Goal: Task Accomplishment & Management: Use online tool/utility

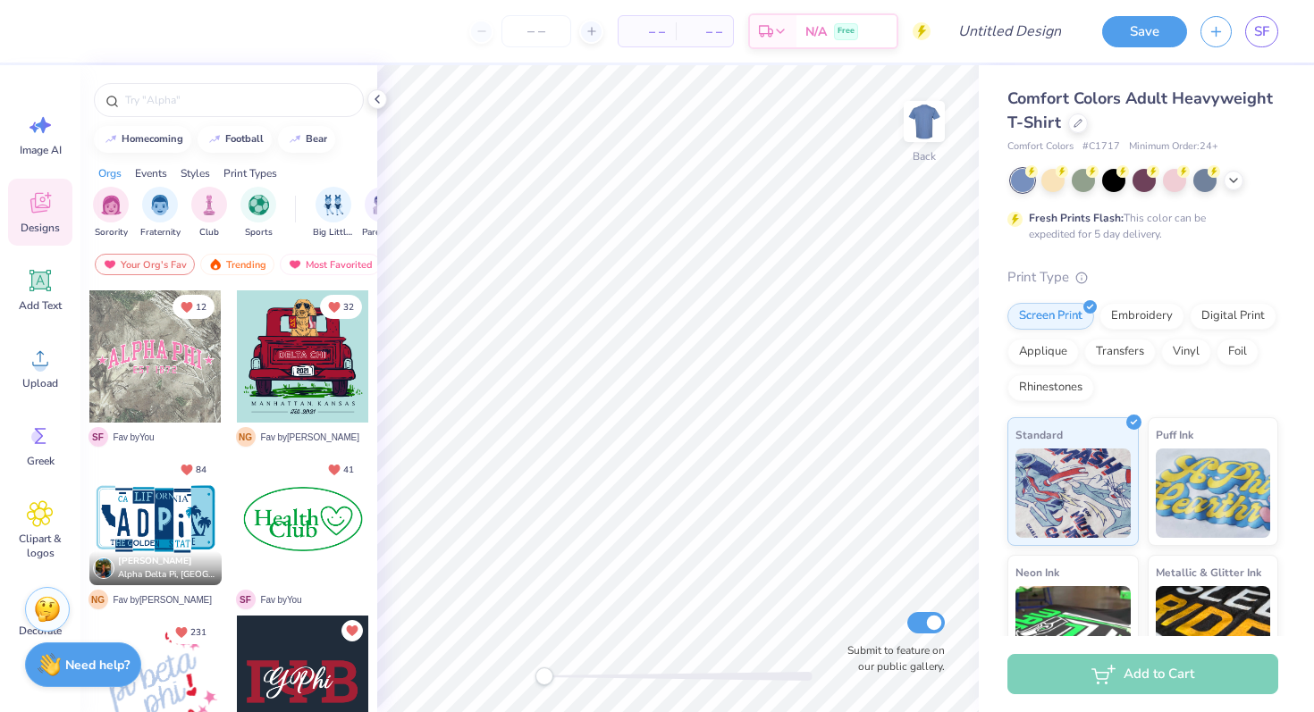
click at [1039, 102] on span "Comfort Colors Adult Heavyweight T-Shirt" at bounding box center [1139, 111] width 265 height 46
click at [1076, 129] on div at bounding box center [1078, 122] width 20 height 20
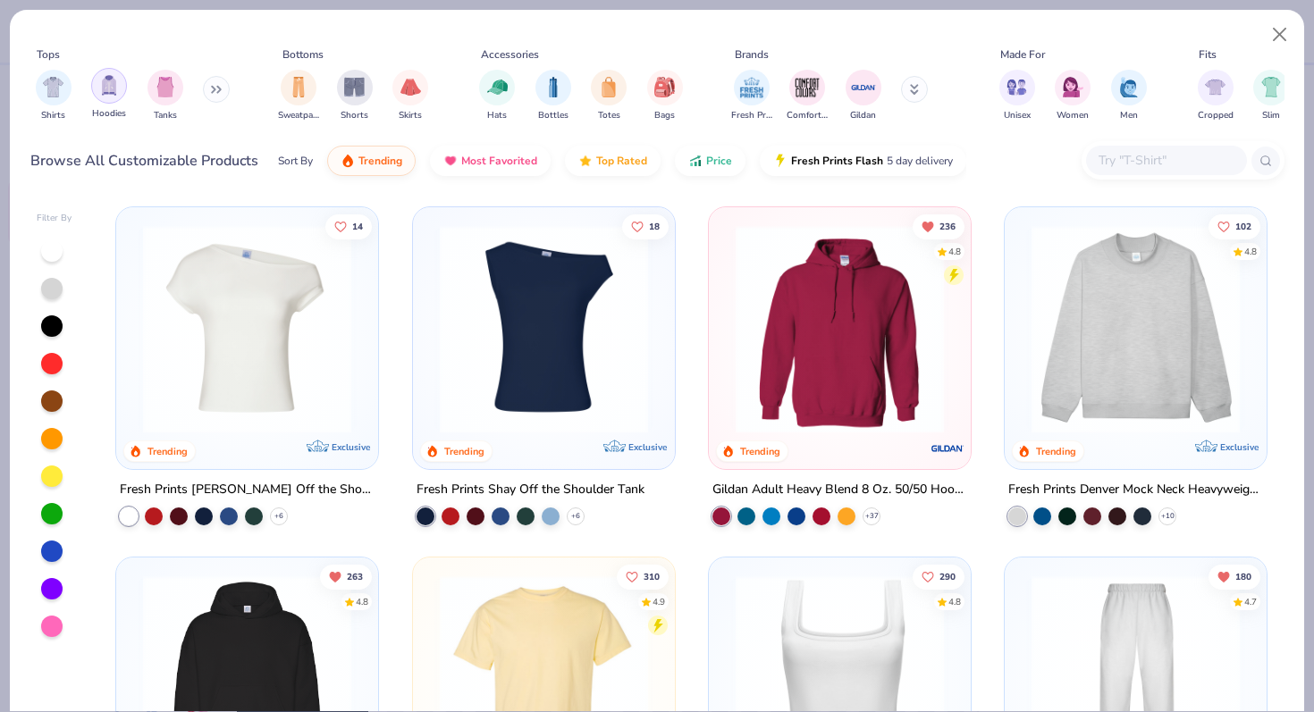
click at [112, 99] on div "filter for Hoodies" at bounding box center [109, 86] width 36 height 36
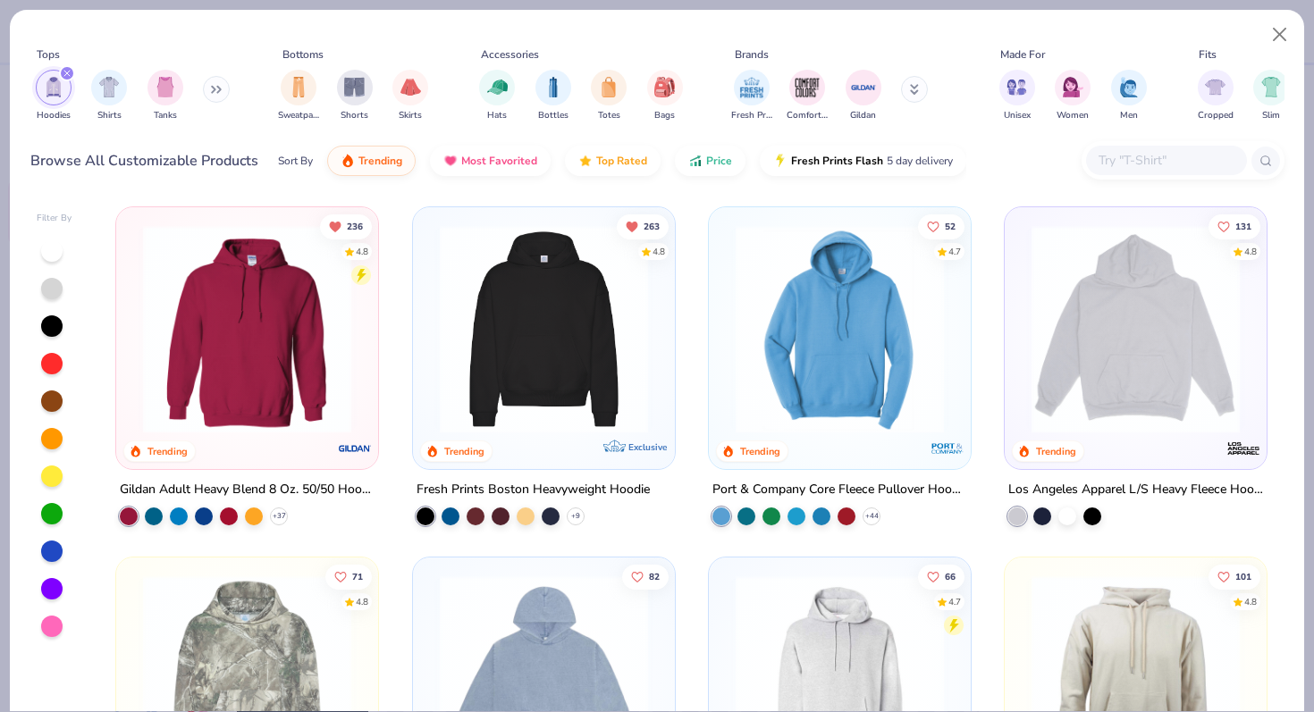
click at [219, 386] on img at bounding box center [247, 329] width 226 height 208
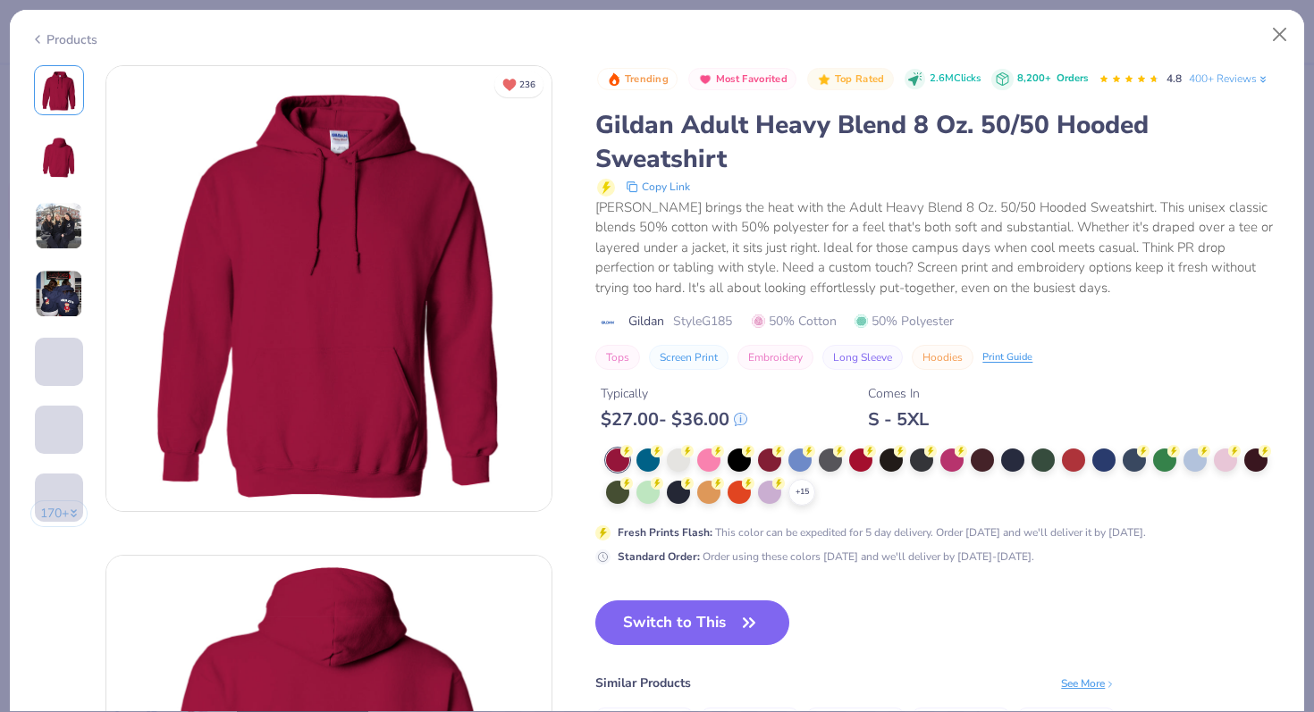
click at [1025, 465] on div "+ 15" at bounding box center [944, 477] width 677 height 57
click at [1019, 465] on div at bounding box center [1012, 458] width 23 height 23
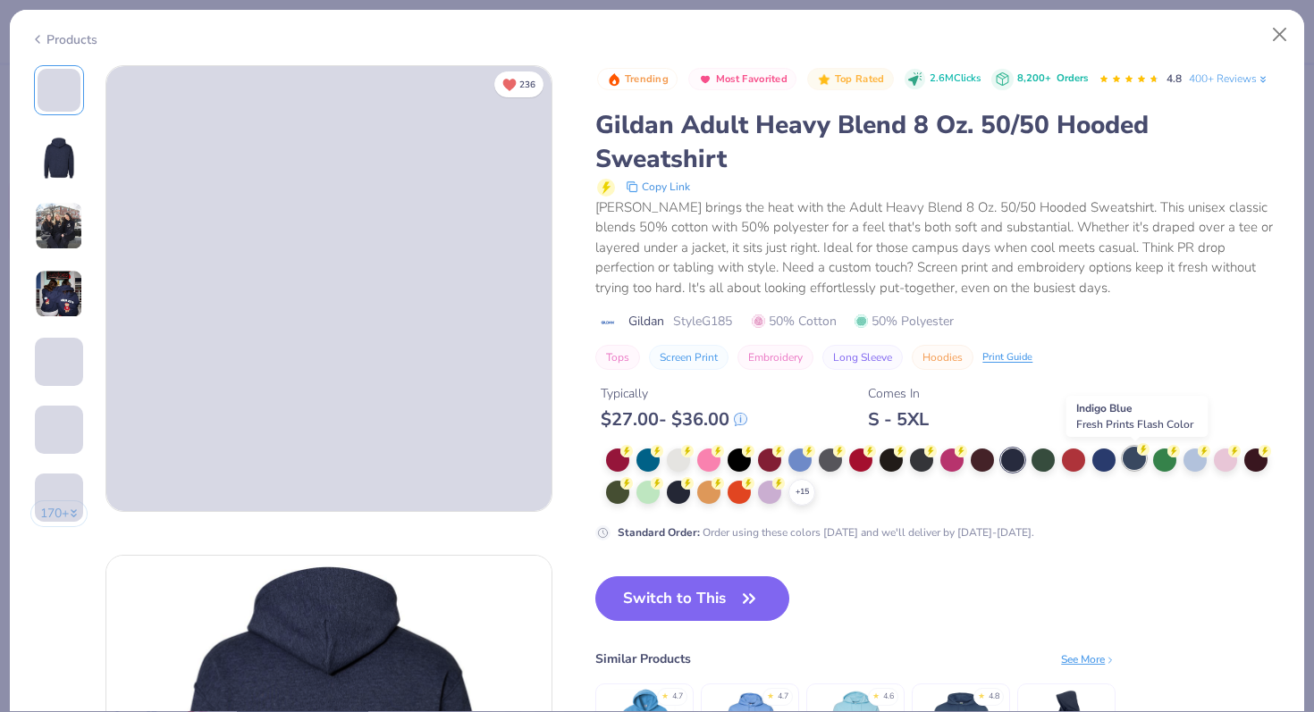
click at [1132, 466] on div at bounding box center [1134, 458] width 23 height 23
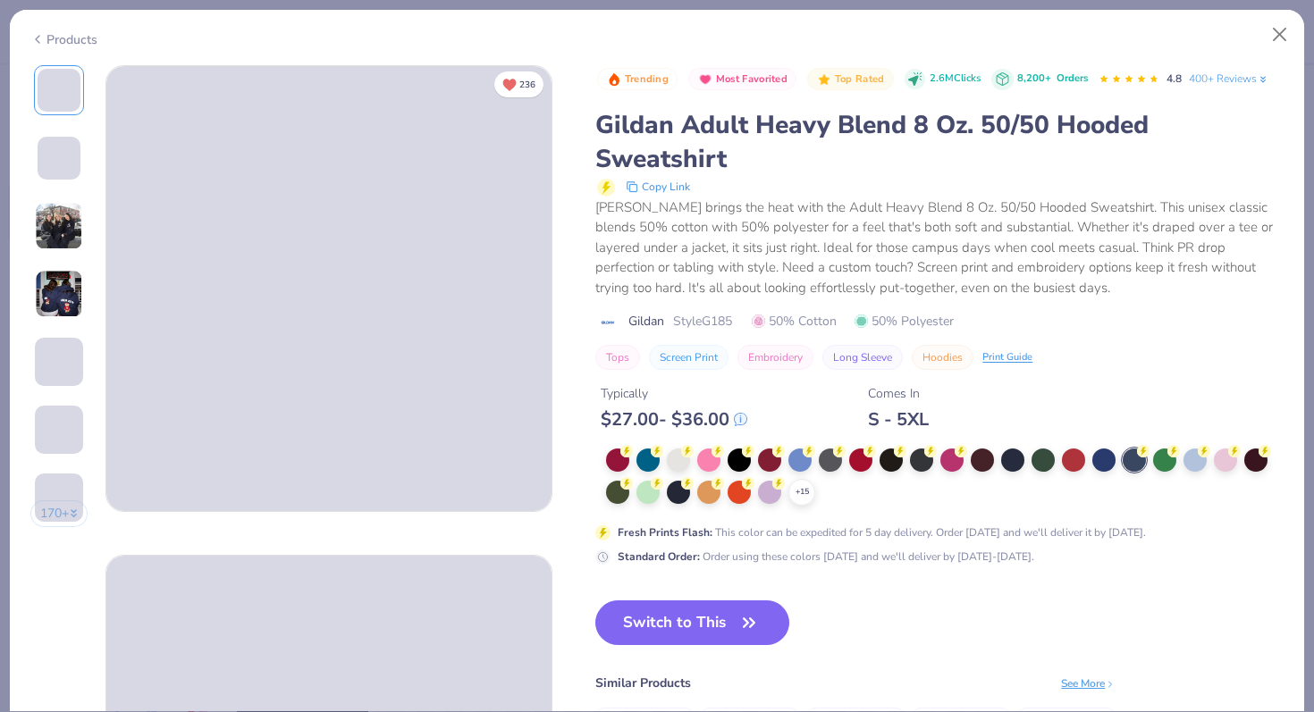
click at [1116, 468] on div "+ 15" at bounding box center [944, 477] width 677 height 57
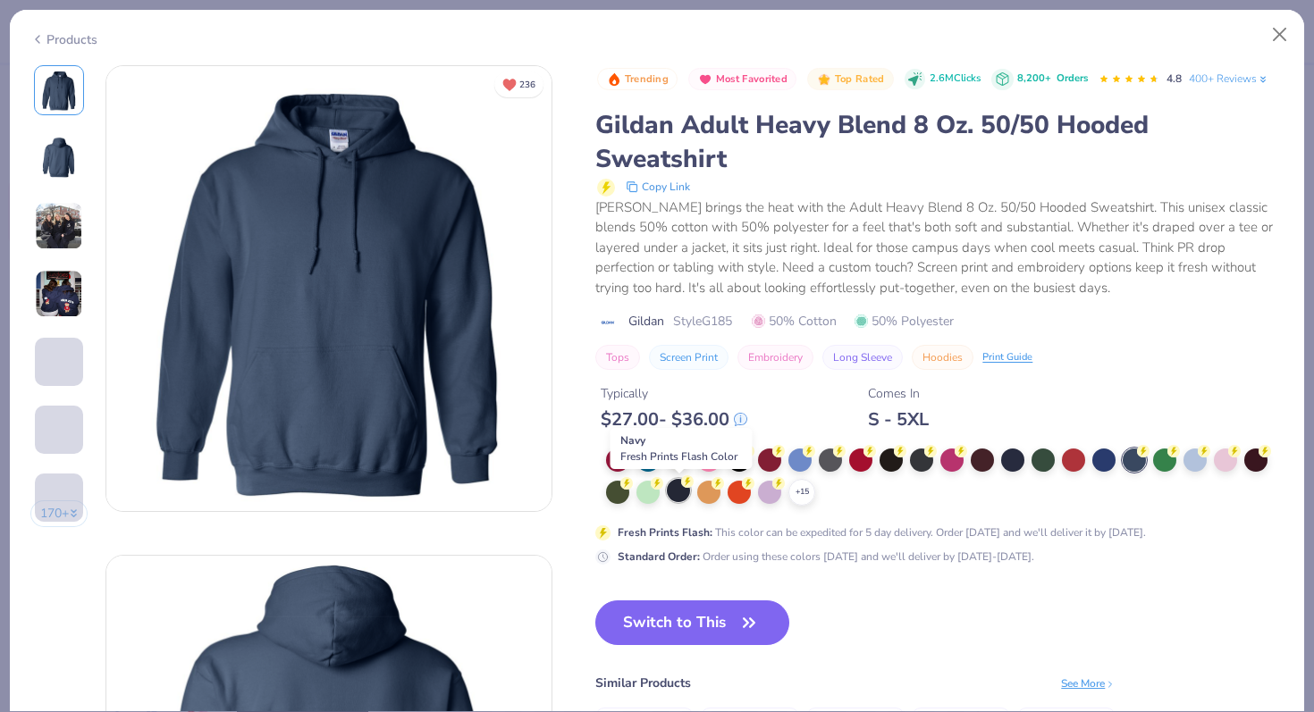
click at [669, 498] on div at bounding box center [678, 490] width 23 height 23
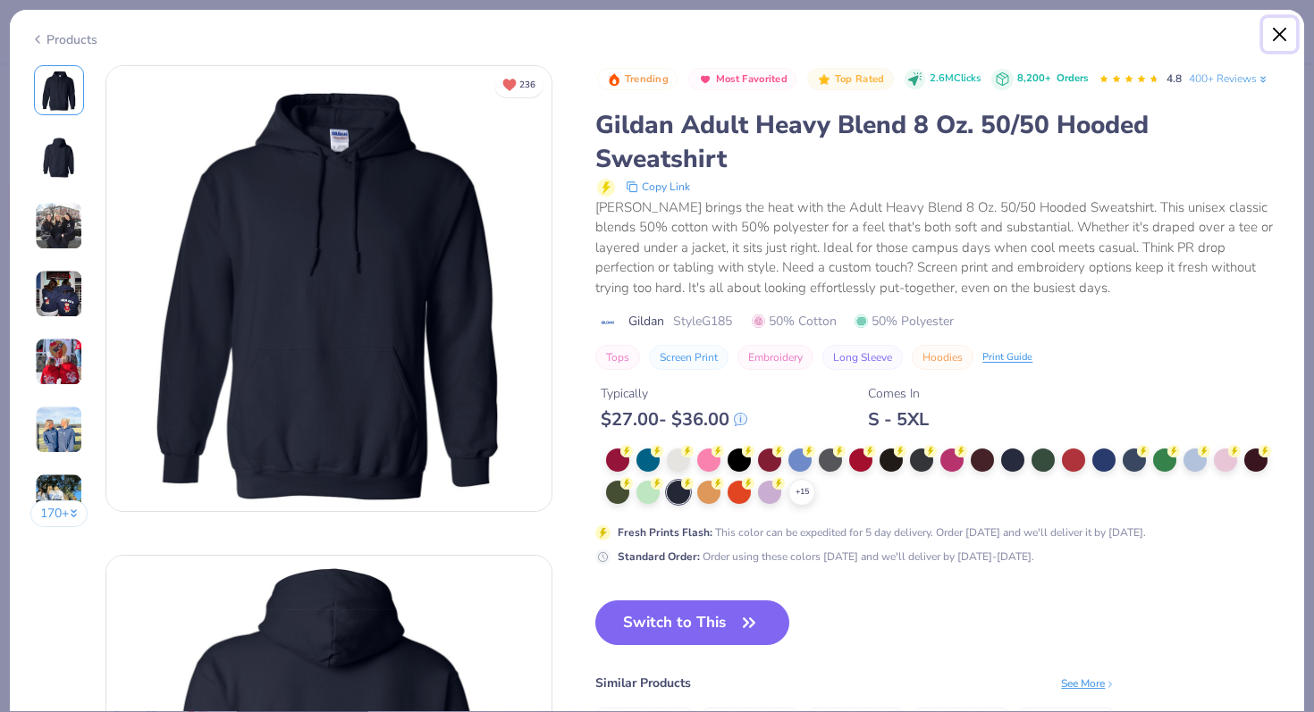
click at [1276, 24] on button "Close" at bounding box center [1280, 35] width 34 height 34
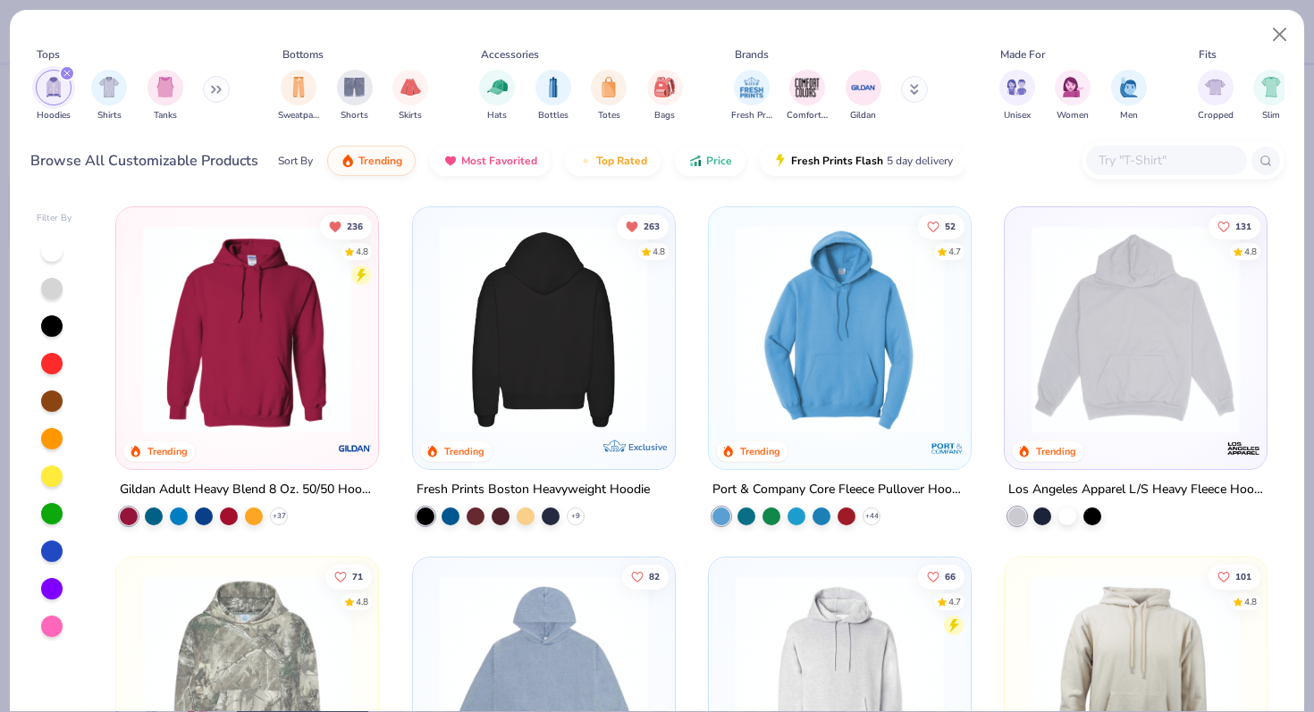
click at [476, 366] on img at bounding box center [543, 329] width 226 height 208
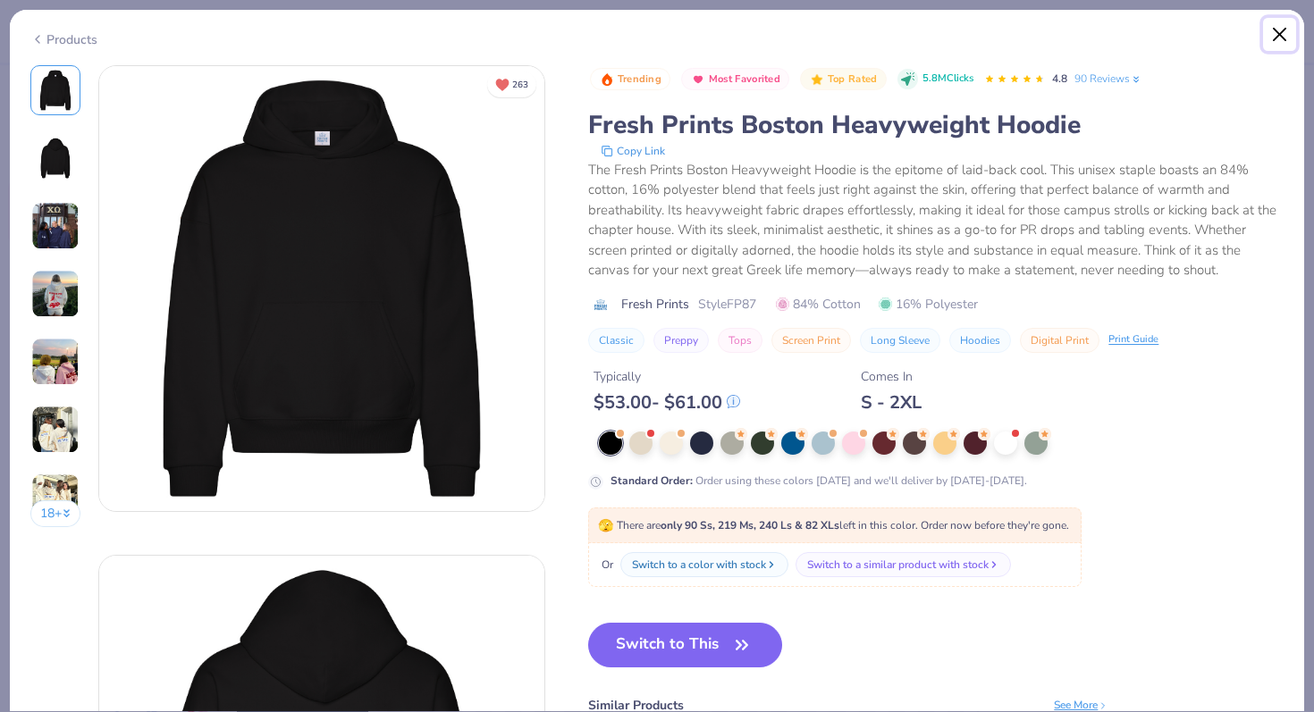
click at [1274, 31] on button "Close" at bounding box center [1280, 35] width 34 height 34
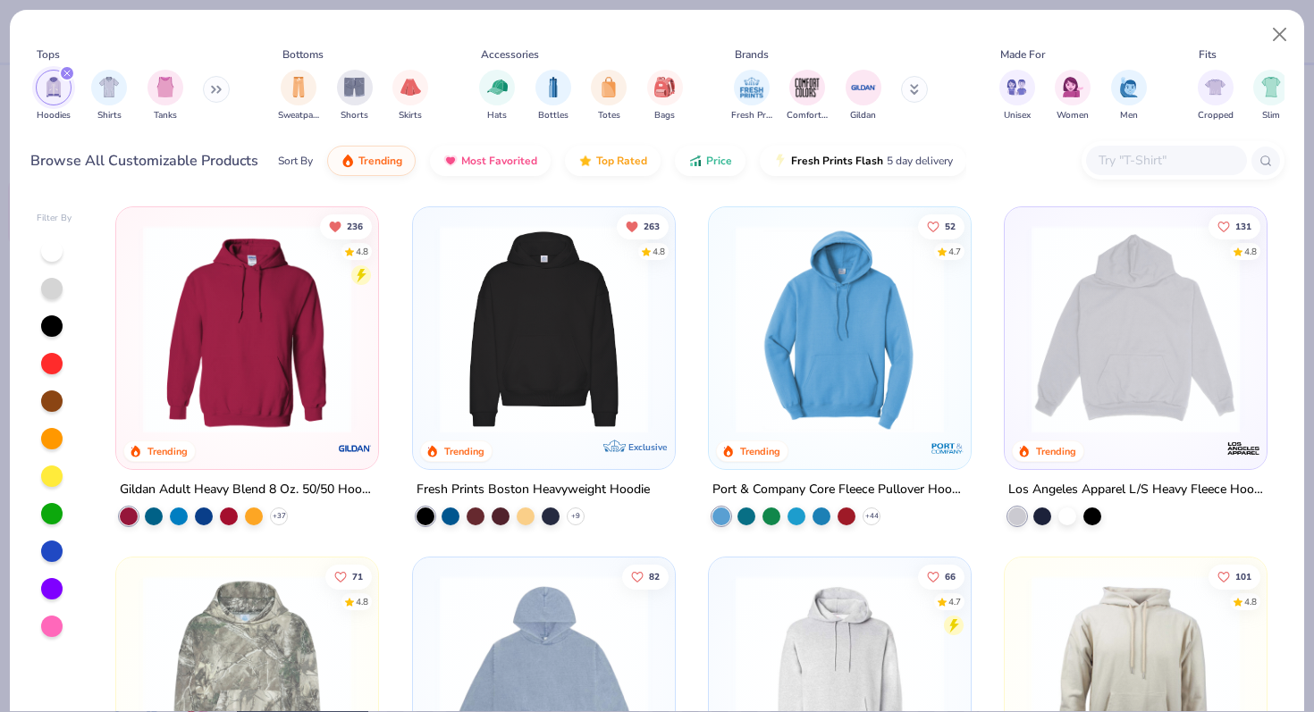
scroll to position [18, 0]
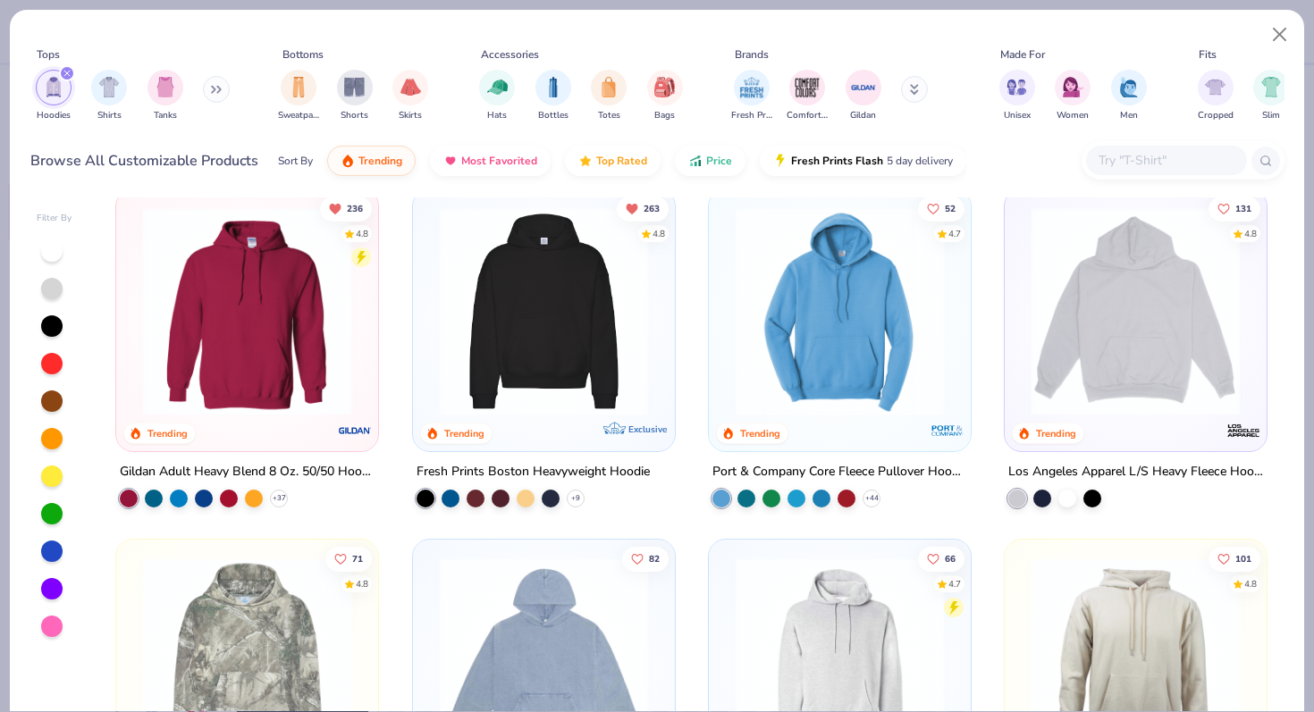
click at [1103, 353] on div at bounding box center [908, 311] width 679 height 208
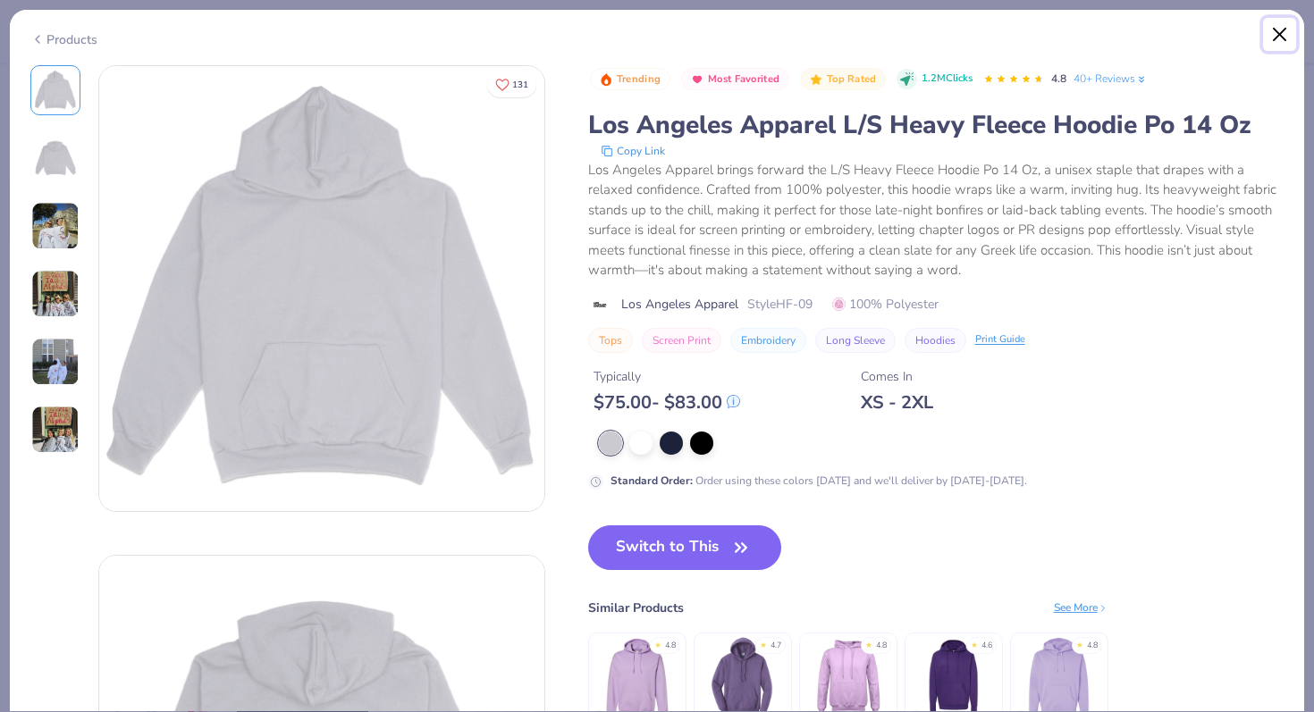
click at [1289, 34] on button "Close" at bounding box center [1280, 35] width 34 height 34
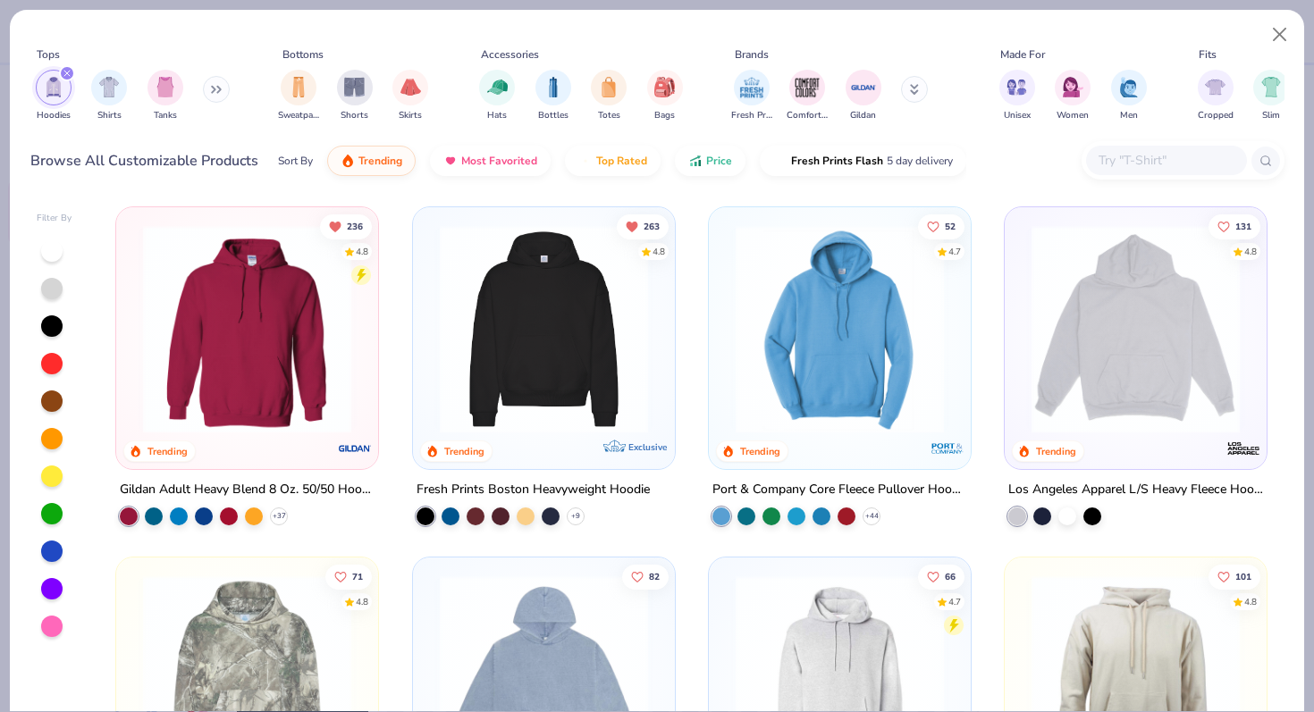
click at [301, 398] on img at bounding box center [247, 329] width 226 height 208
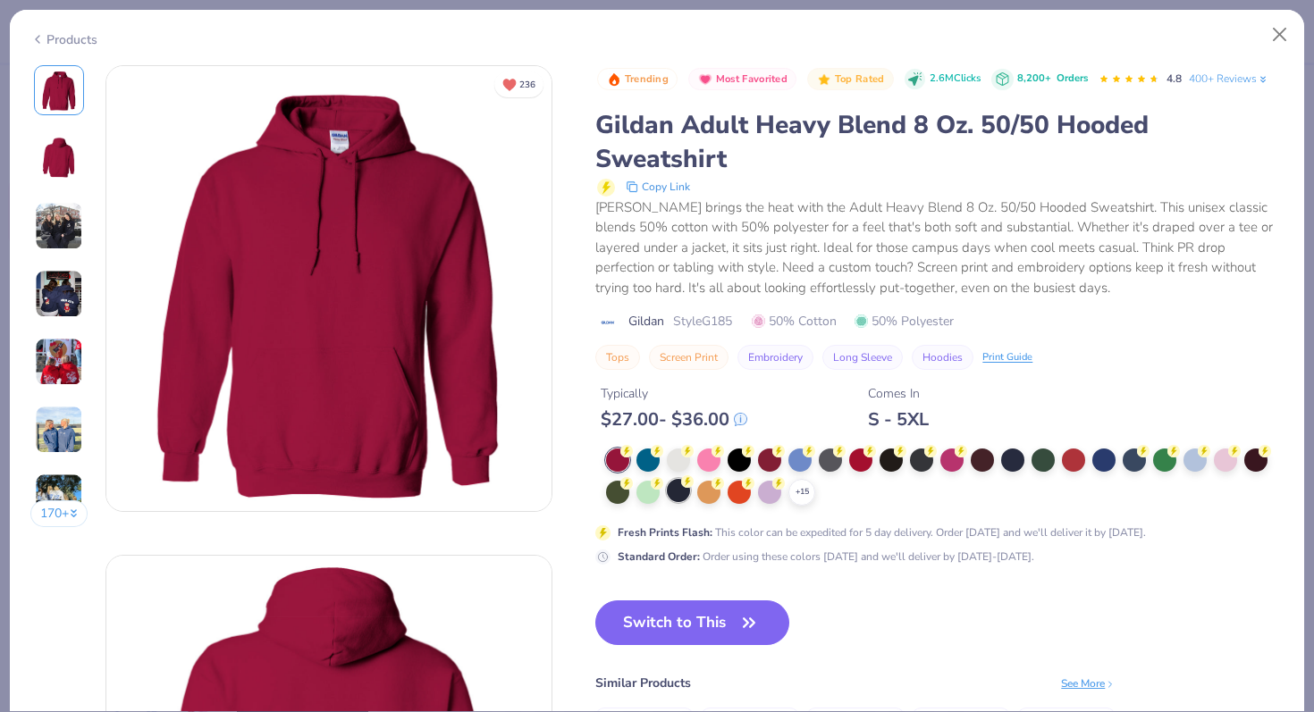
click at [686, 499] on div at bounding box center [678, 490] width 23 height 23
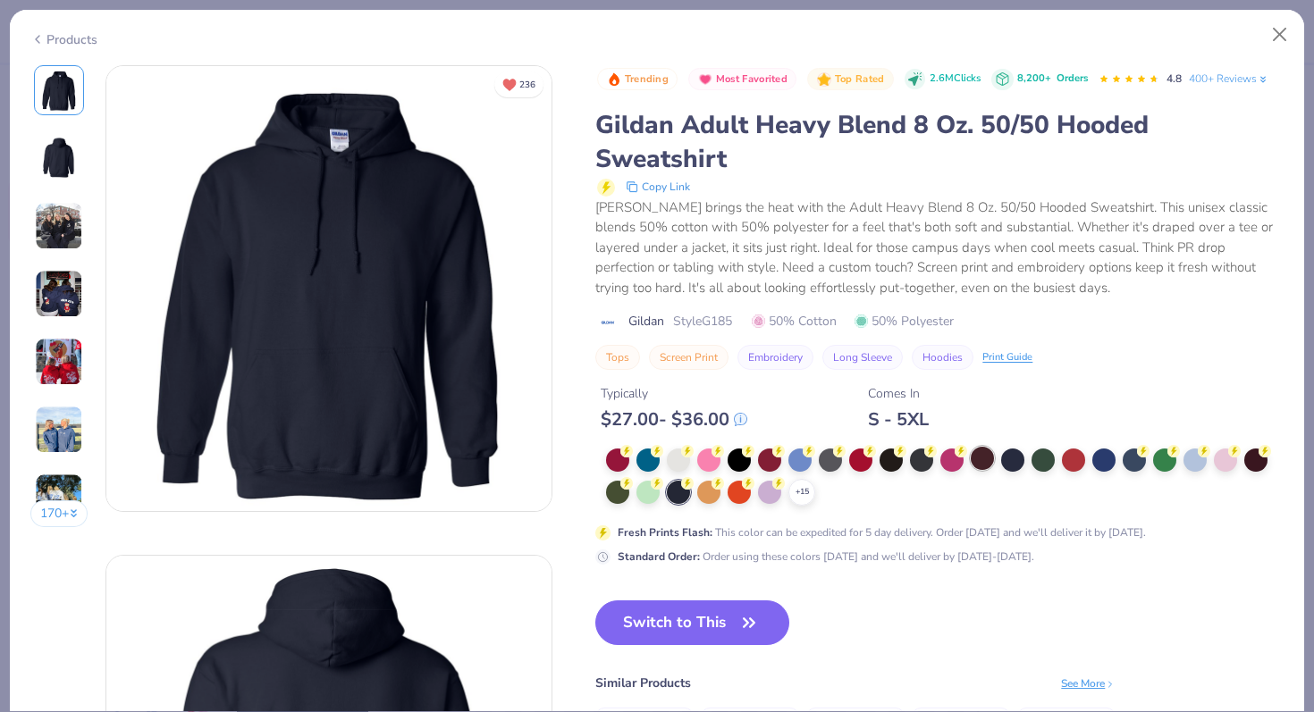
click at [992, 462] on div at bounding box center [982, 458] width 23 height 23
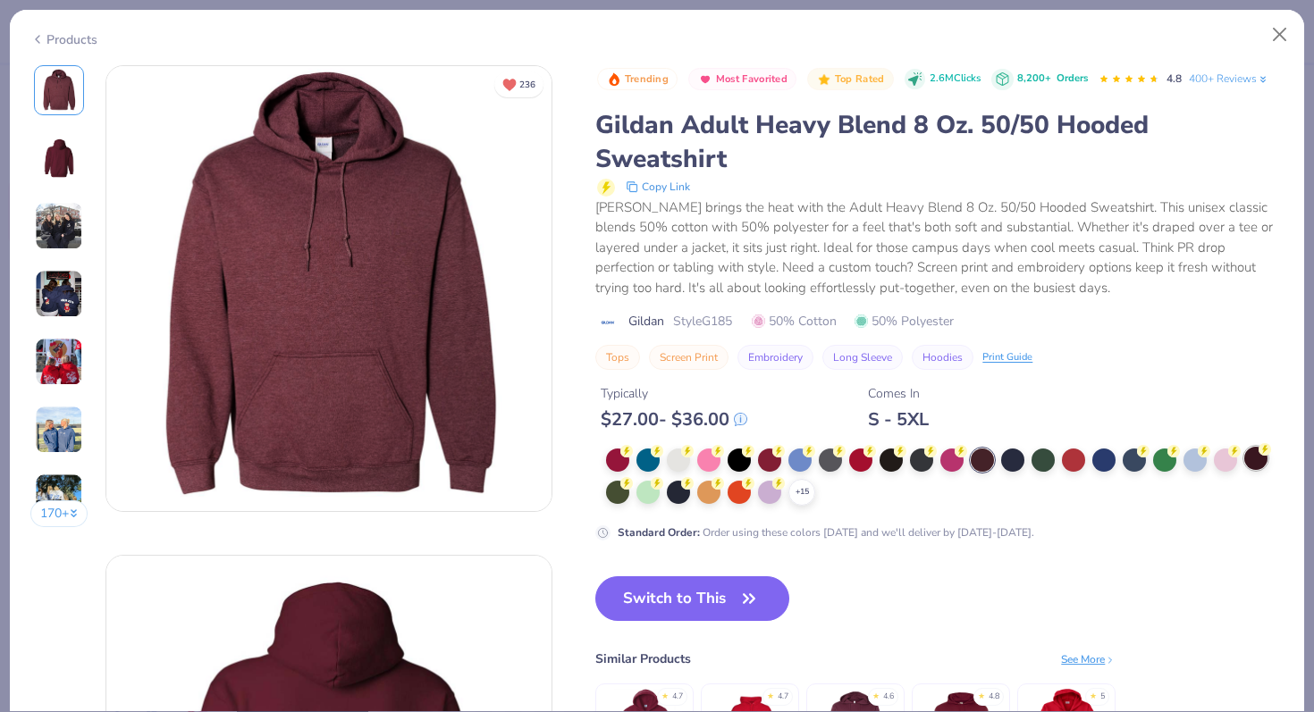
click at [1247, 452] on div at bounding box center [1255, 458] width 23 height 23
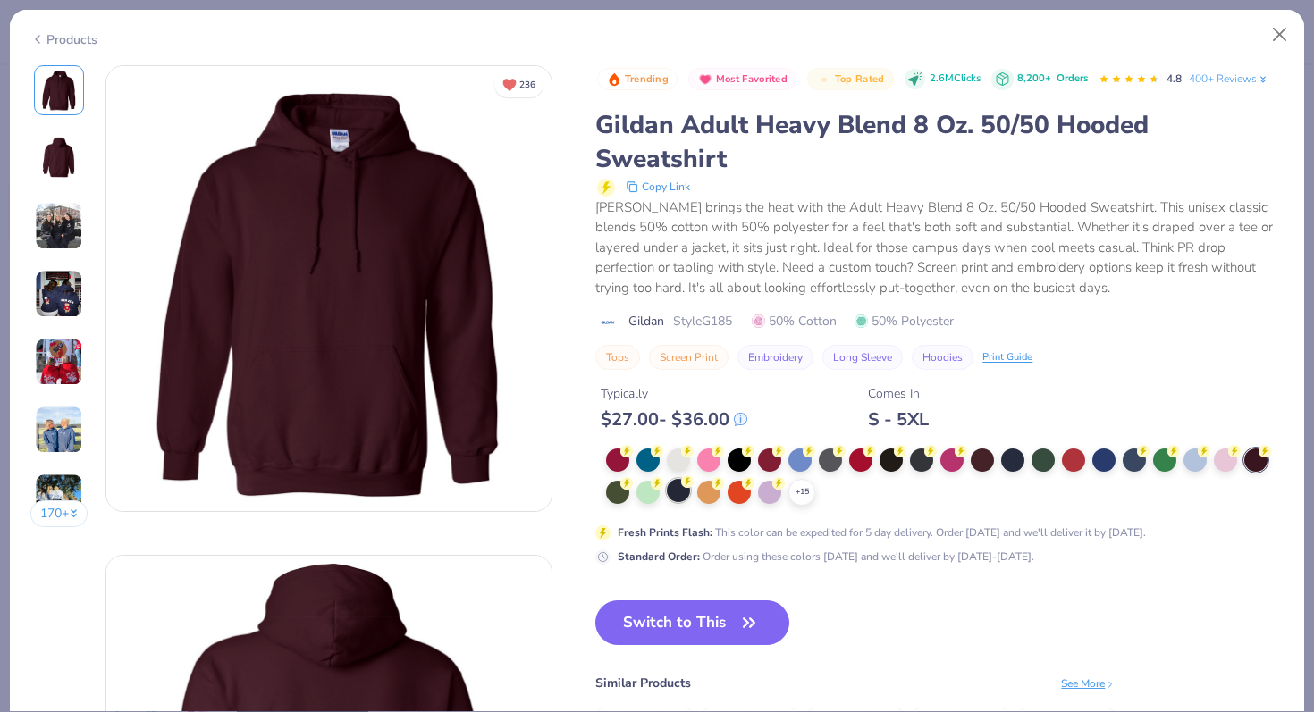
click at [679, 495] on div at bounding box center [678, 490] width 23 height 23
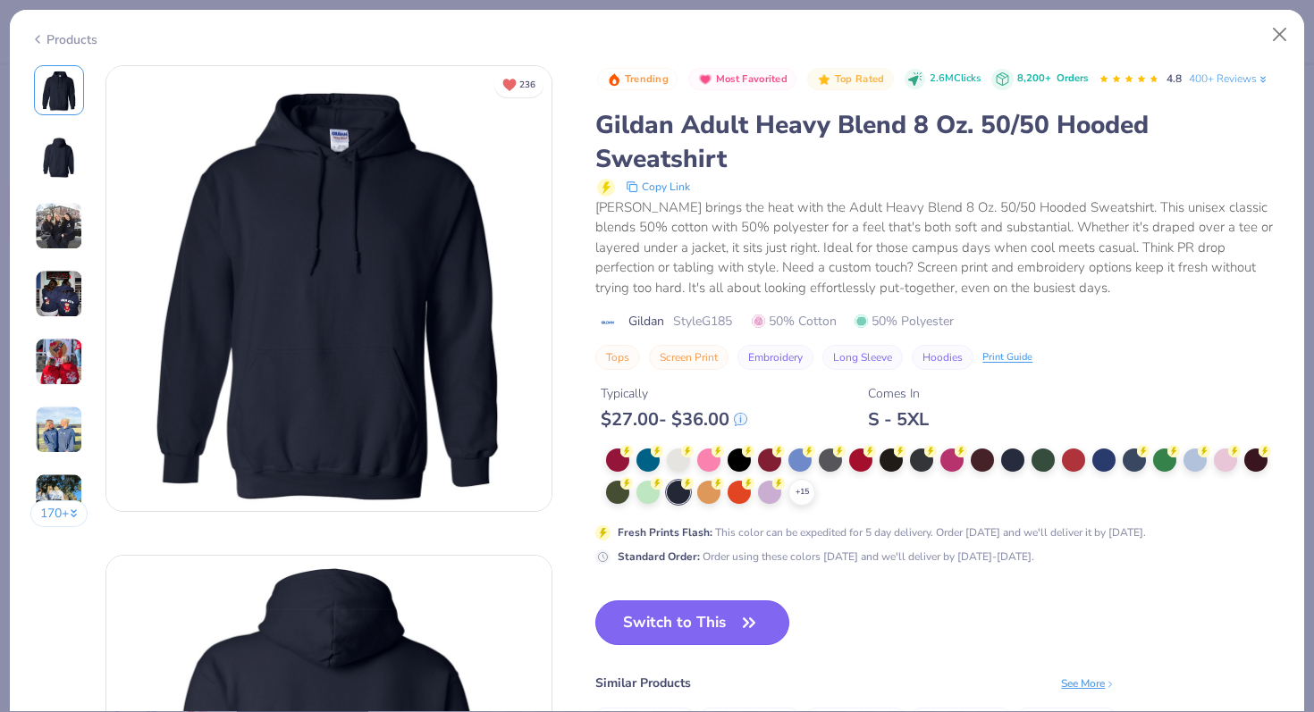
click at [652, 633] on button "Switch to This" at bounding box center [692, 623] width 194 height 45
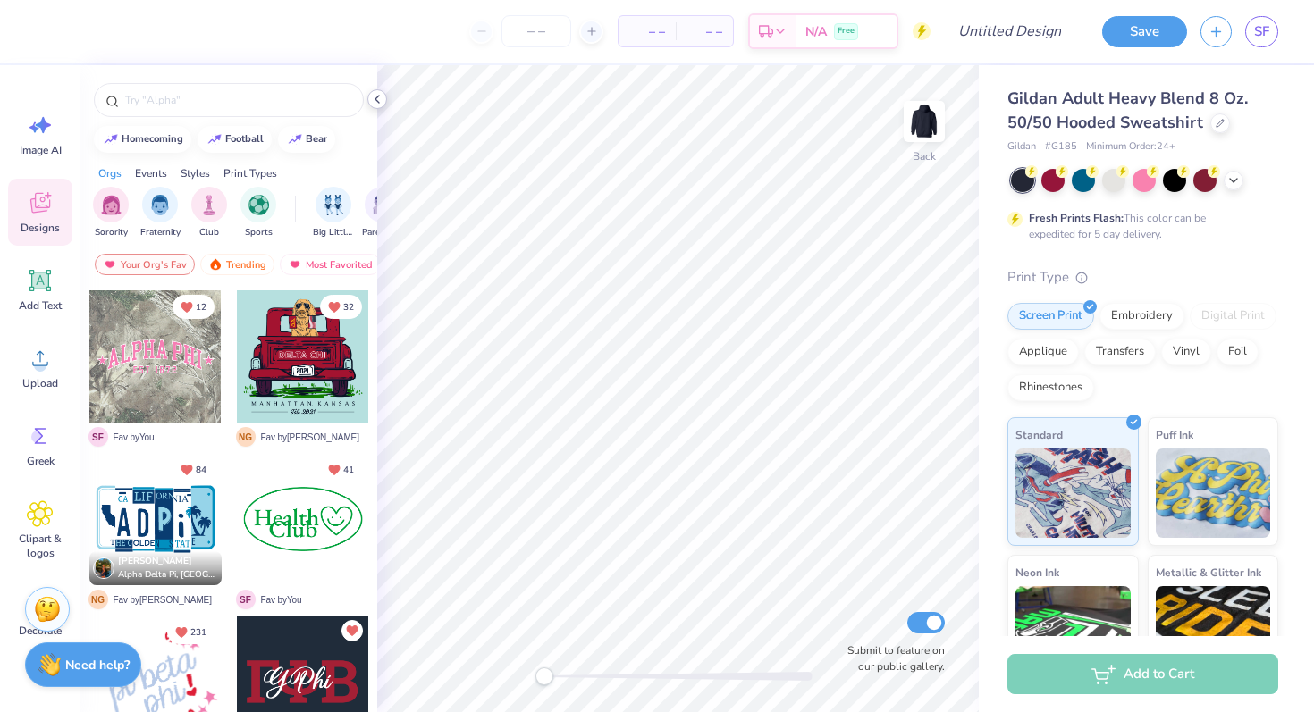
click at [373, 97] on icon at bounding box center [377, 99] width 14 height 14
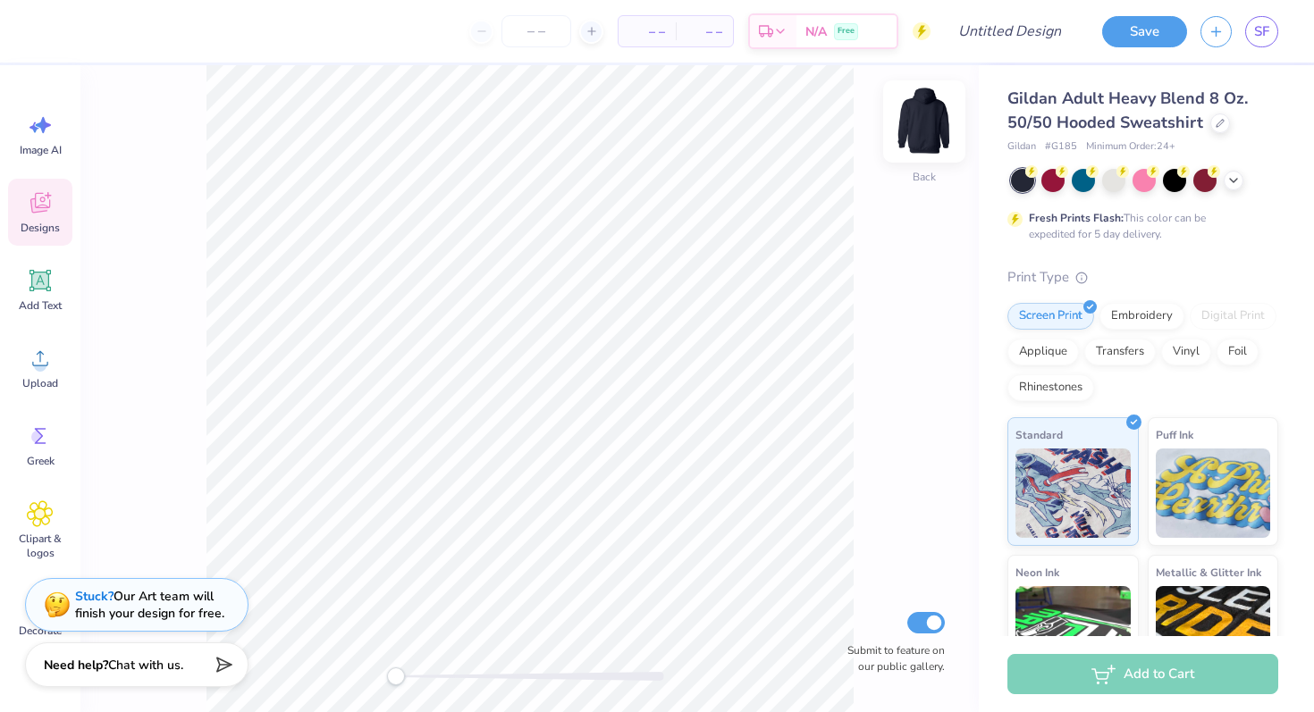
click at [907, 118] on img at bounding box center [923, 121] width 71 height 71
click at [34, 464] on span "Greek" at bounding box center [41, 461] width 28 height 14
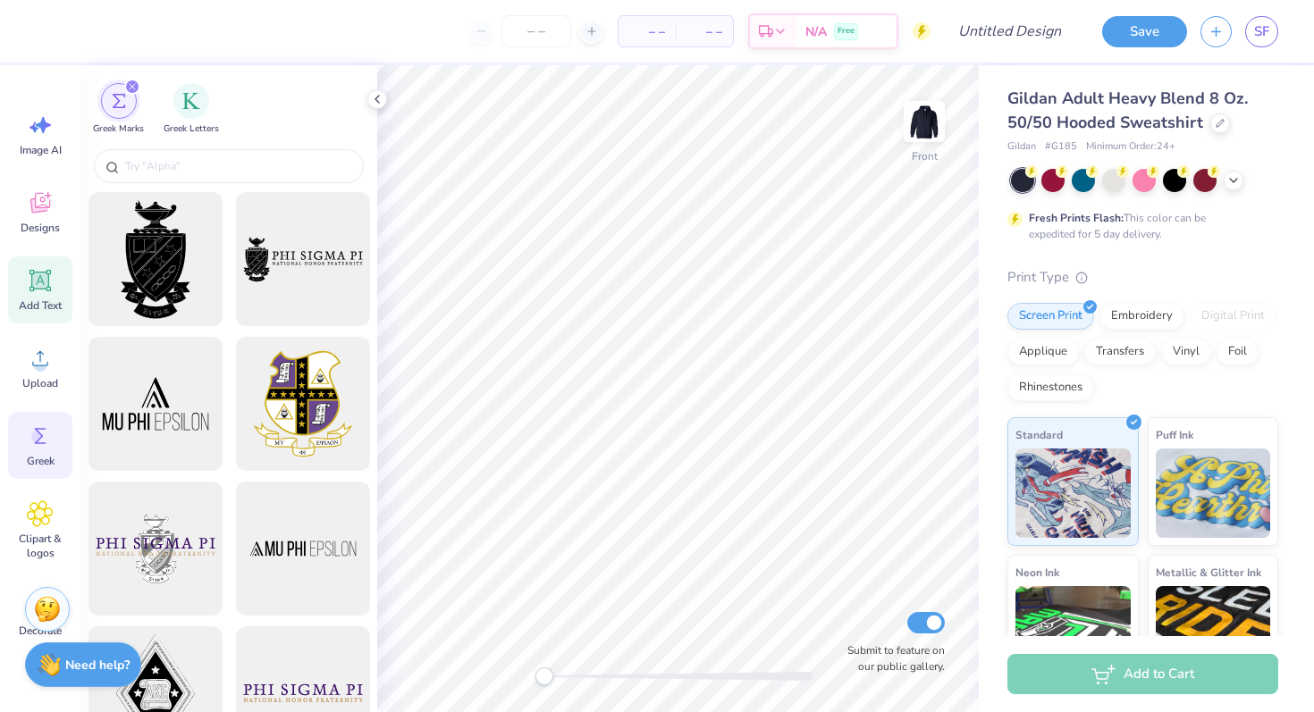
click at [56, 285] on div "Add Text" at bounding box center [40, 289] width 64 height 67
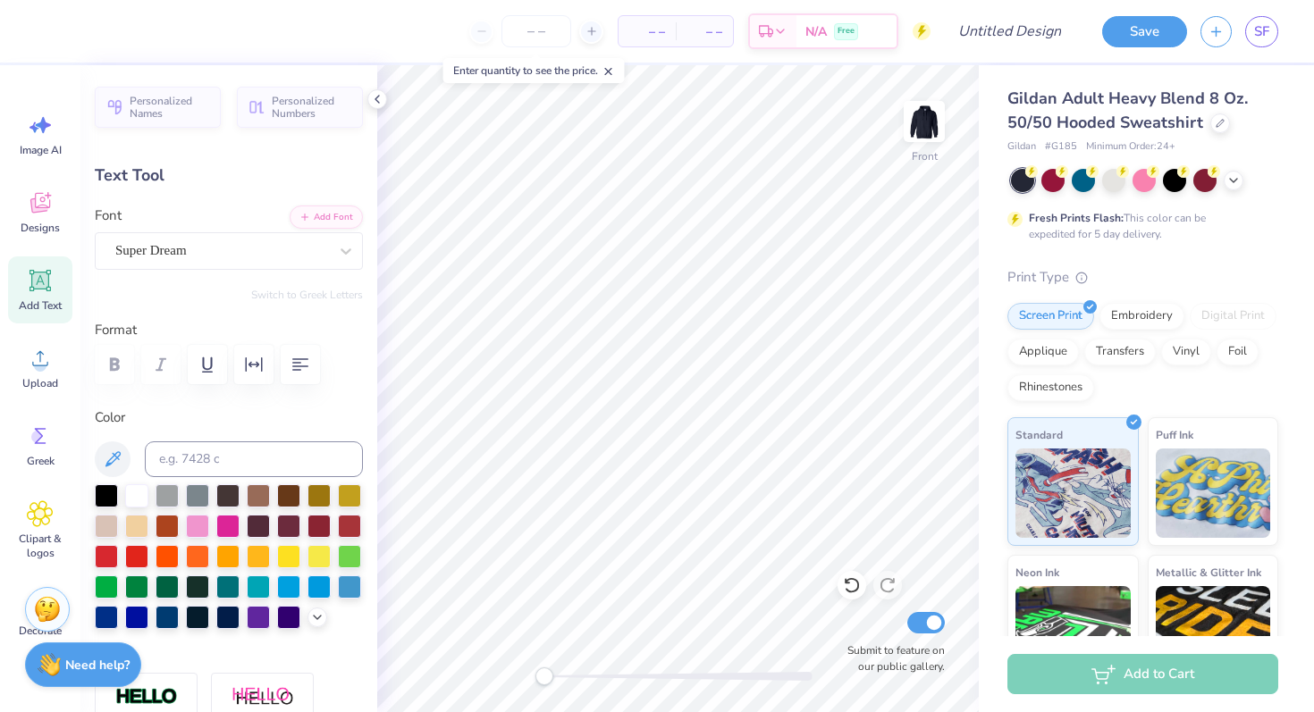
type textarea "S"
click at [240, 265] on div "Super Dream" at bounding box center [229, 251] width 268 height 38
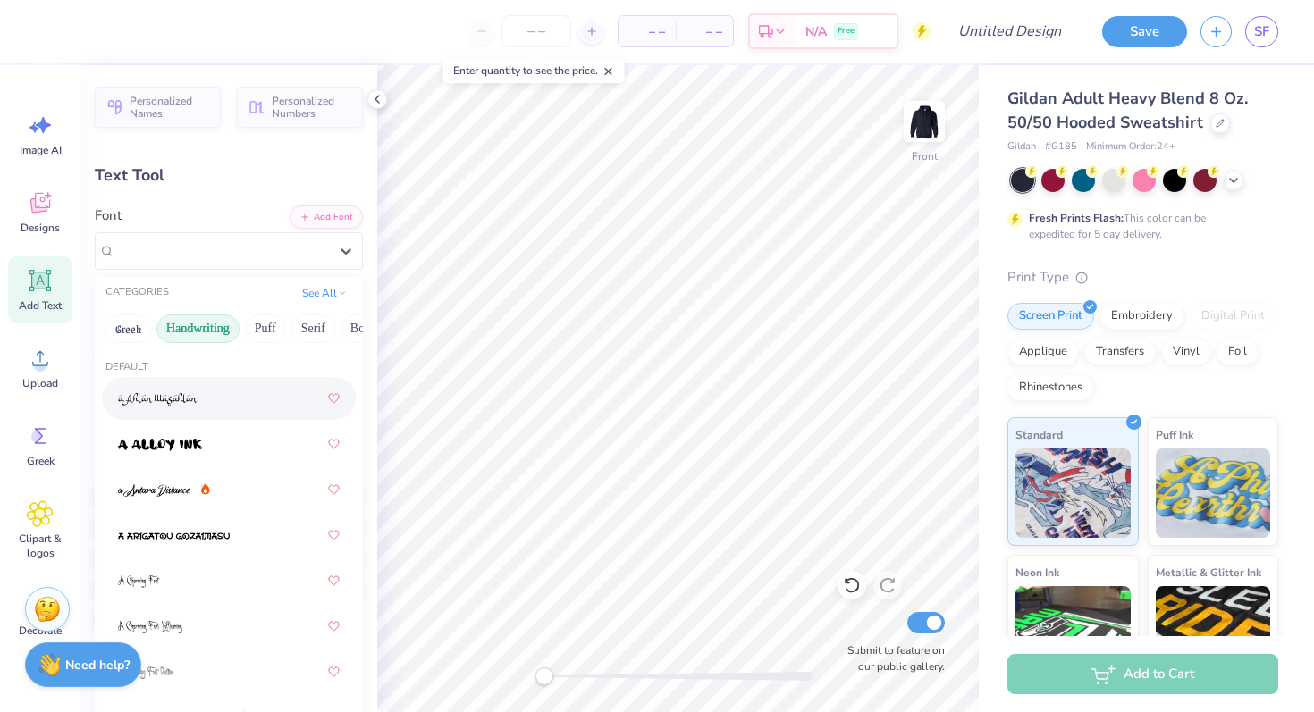
click at [220, 335] on button "Handwriting" at bounding box center [197, 329] width 83 height 29
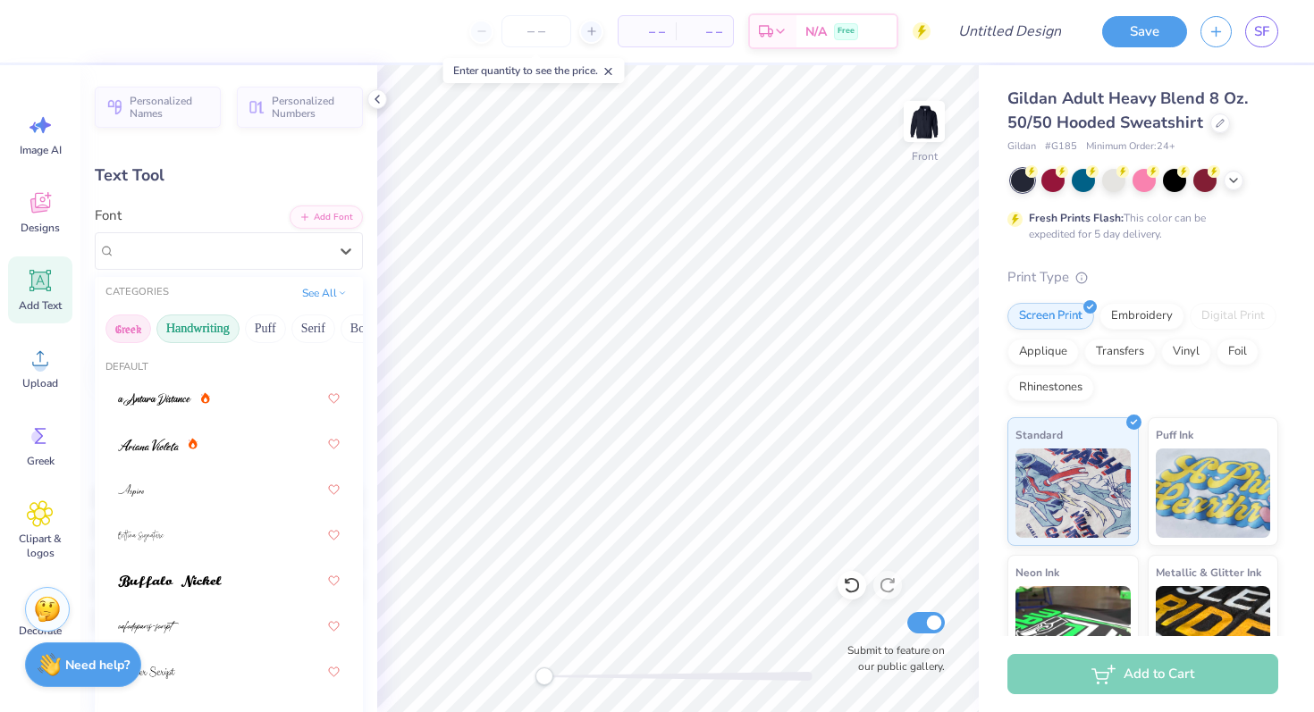
click at [134, 341] on button "Greek" at bounding box center [128, 329] width 46 height 29
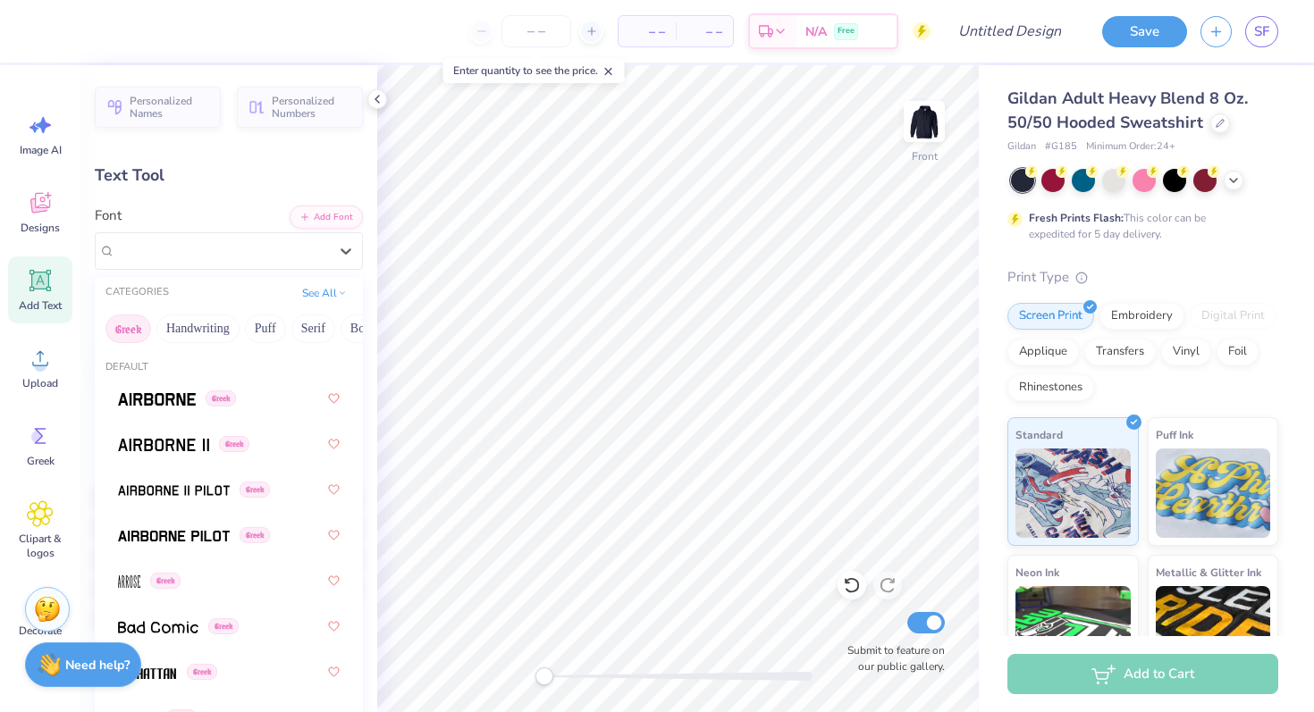
click at [137, 334] on button "Greek" at bounding box center [128, 329] width 46 height 29
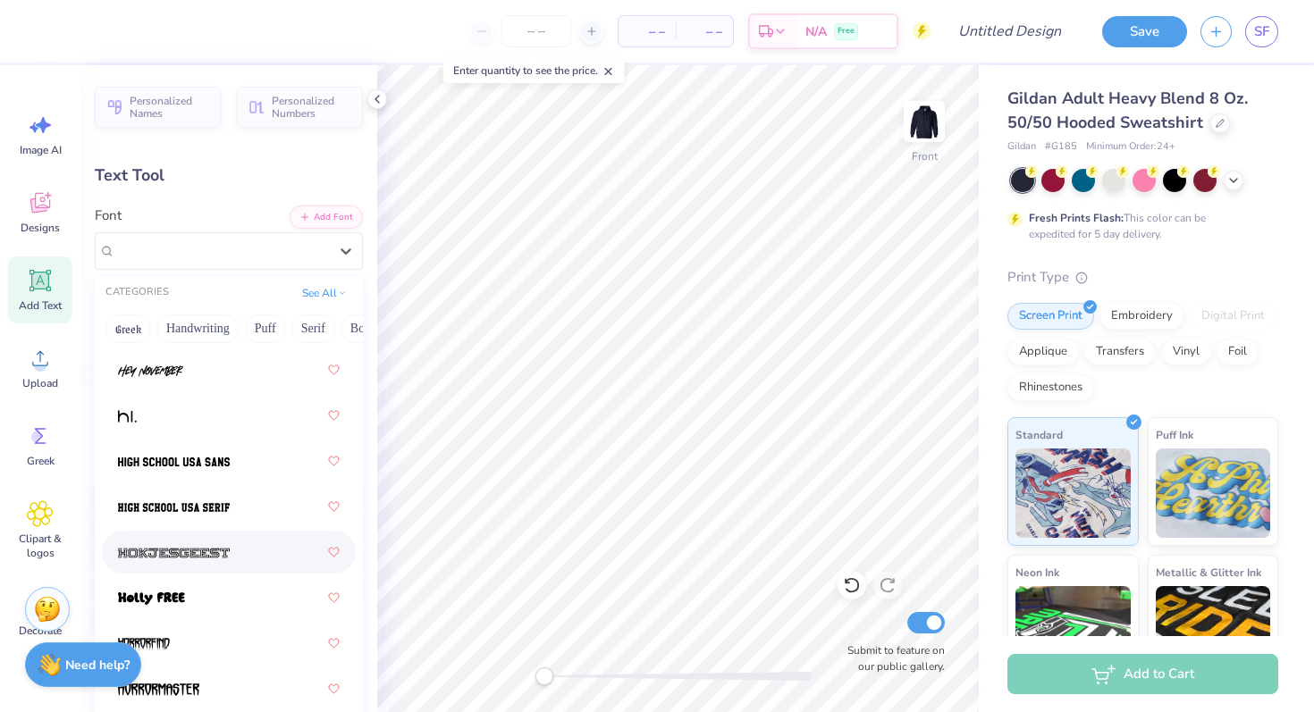
scroll to position [6320, 0]
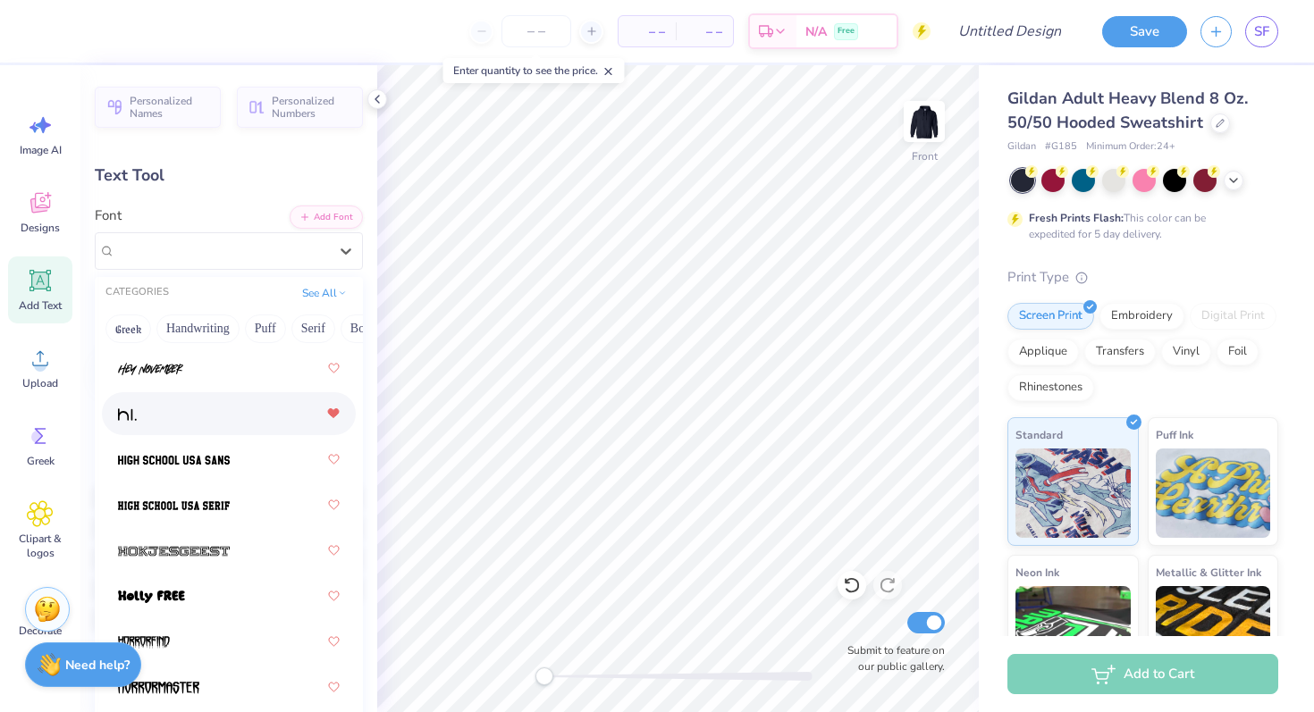
click at [336, 411] on icon at bounding box center [333, 413] width 11 height 9
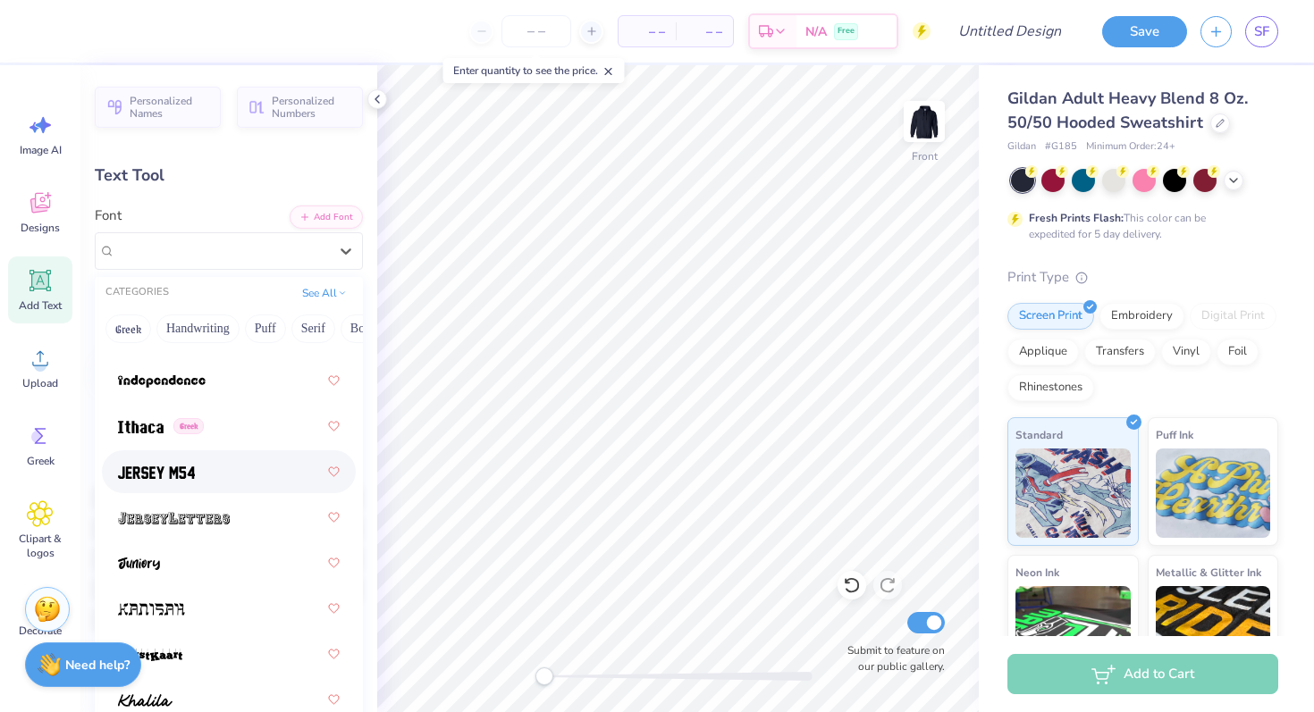
scroll to position [6857, 0]
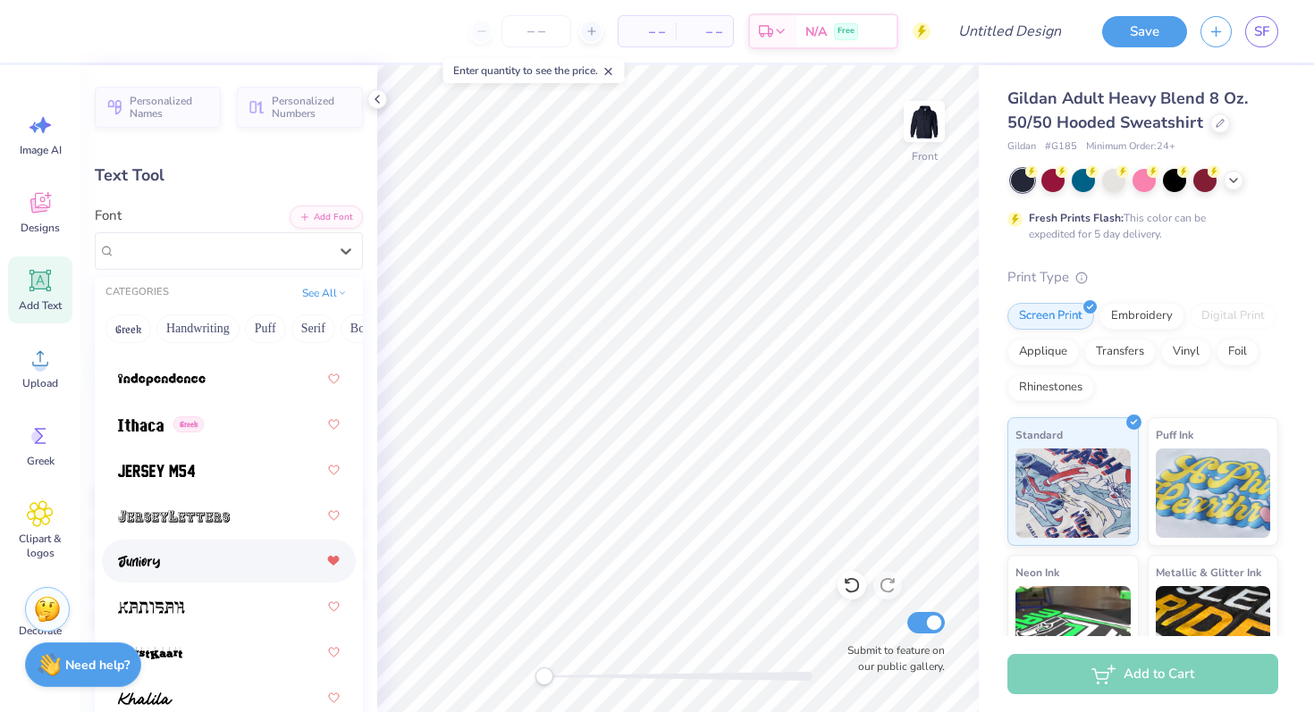
click at [336, 568] on div at bounding box center [333, 561] width 13 height 32
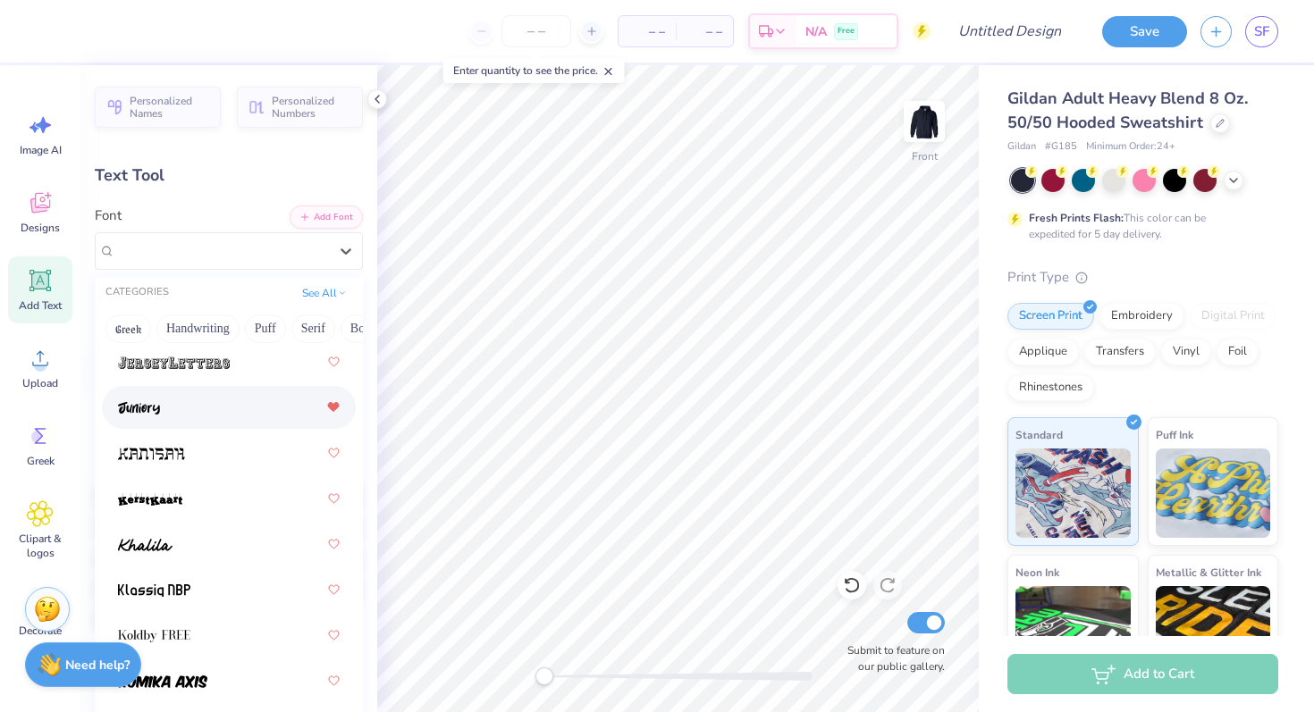
scroll to position [7017, 0]
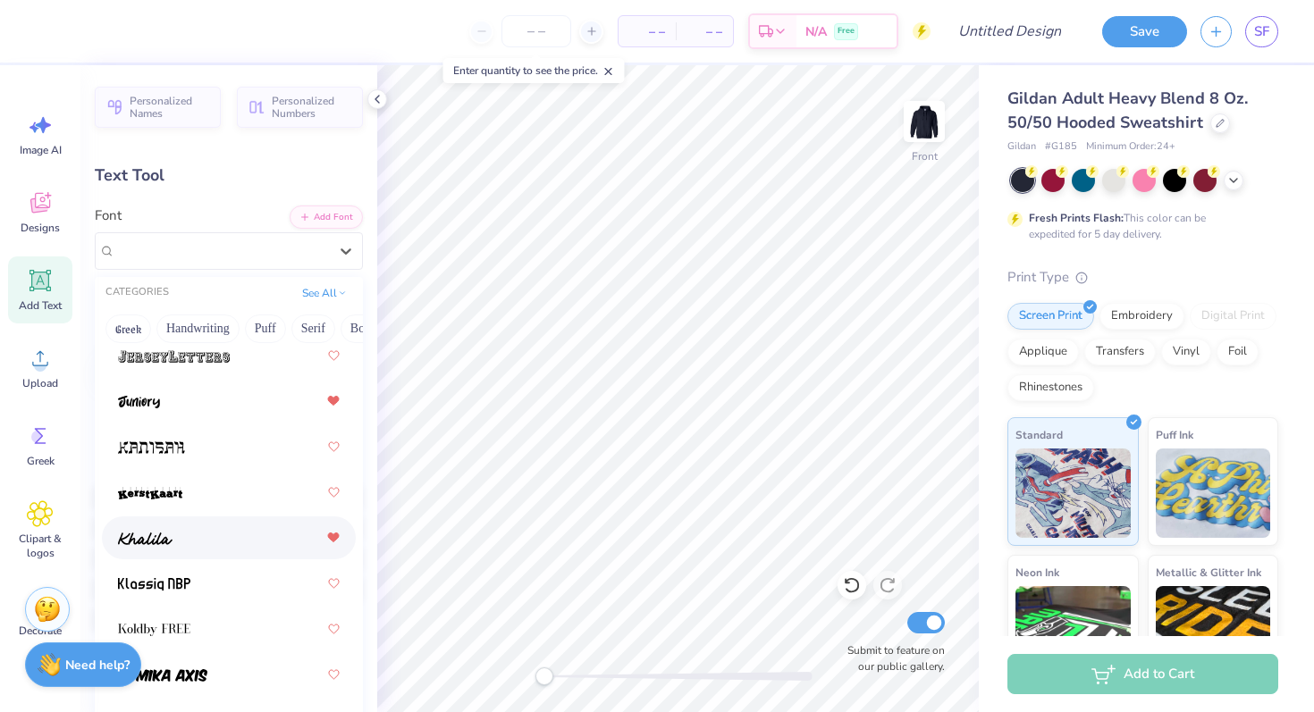
click at [334, 544] on div at bounding box center [333, 538] width 13 height 32
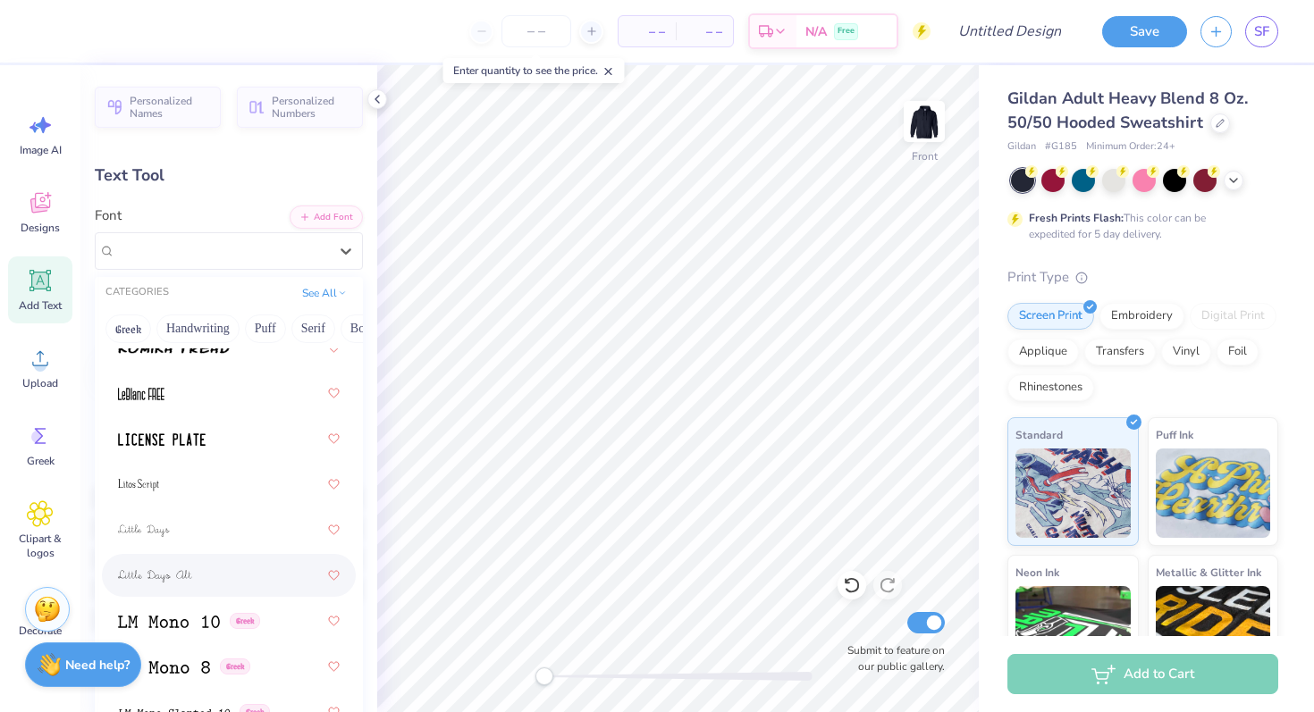
scroll to position [8345, 0]
click at [333, 446] on div at bounding box center [333, 441] width 13 height 32
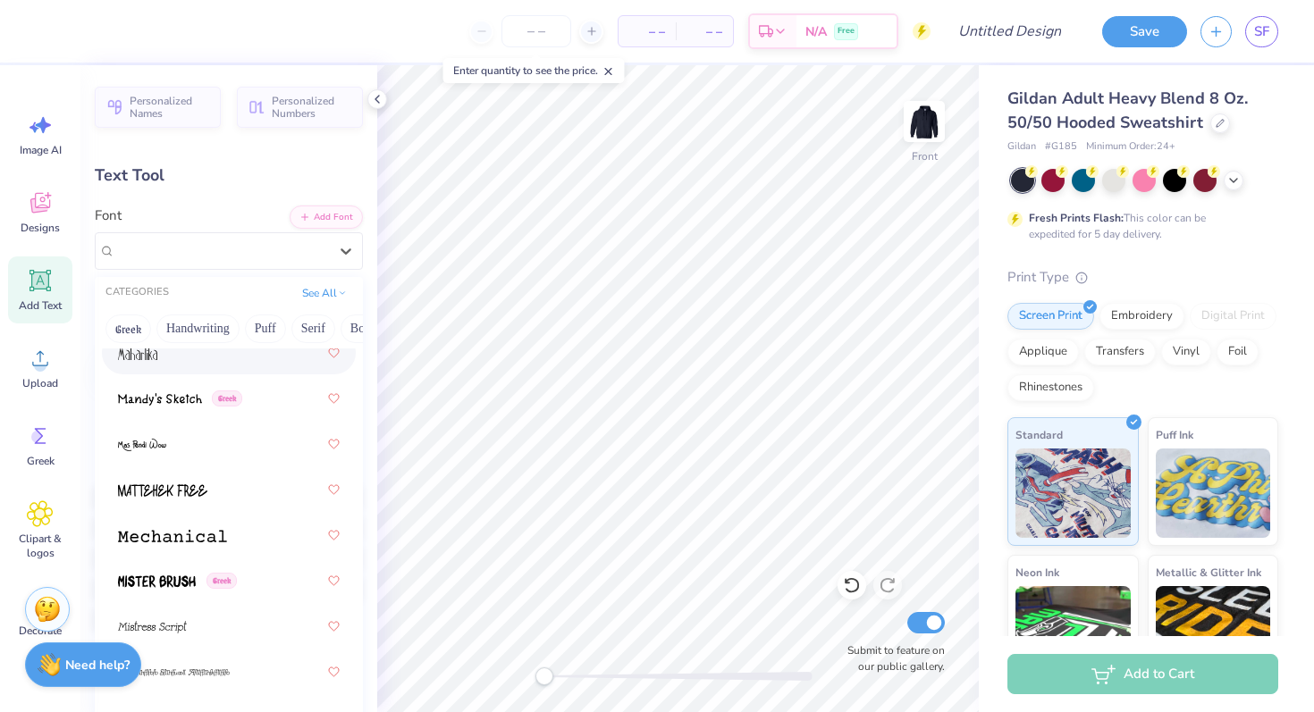
scroll to position [9050, 0]
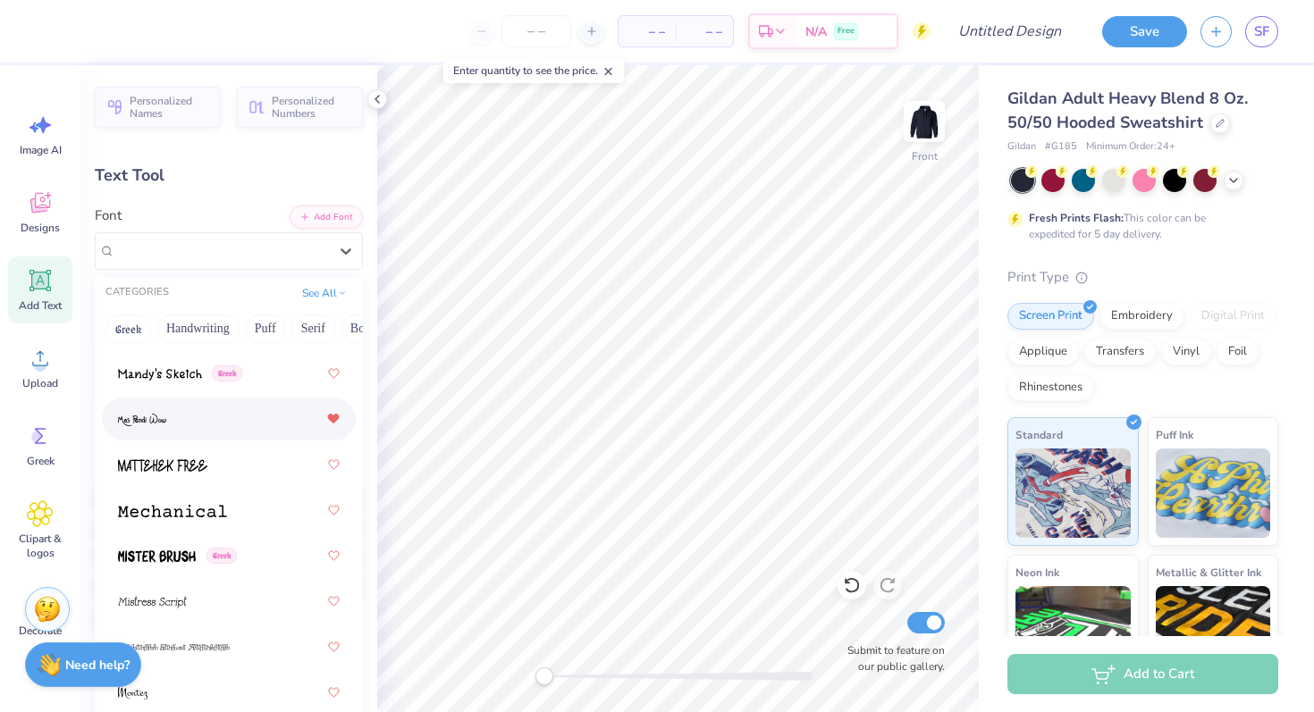
click at [338, 423] on icon at bounding box center [333, 419] width 13 height 11
click at [340, 380] on div "Greek" at bounding box center [229, 373] width 254 height 43
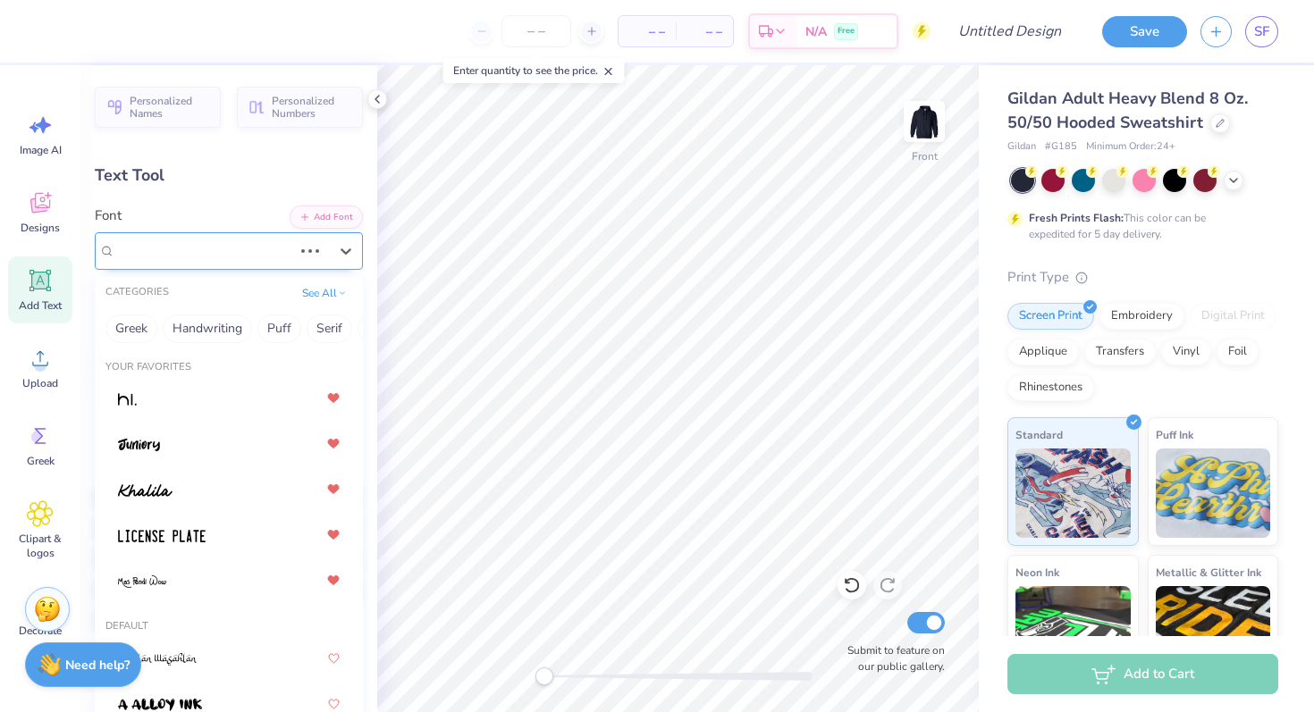
click at [206, 260] on div at bounding box center [203, 251] width 177 height 24
click at [208, 240] on div at bounding box center [221, 251] width 213 height 24
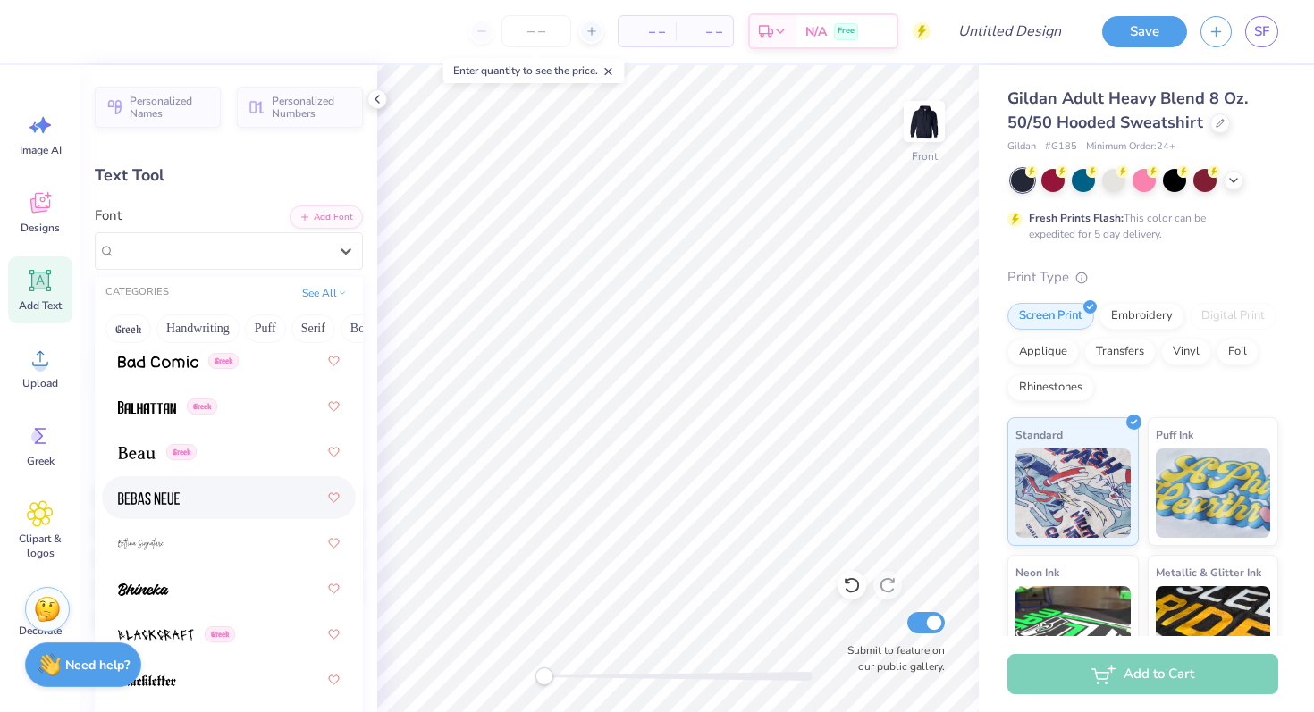
scroll to position [1348, 0]
click at [333, 447] on icon at bounding box center [333, 450] width 11 height 9
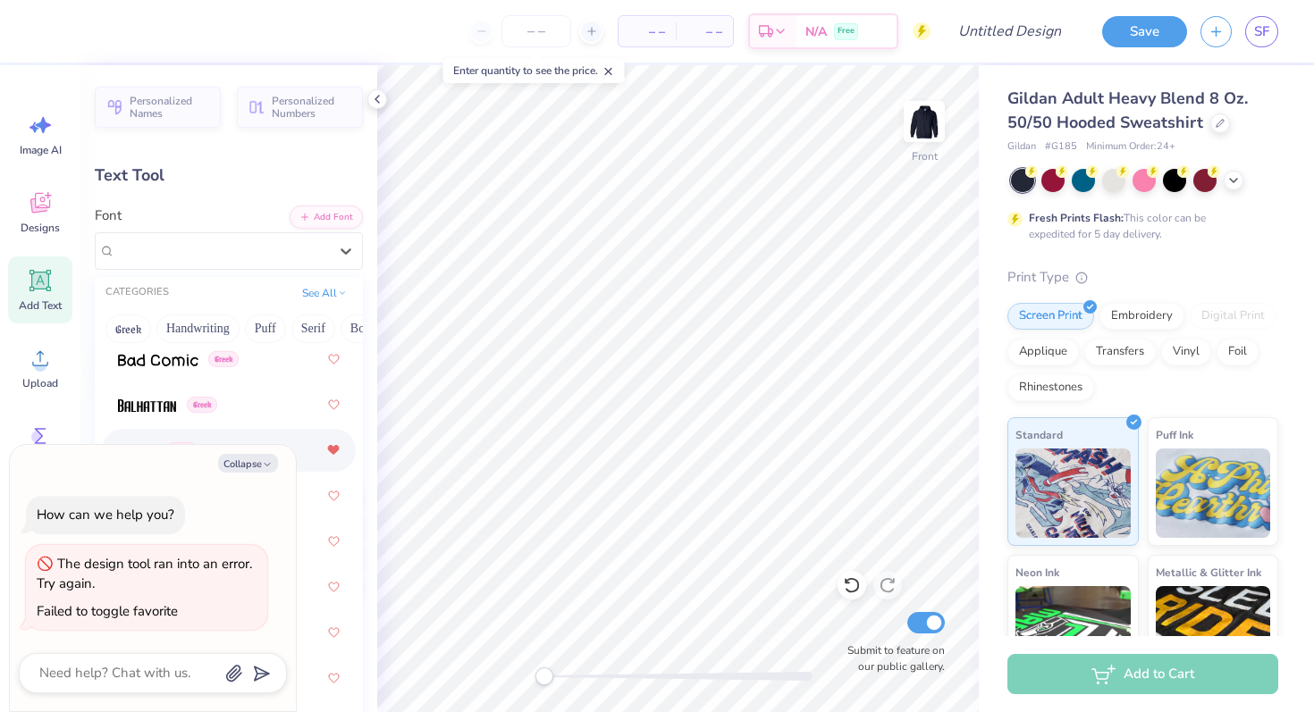
click at [332, 448] on icon at bounding box center [333, 450] width 11 height 9
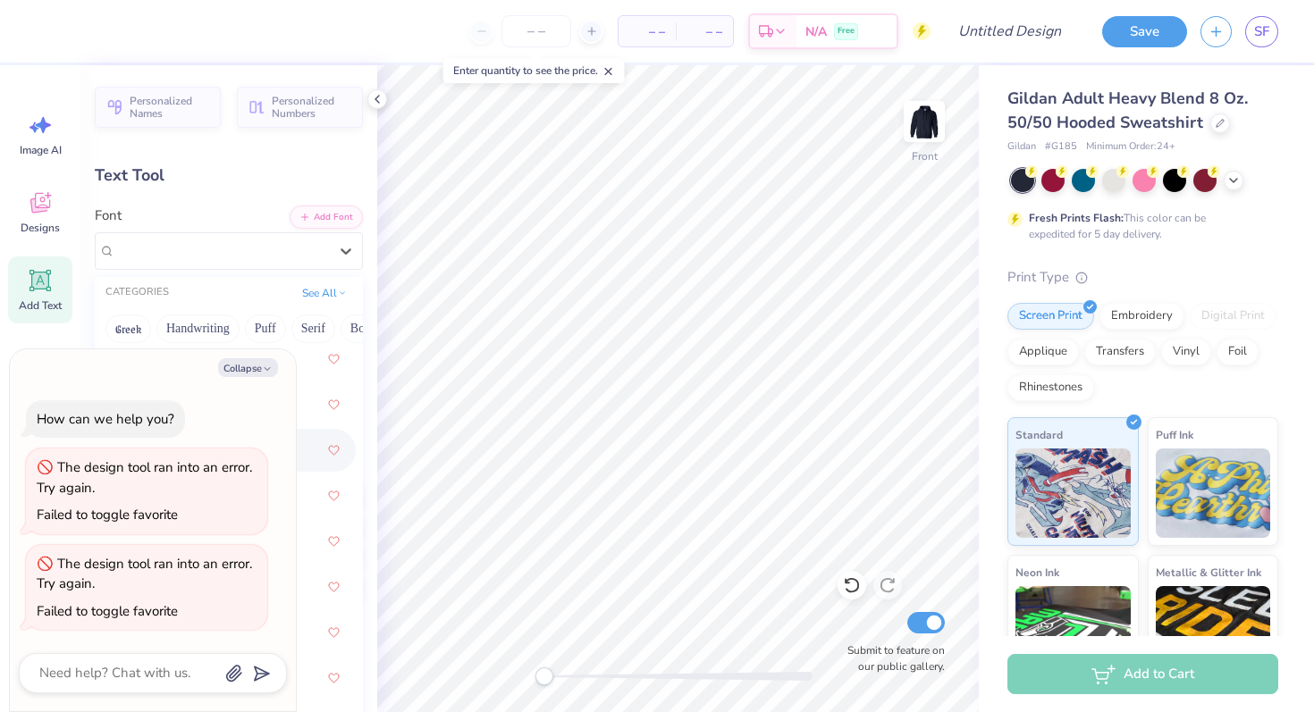
click at [332, 450] on icon at bounding box center [334, 450] width 12 height 11
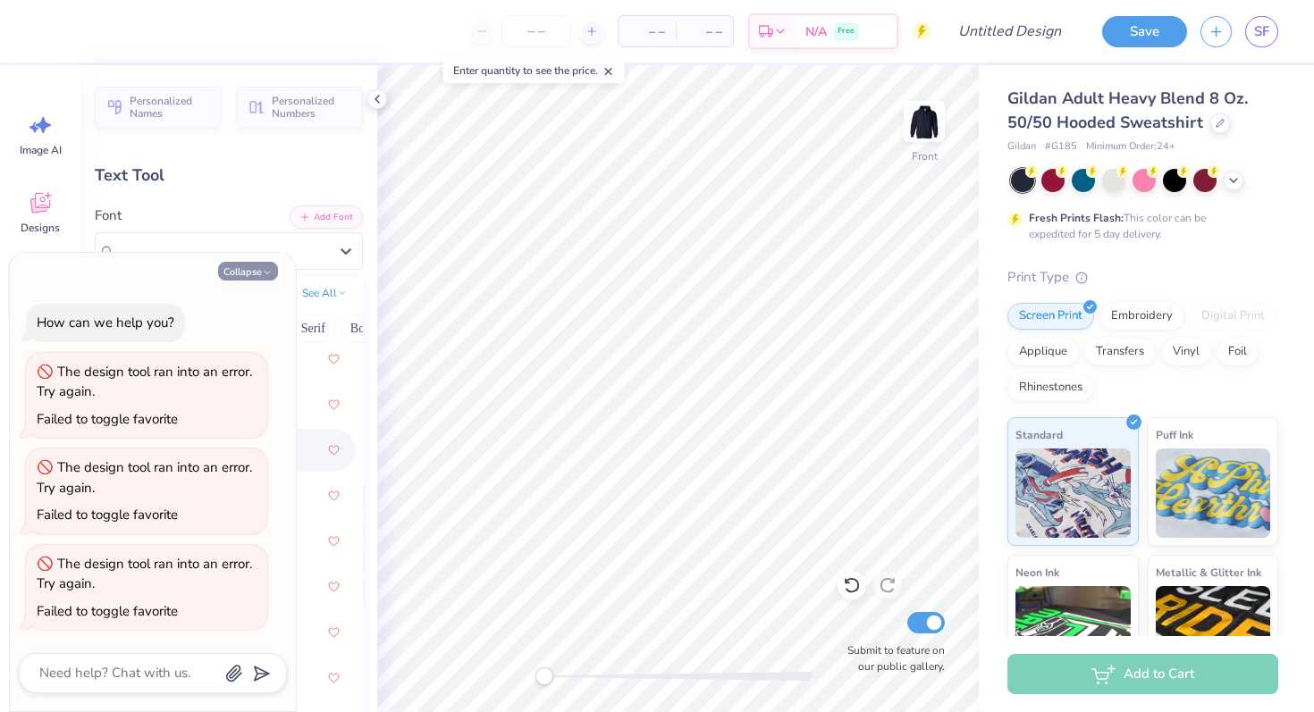
click at [251, 270] on button "Collapse" at bounding box center [248, 271] width 60 height 19
type textarea "x"
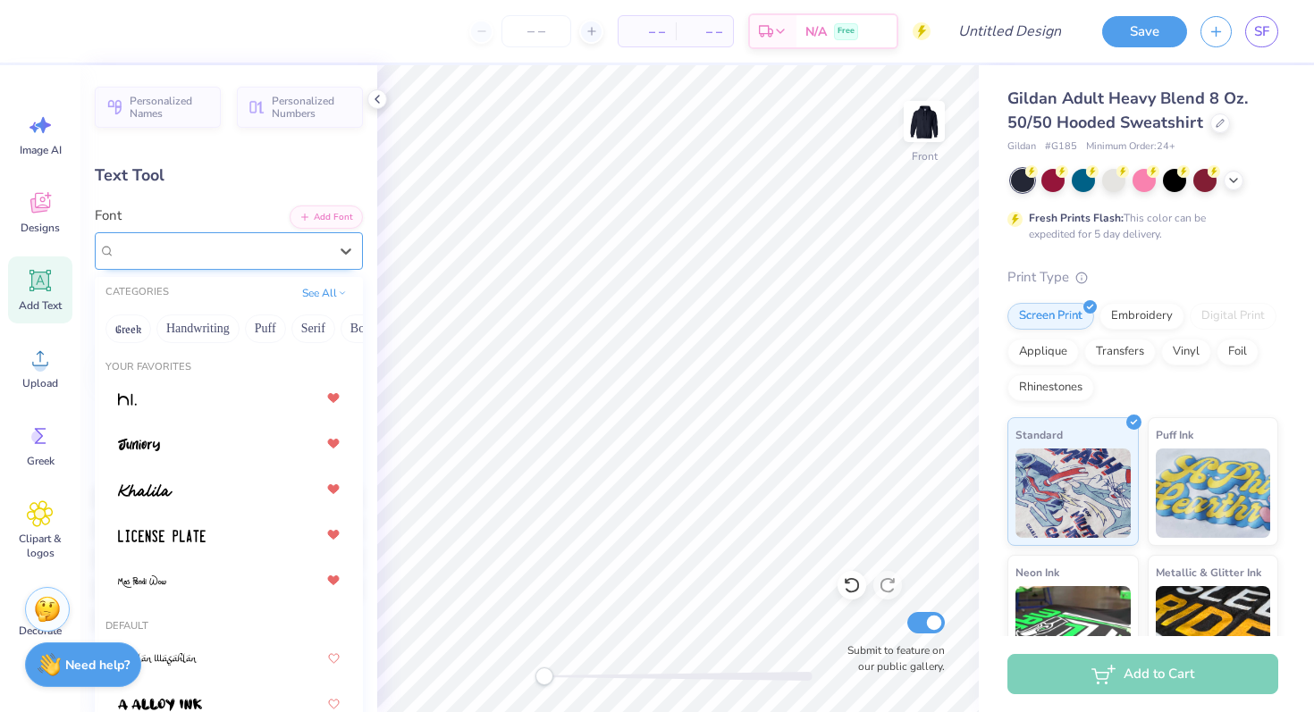
click at [271, 232] on div "[PERSON_NAME]'s Sketch Greek" at bounding box center [229, 251] width 268 height 38
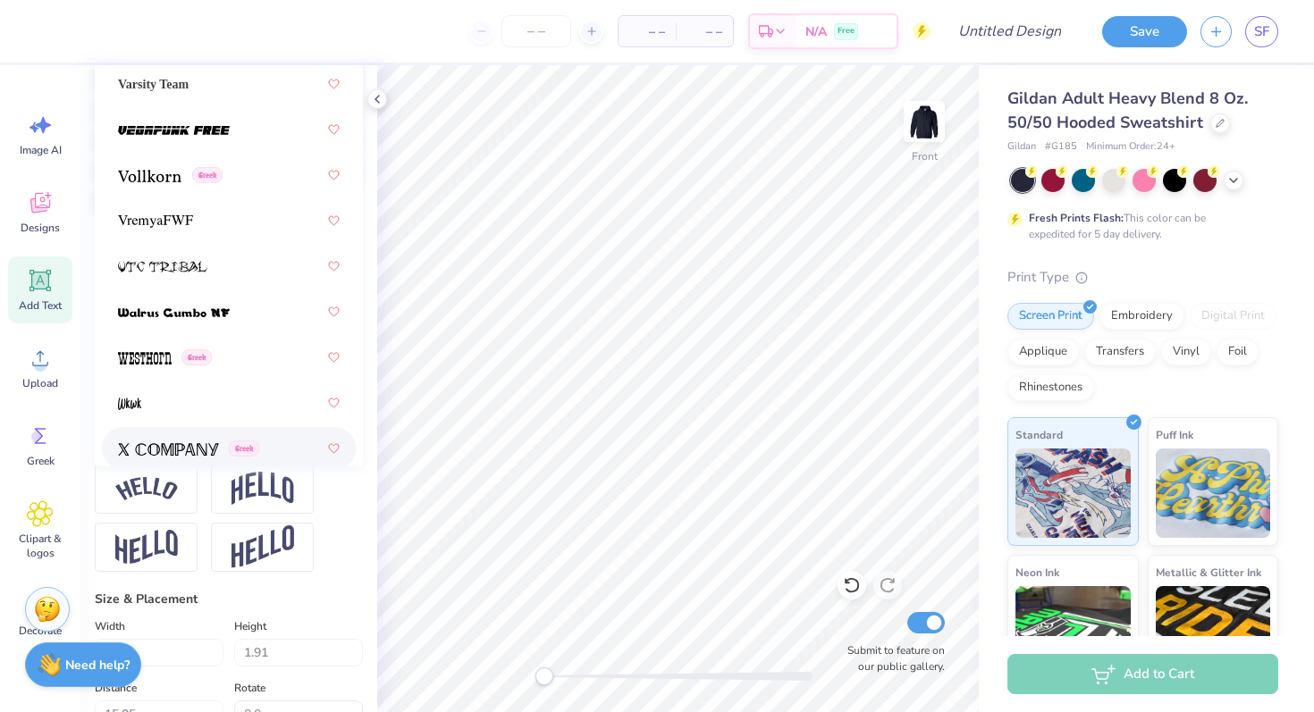
scroll to position [13459, 0]
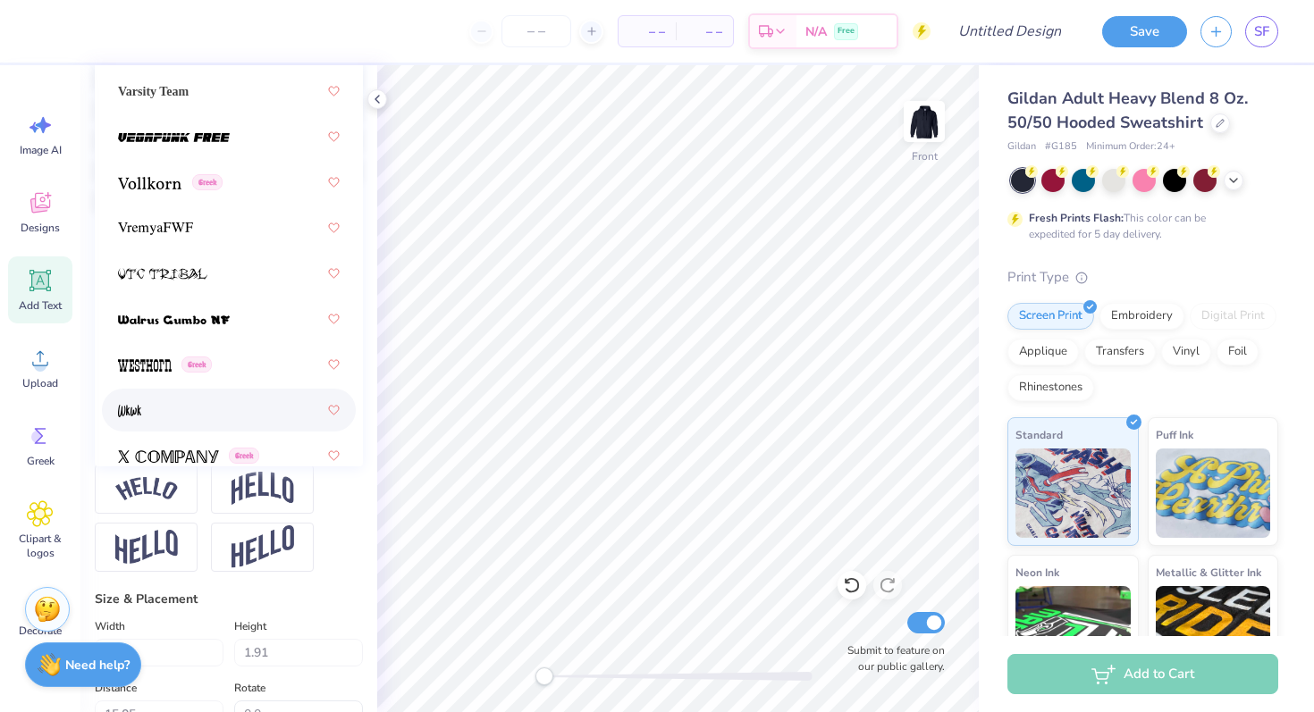
click at [205, 399] on div at bounding box center [229, 410] width 222 height 32
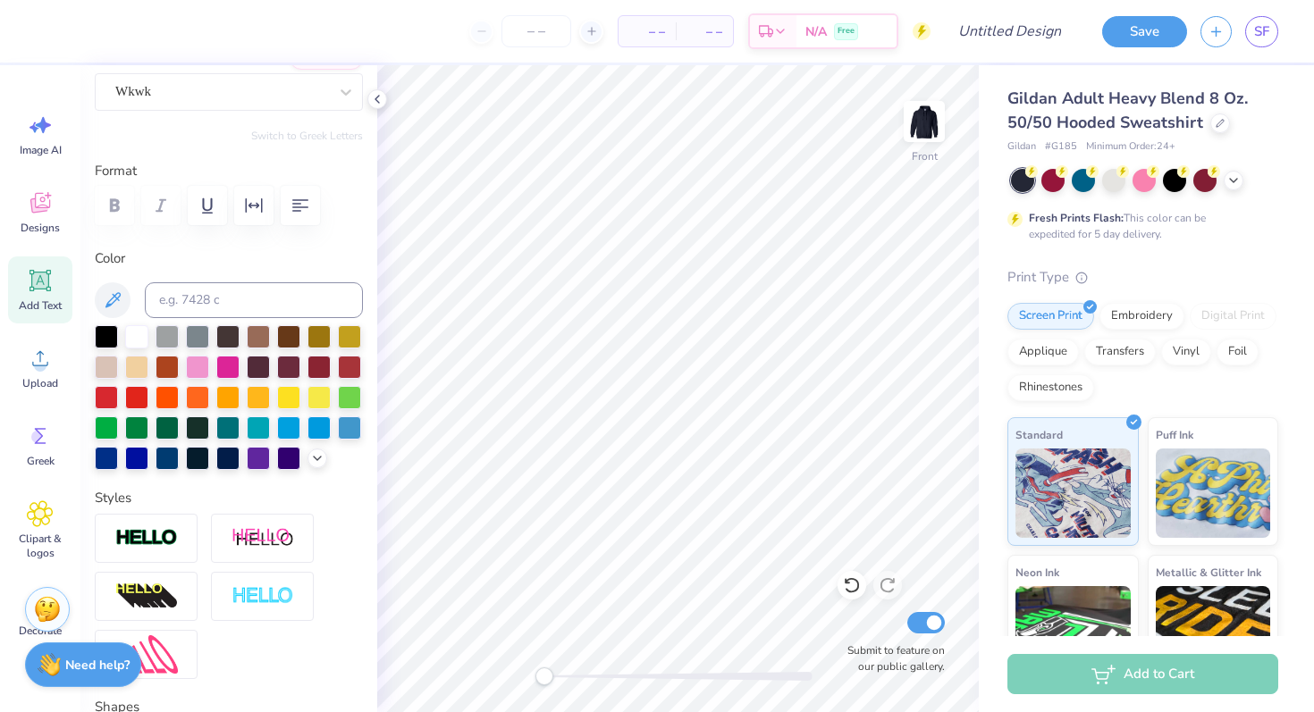
scroll to position [0, 0]
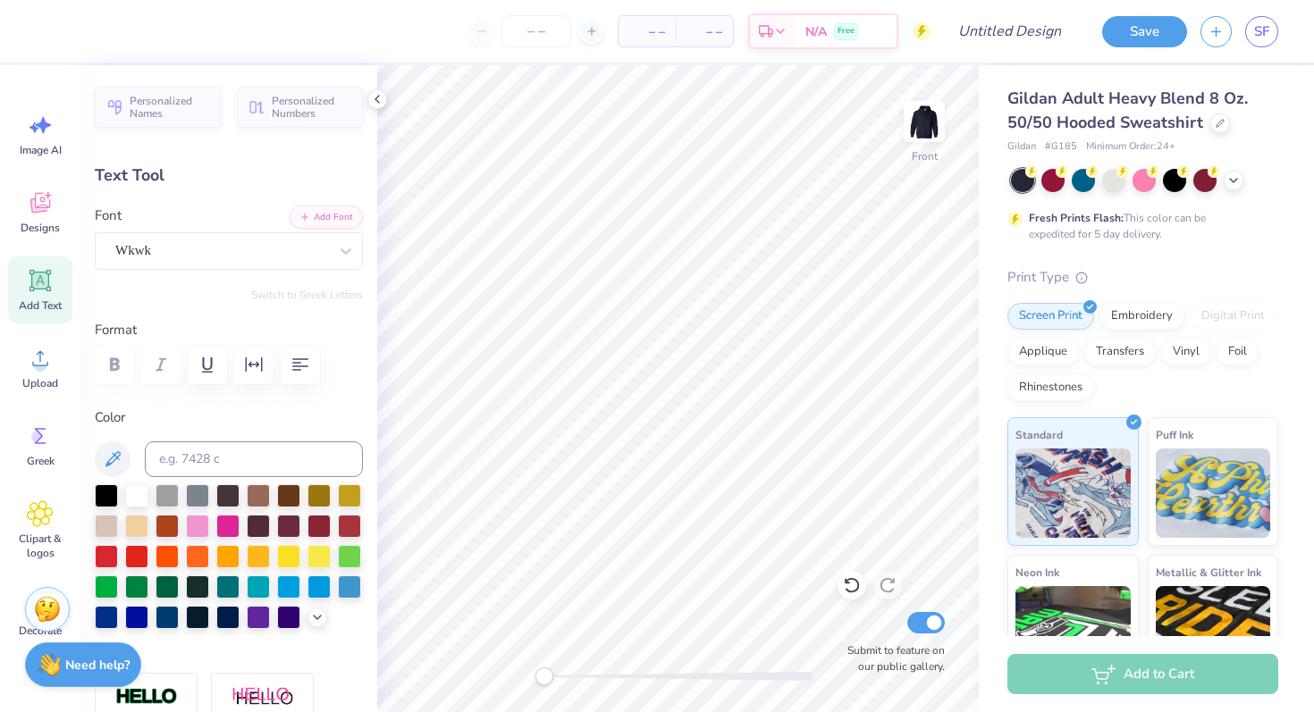
click at [35, 297] on div "Add Text" at bounding box center [40, 289] width 64 height 67
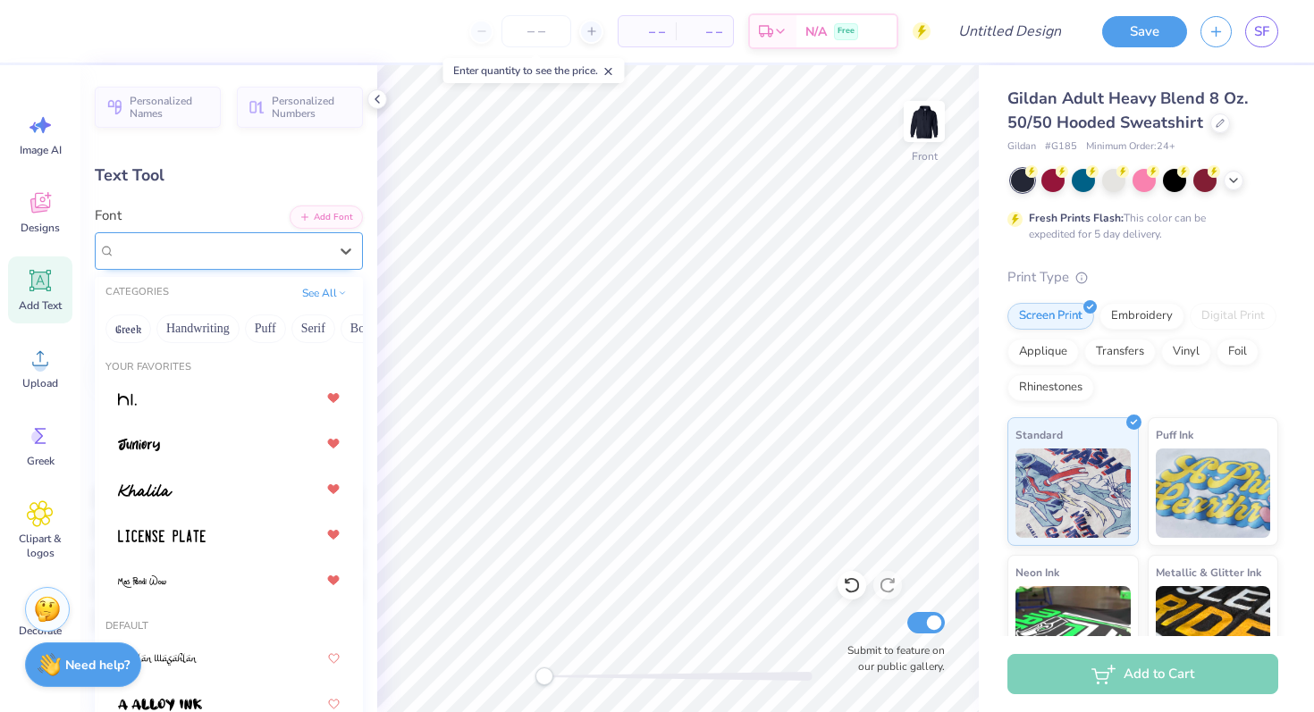
click at [160, 246] on div "Super Dream" at bounding box center [222, 251] width 216 height 28
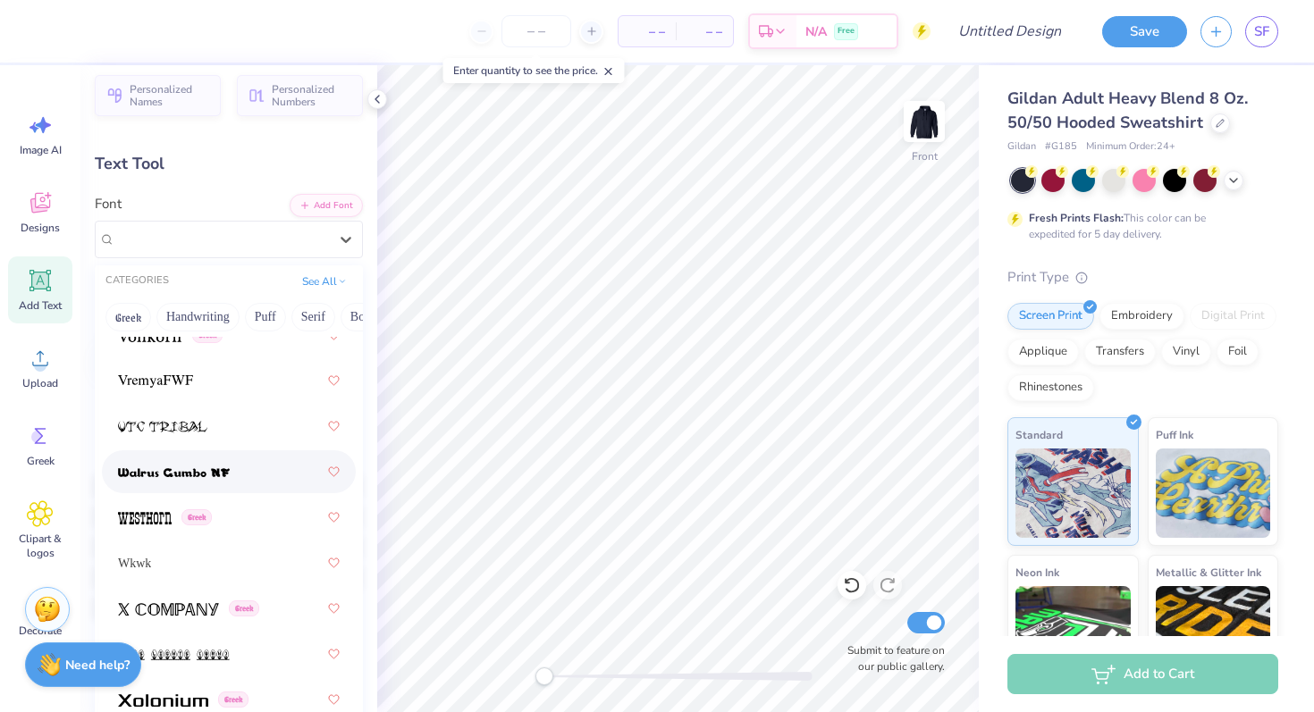
scroll to position [13703, 0]
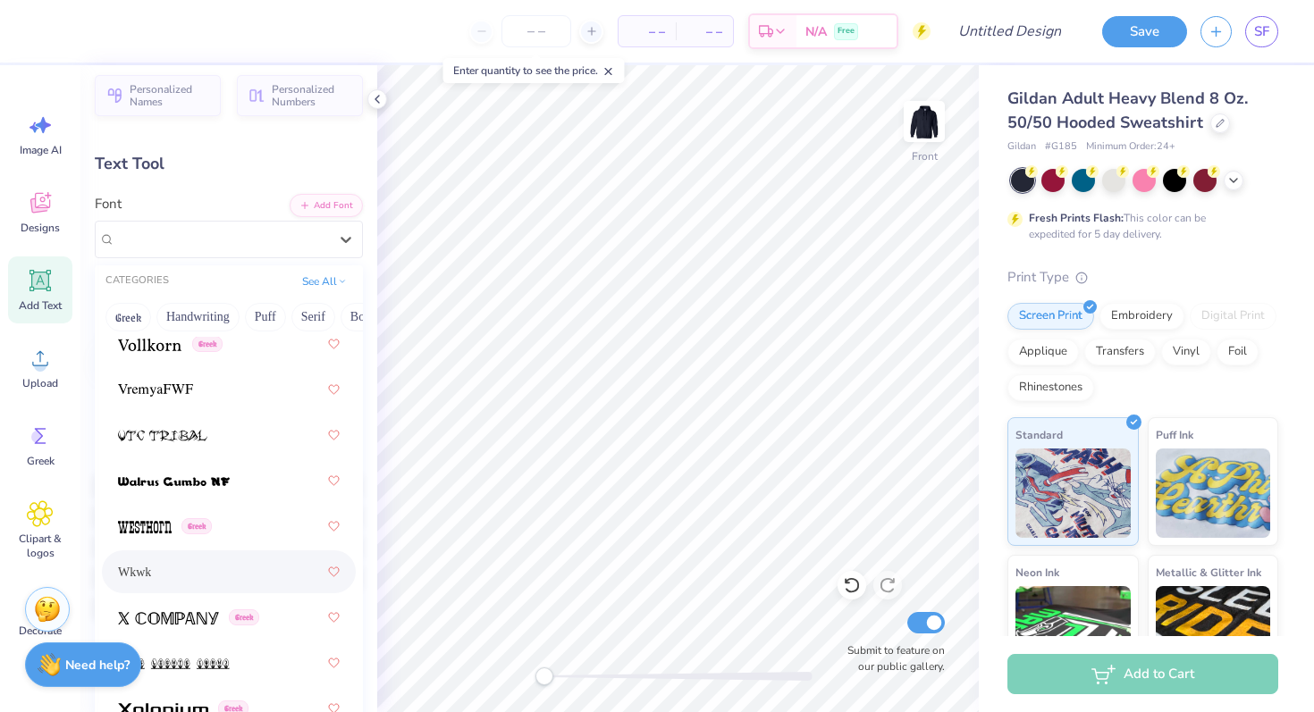
click at [146, 574] on div "Wkwk" at bounding box center [229, 572] width 222 height 32
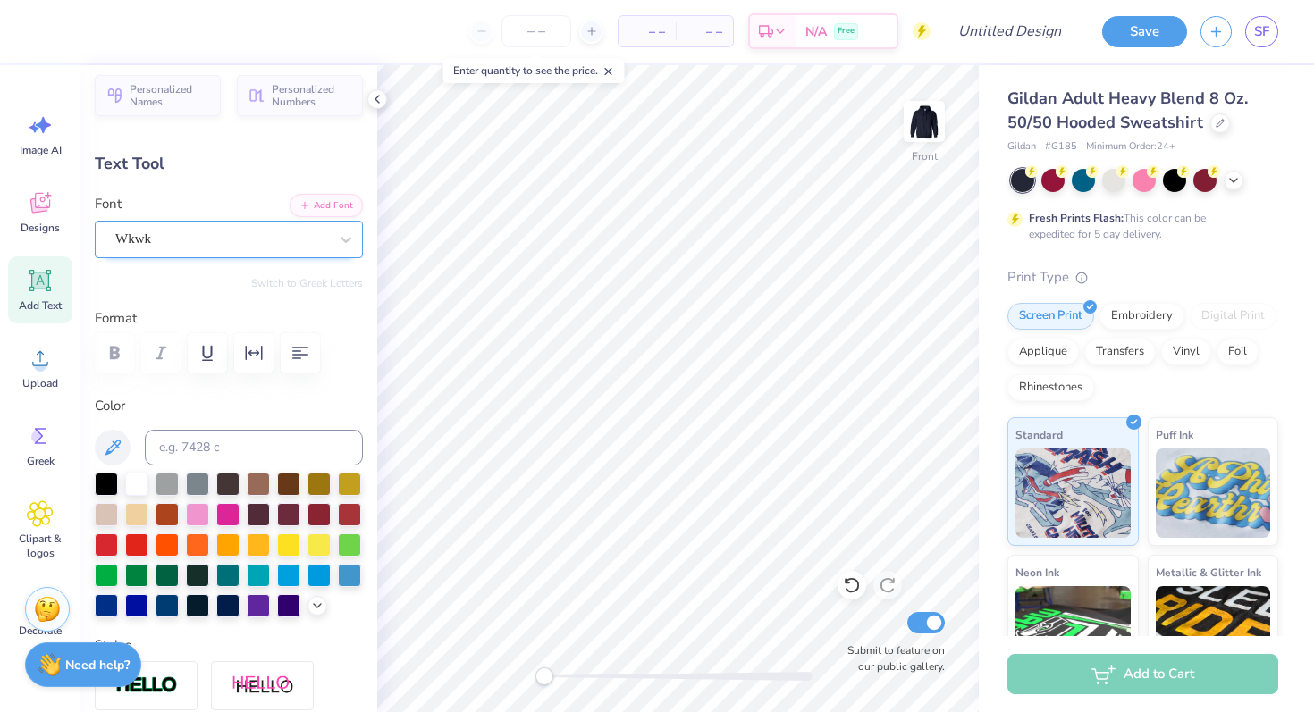
click at [139, 238] on div "Wkwk" at bounding box center [222, 239] width 216 height 28
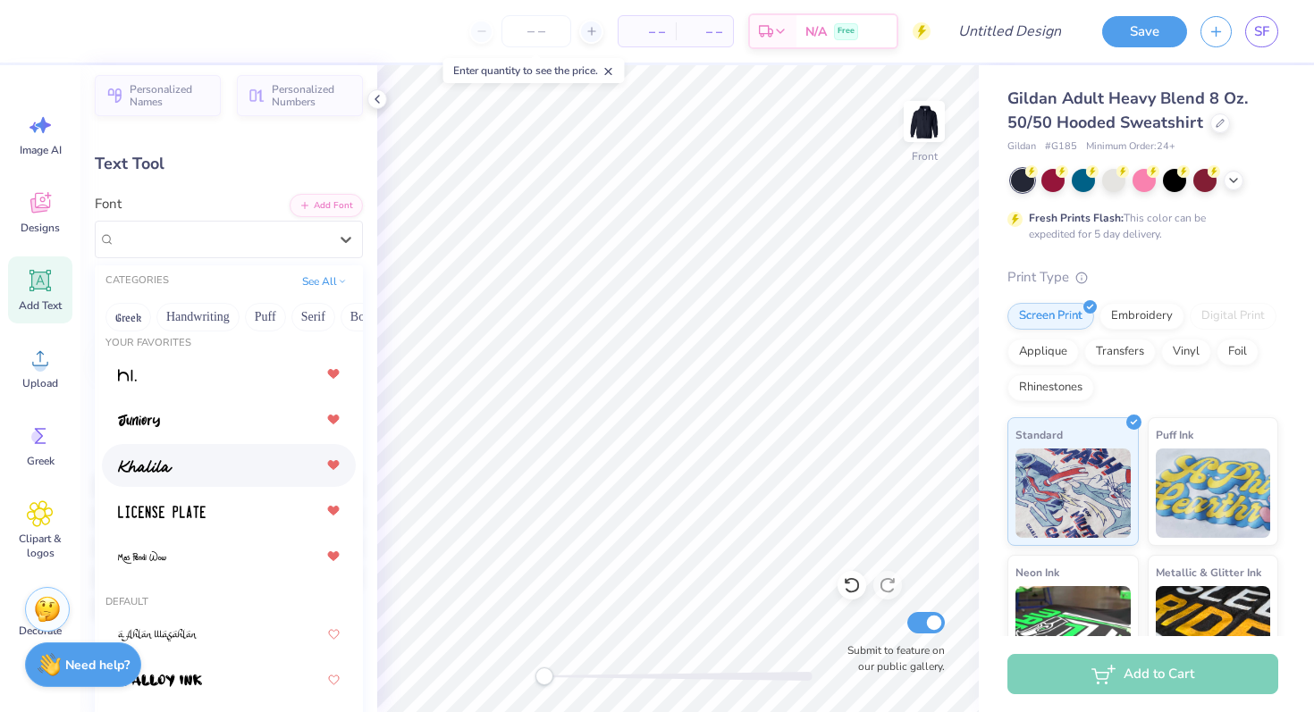
scroll to position [14, 0]
click at [169, 465] on img at bounding box center [145, 464] width 55 height 13
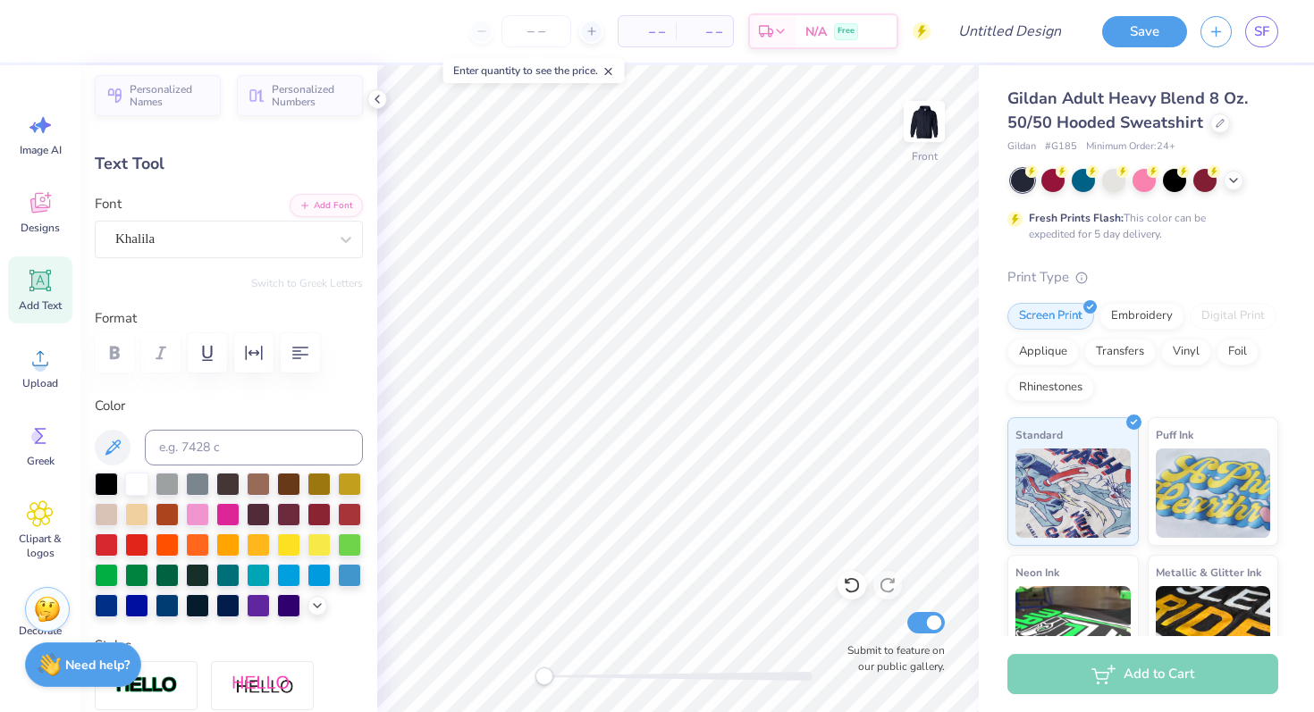
scroll to position [0, 3]
type textarea "Sigma Delta"
type input "14.48"
type input "2.85"
type input "14.58"
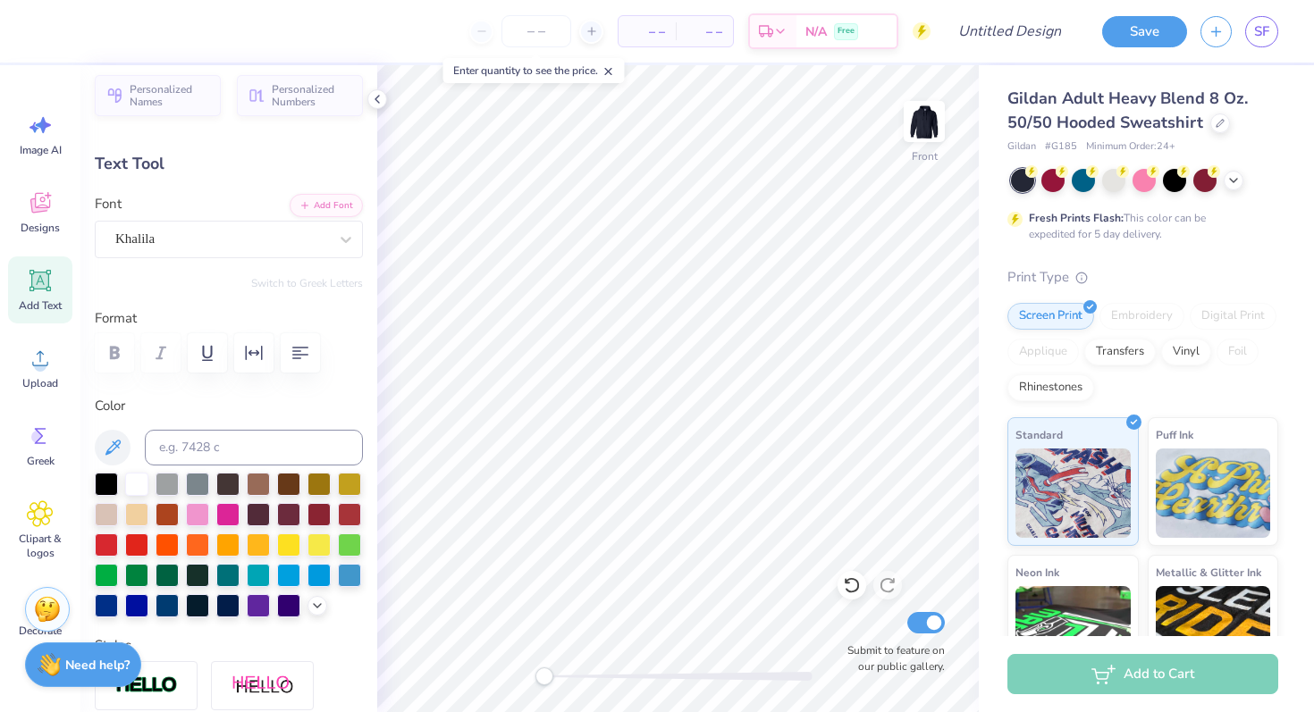
type input "10.69"
type input "2.10"
click at [209, 238] on div "Khalila" at bounding box center [222, 239] width 216 height 28
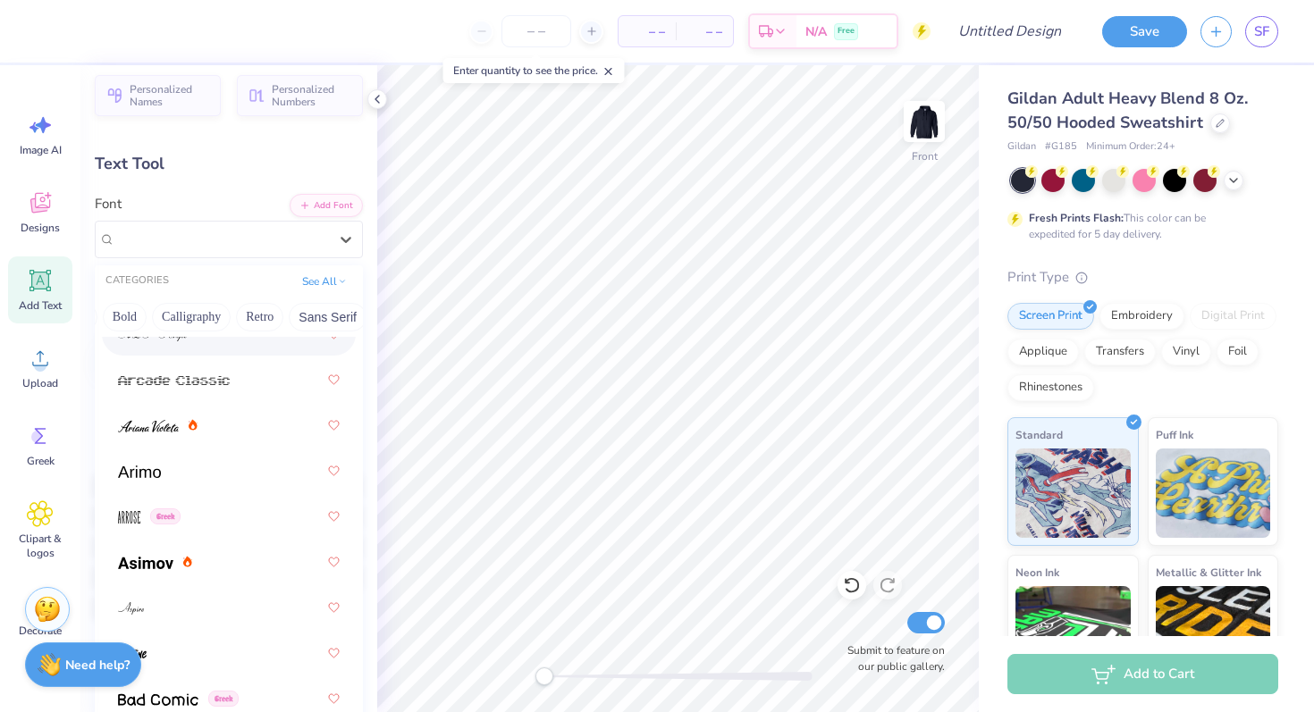
scroll to position [0, 246]
click at [125, 322] on button "Bold" at bounding box center [117, 317] width 44 height 29
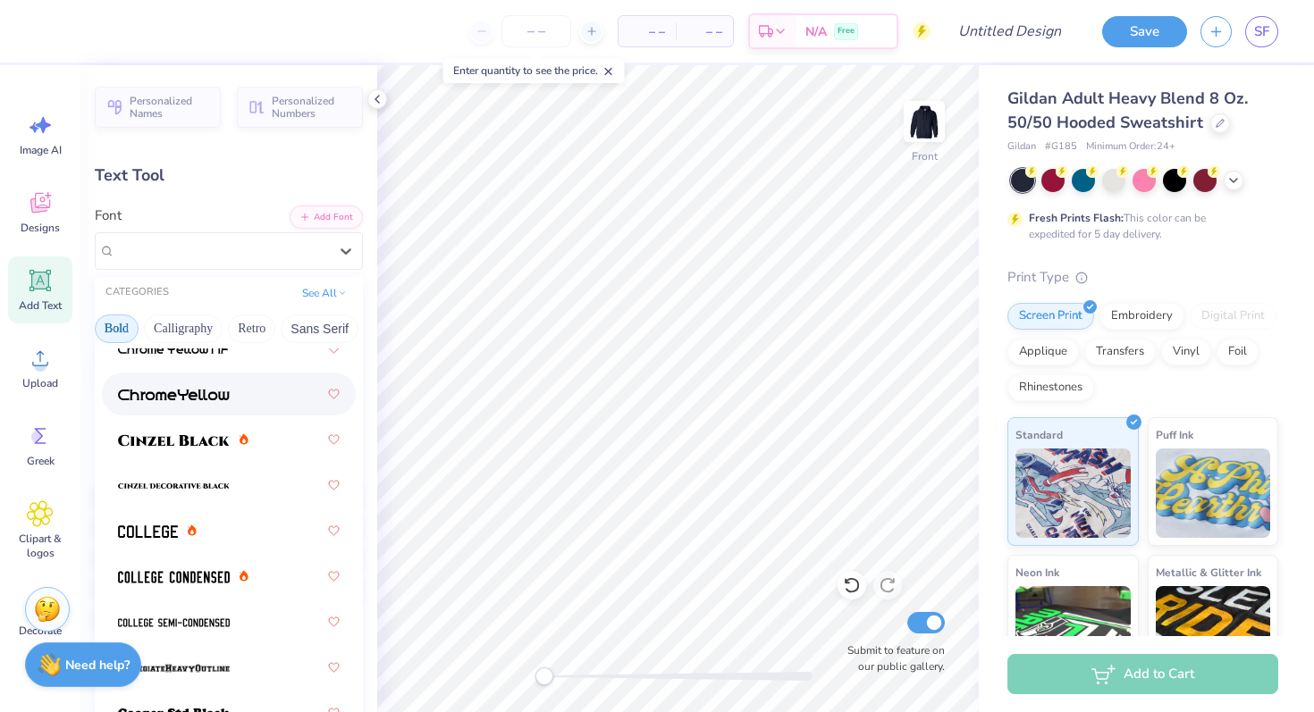
scroll to position [167, 0]
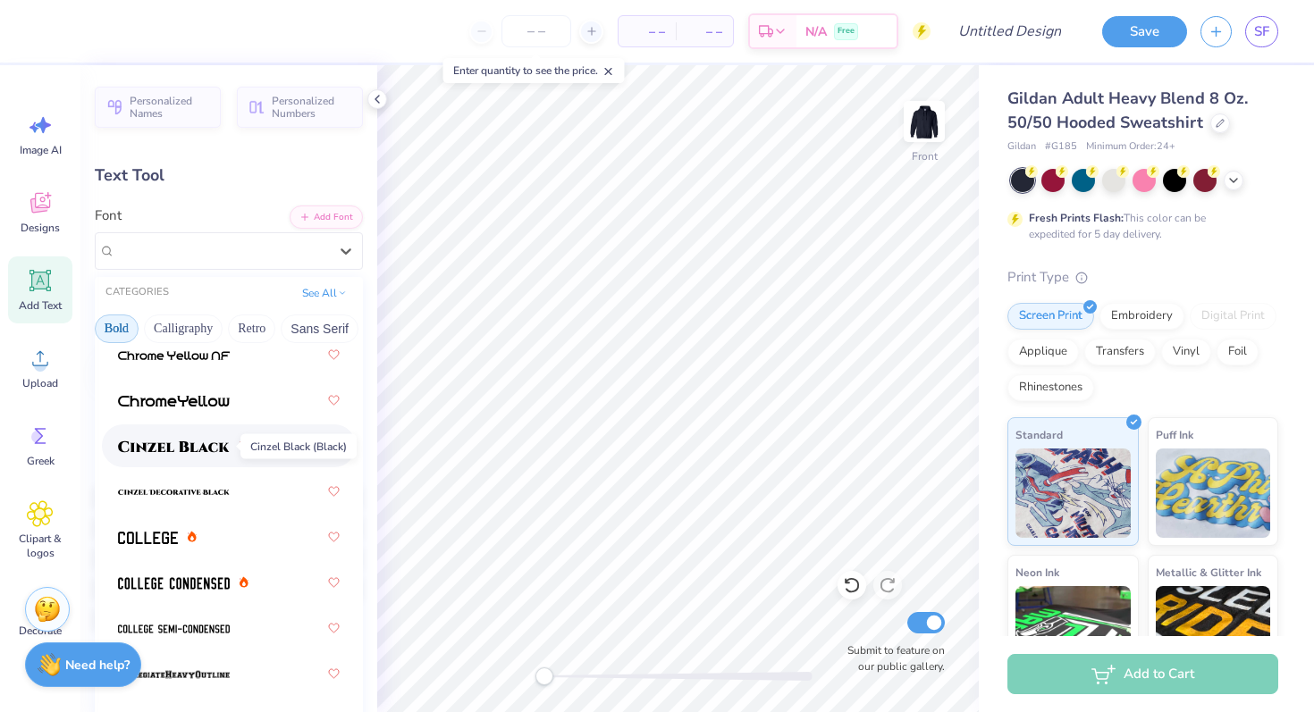
click at [160, 450] on img at bounding box center [174, 447] width 112 height 13
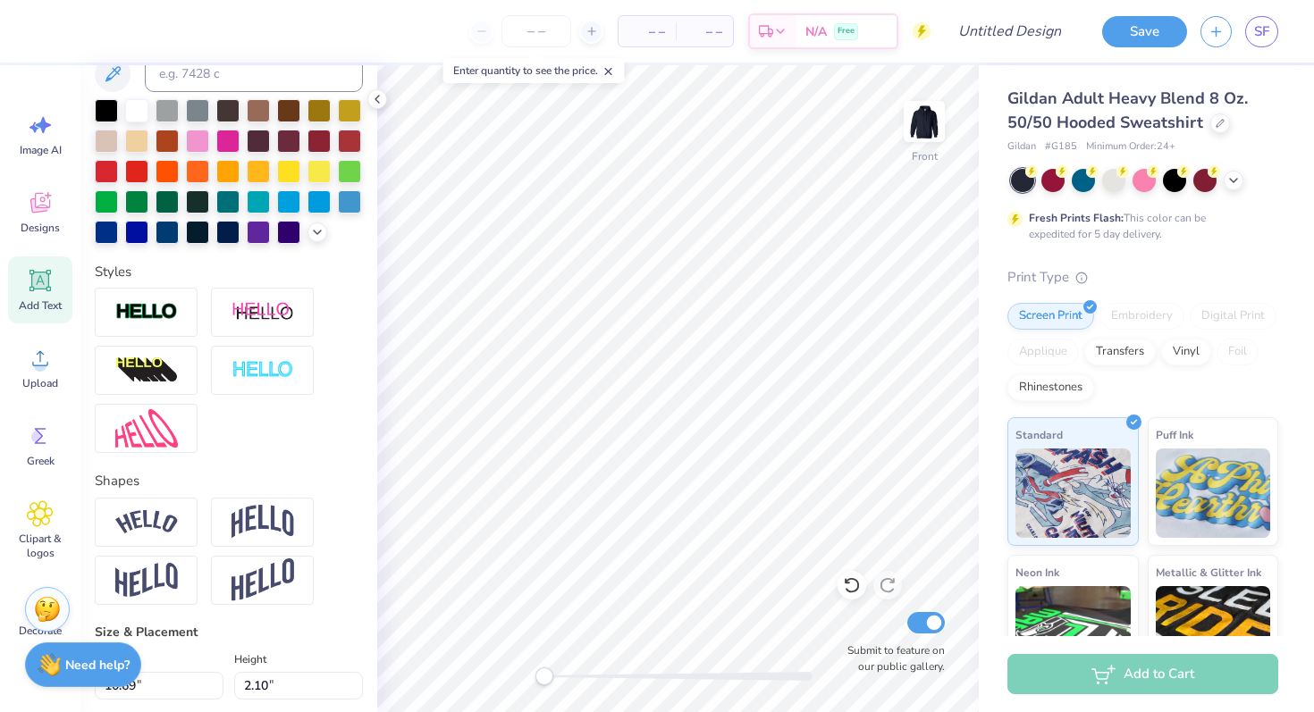
scroll to position [0, 0]
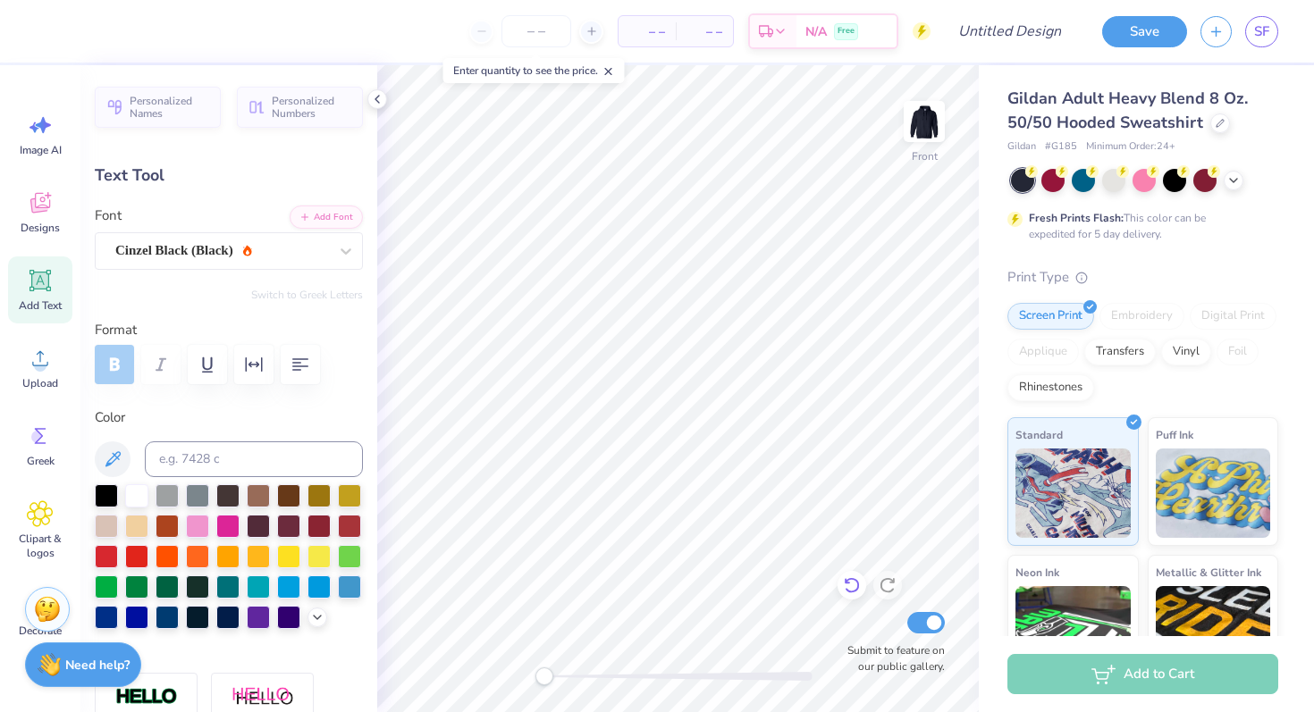
click at [863, 584] on div at bounding box center [851, 585] width 29 height 29
type input "8.61"
click at [34, 291] on icon at bounding box center [40, 280] width 27 height 27
type input "6.58"
type input "1.91"
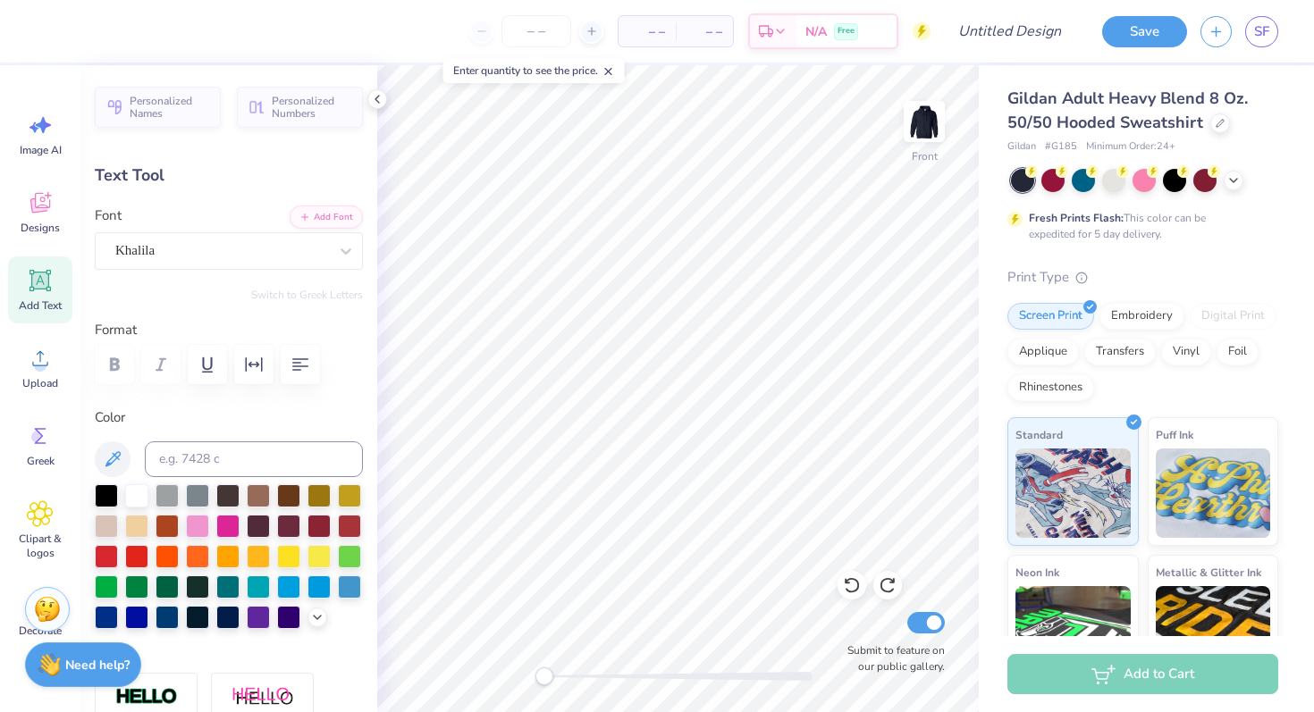
type input "15.05"
click at [224, 256] on div "Super Dream" at bounding box center [222, 251] width 216 height 28
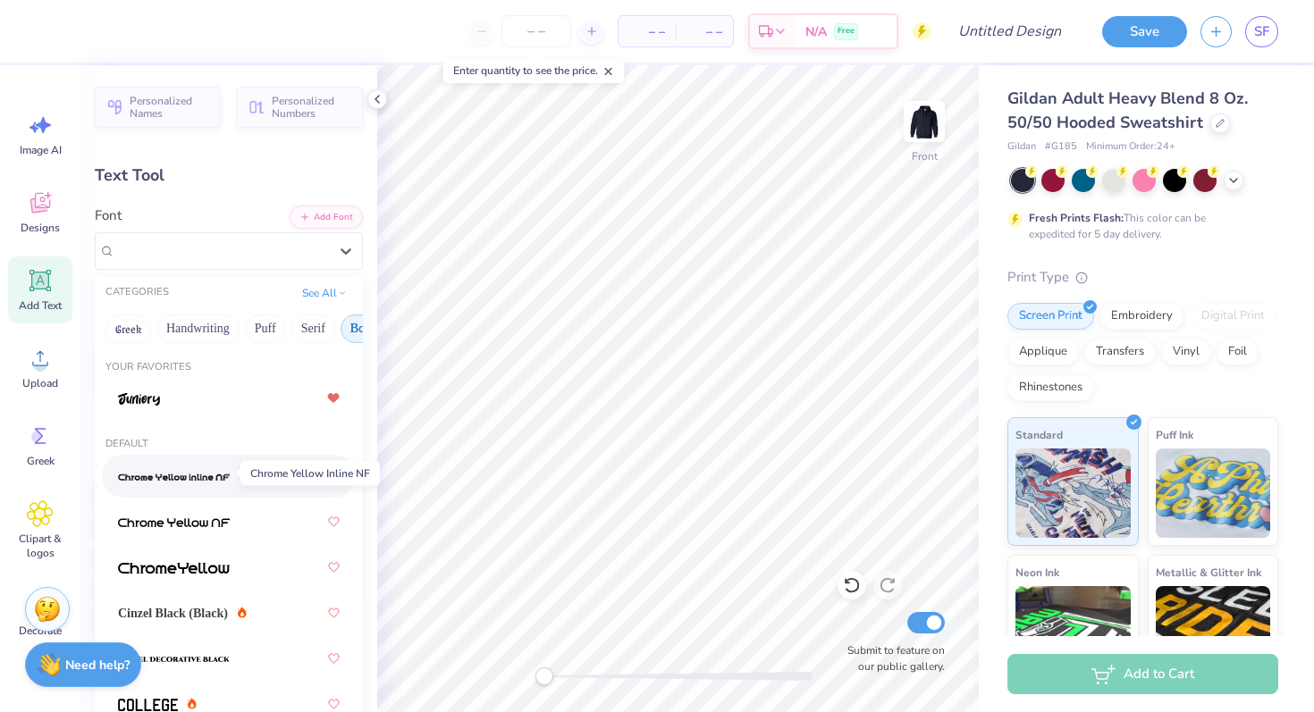
scroll to position [18, 0]
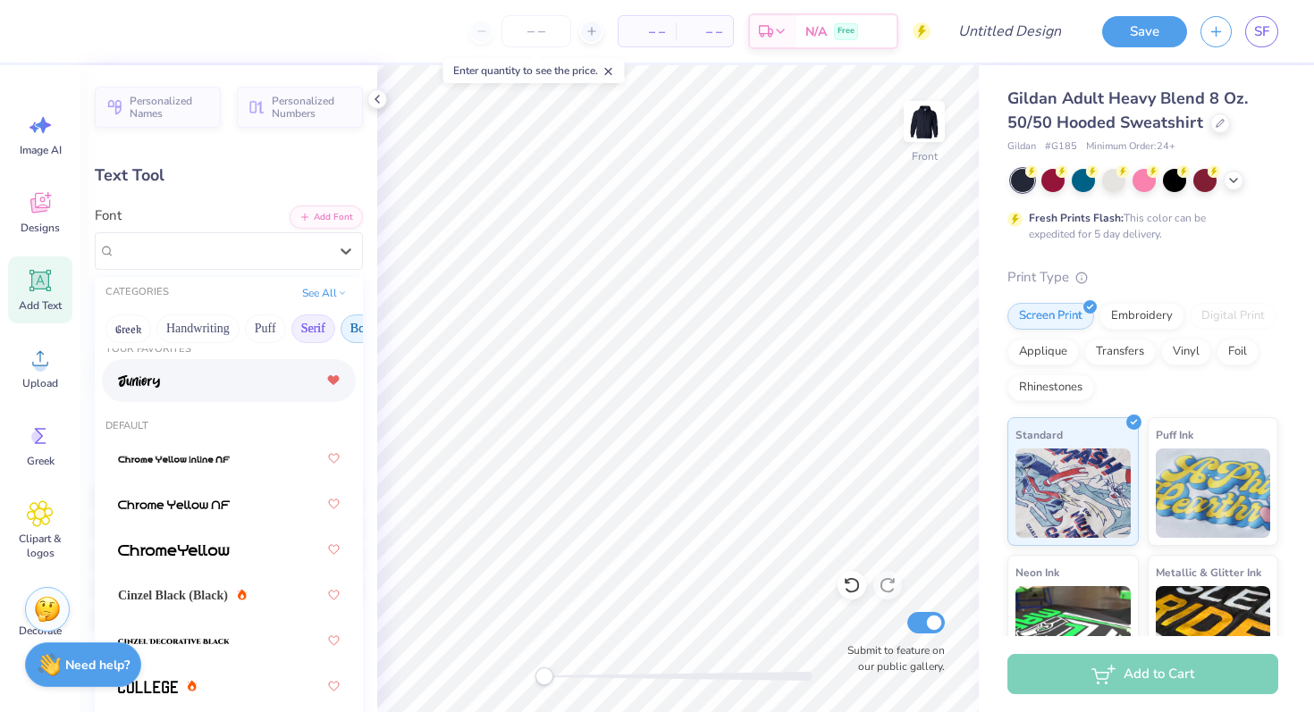
click at [320, 320] on button "Serif" at bounding box center [313, 329] width 44 height 29
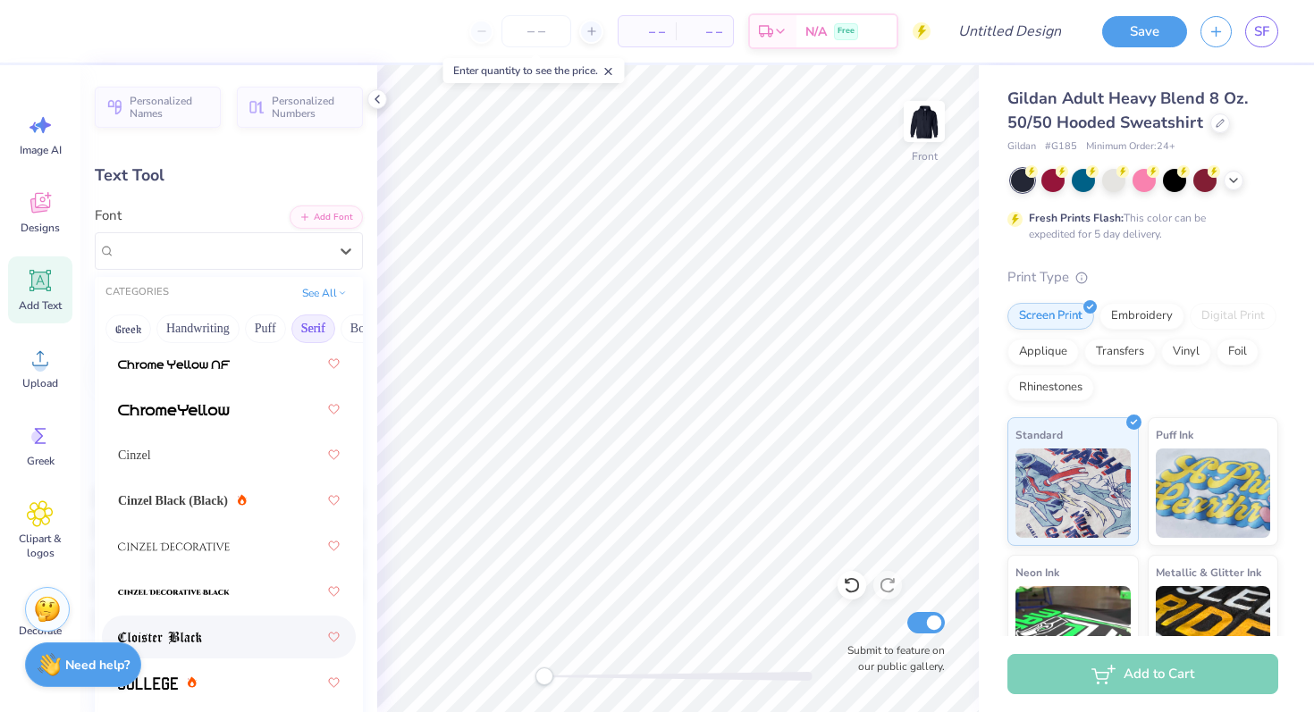
scroll to position [334, 0]
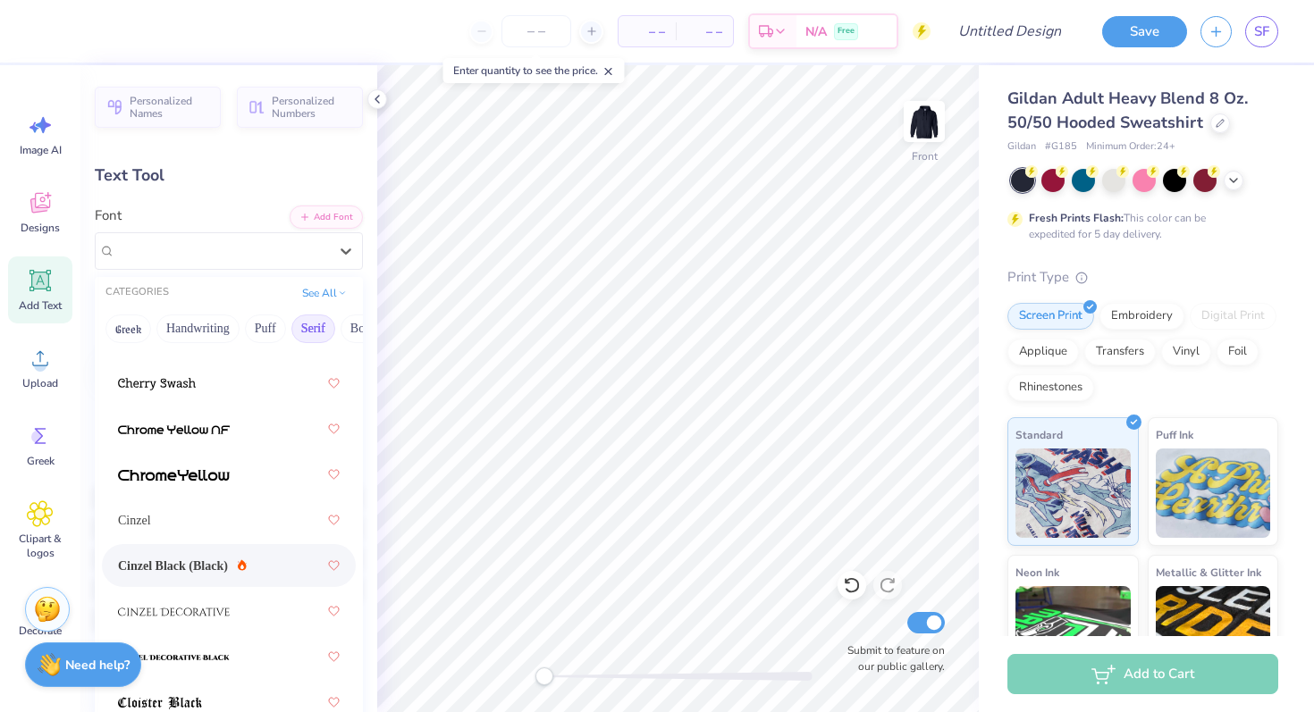
click at [213, 562] on span "Cinzel Black (Black)" at bounding box center [173, 566] width 110 height 19
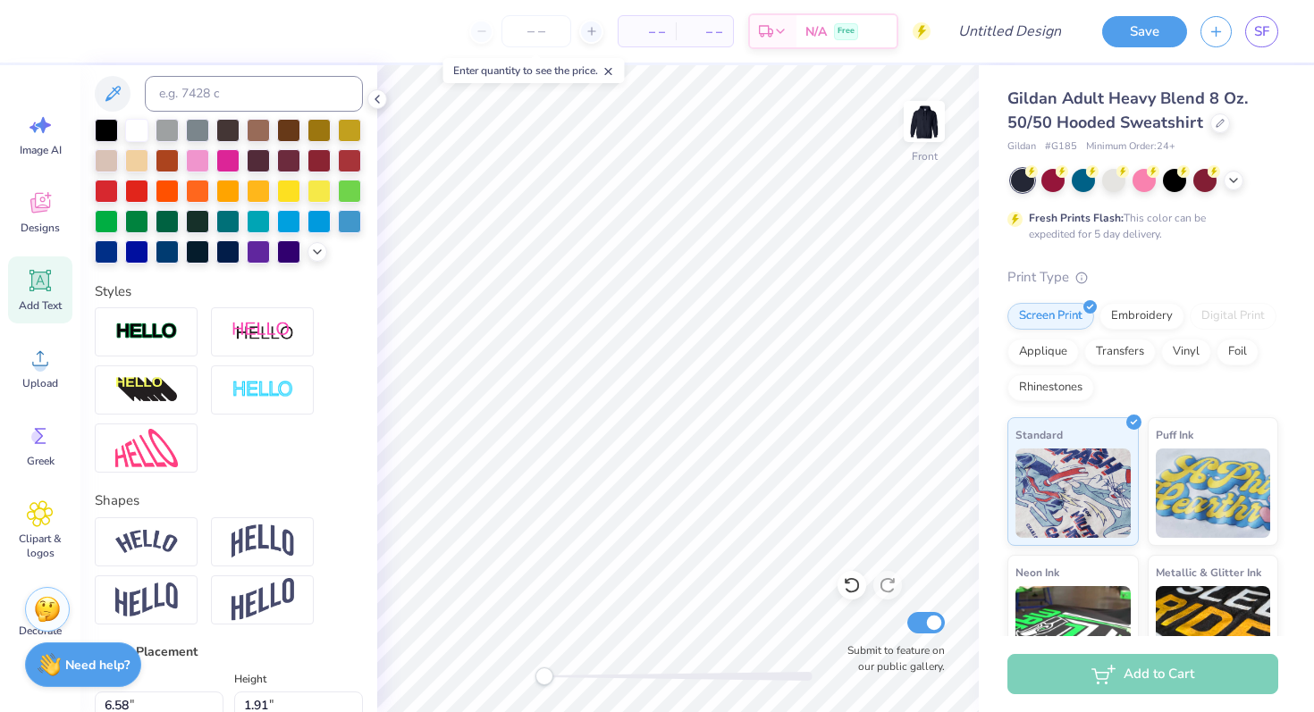
scroll to position [398, 0]
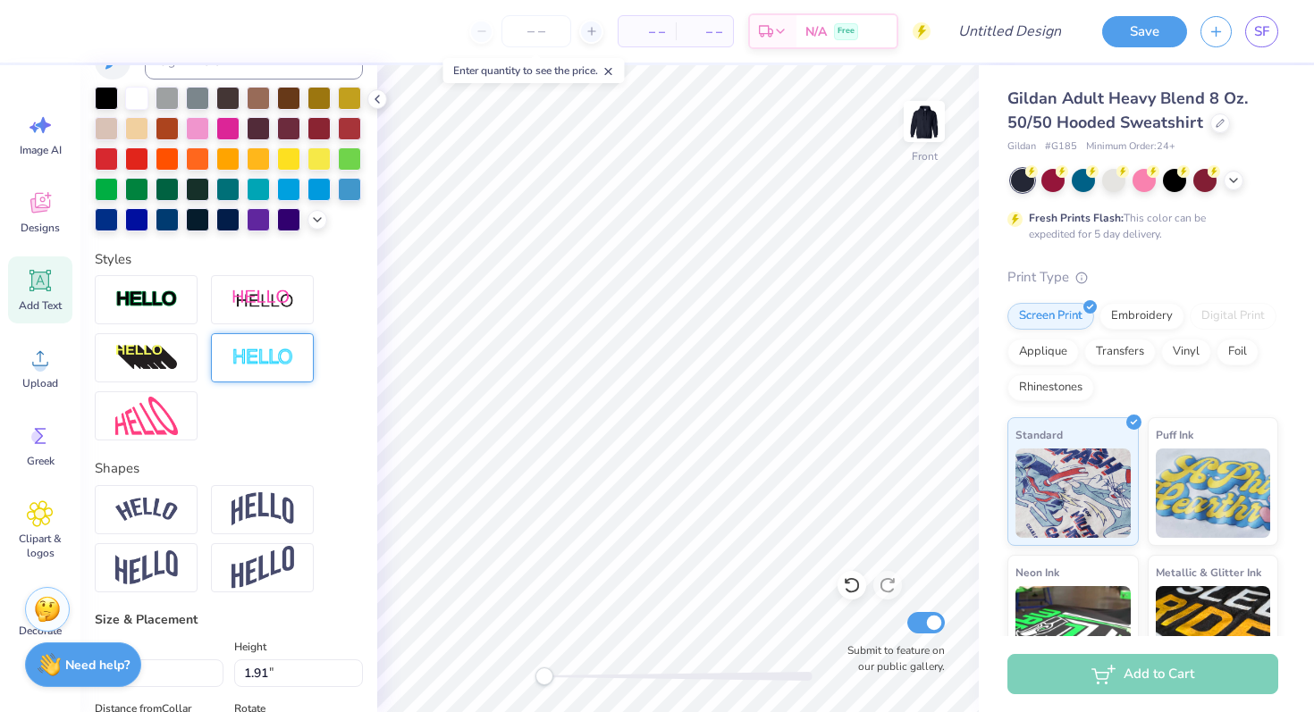
click at [236, 352] on img at bounding box center [262, 358] width 63 height 21
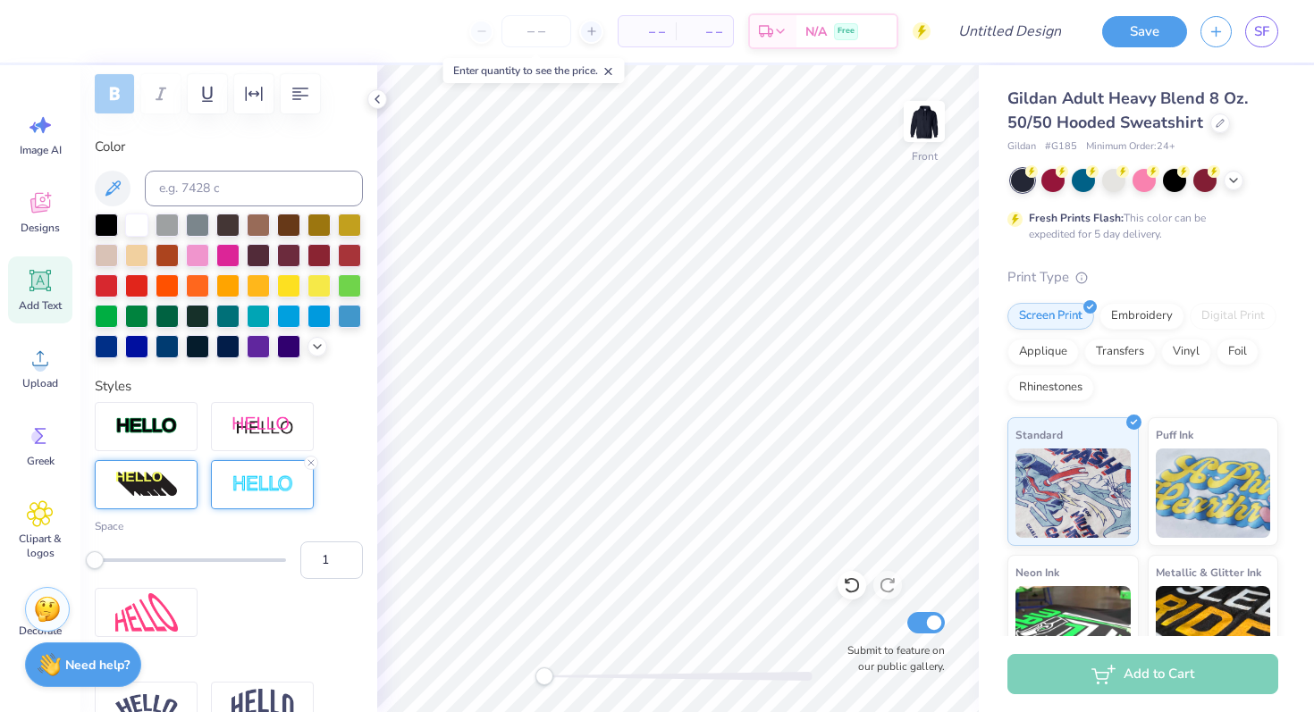
scroll to position [0, 0]
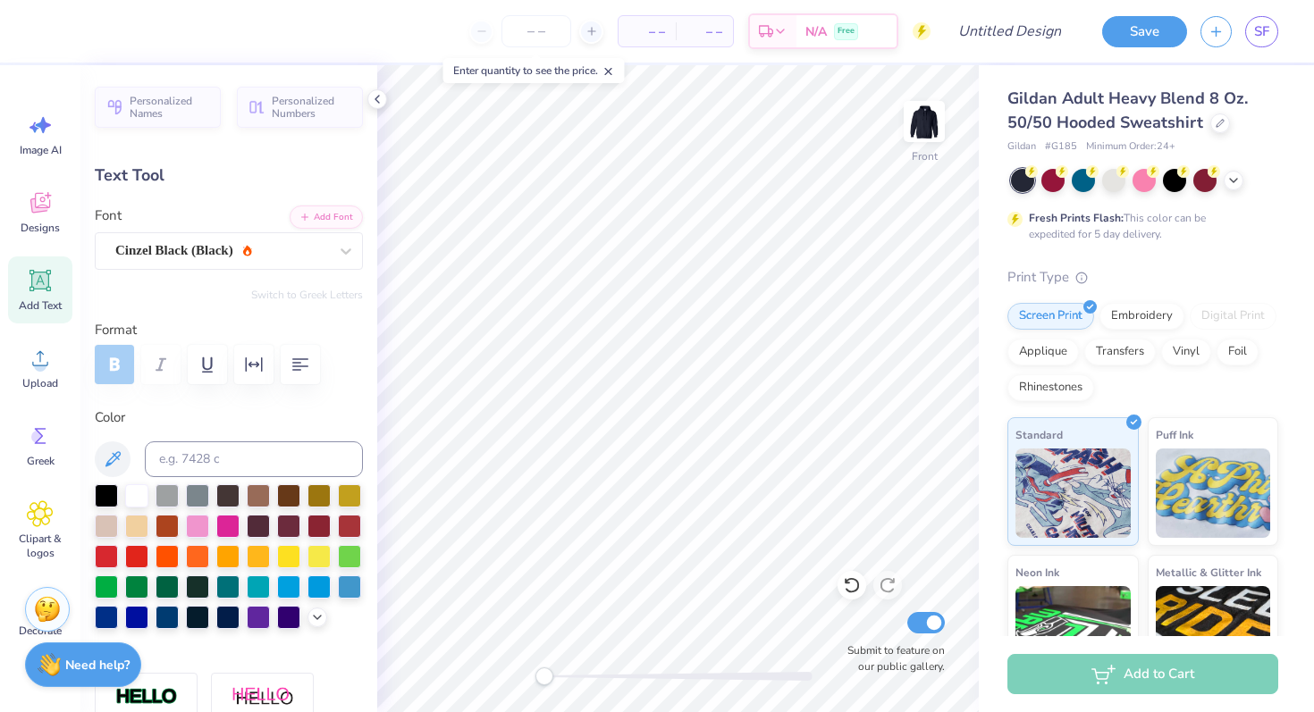
click at [119, 366] on div at bounding box center [229, 364] width 268 height 39
click at [125, 368] on div at bounding box center [229, 364] width 268 height 39
click at [127, 360] on div at bounding box center [229, 364] width 268 height 39
click at [854, 585] on icon at bounding box center [852, 585] width 18 height 18
type input "7.73"
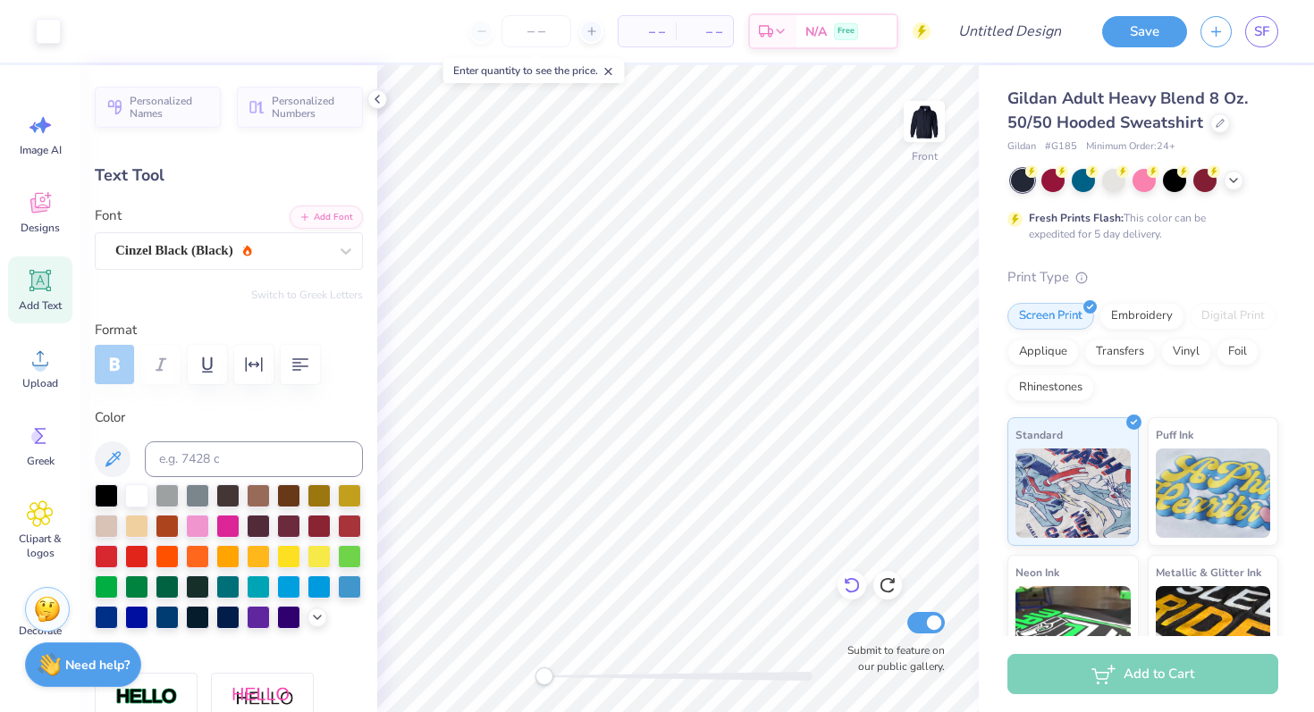
type input "1.99"
type input "15.00"
type textarea "TAU"
type input "5.73"
type input "2.04"
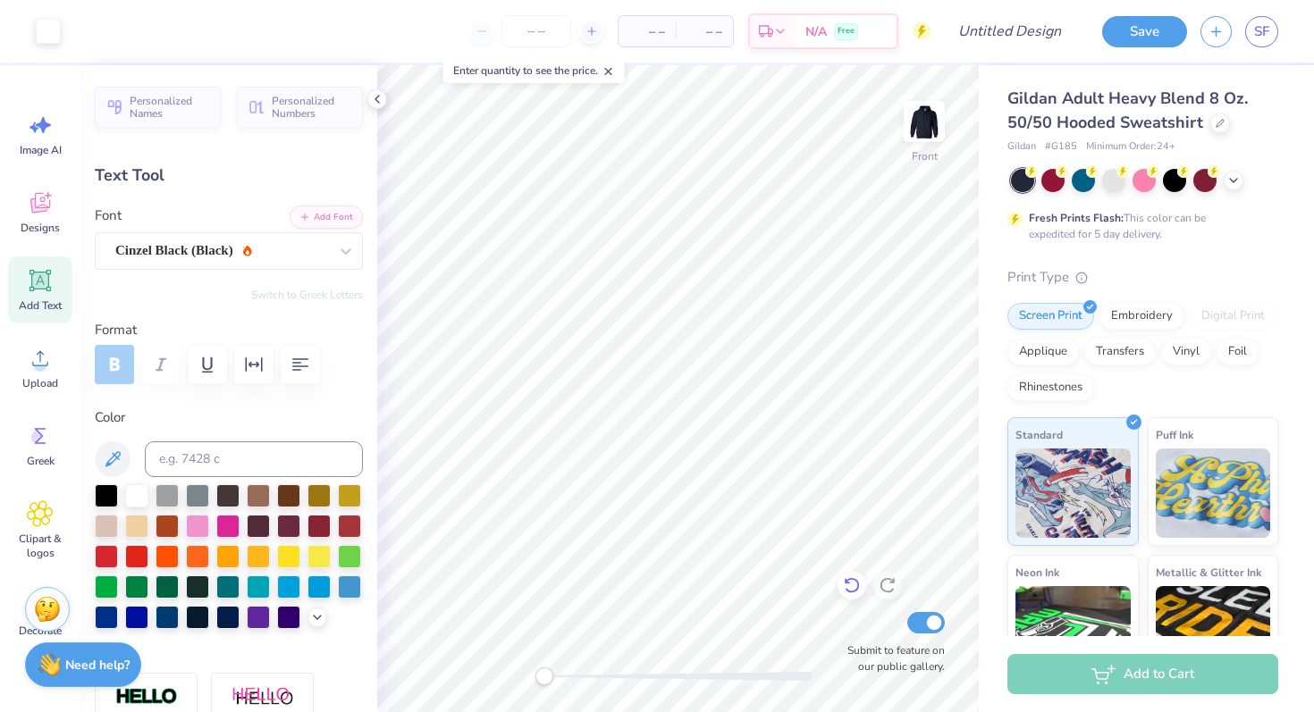
type input "14.98"
type input "10.69"
type input "2.10"
type input "8.61"
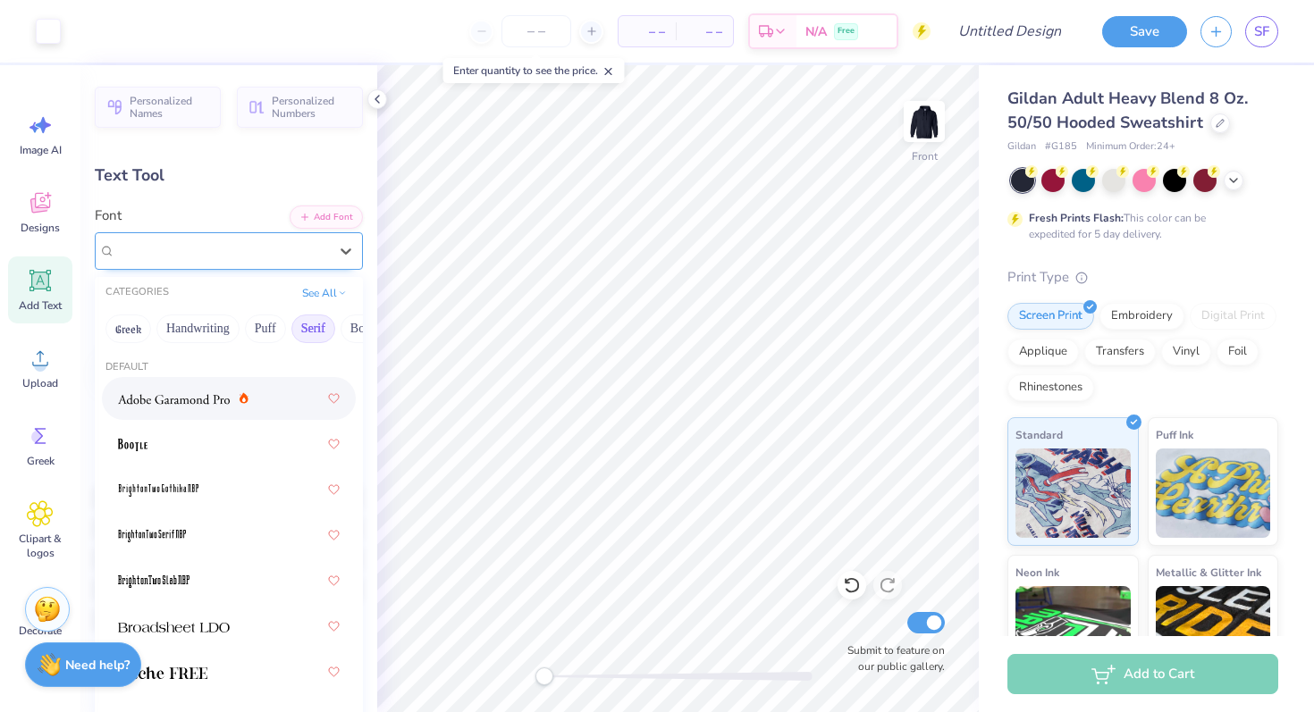
click at [202, 256] on div "Khalila" at bounding box center [222, 251] width 216 height 28
click at [205, 333] on button "Handwriting" at bounding box center [197, 329] width 83 height 29
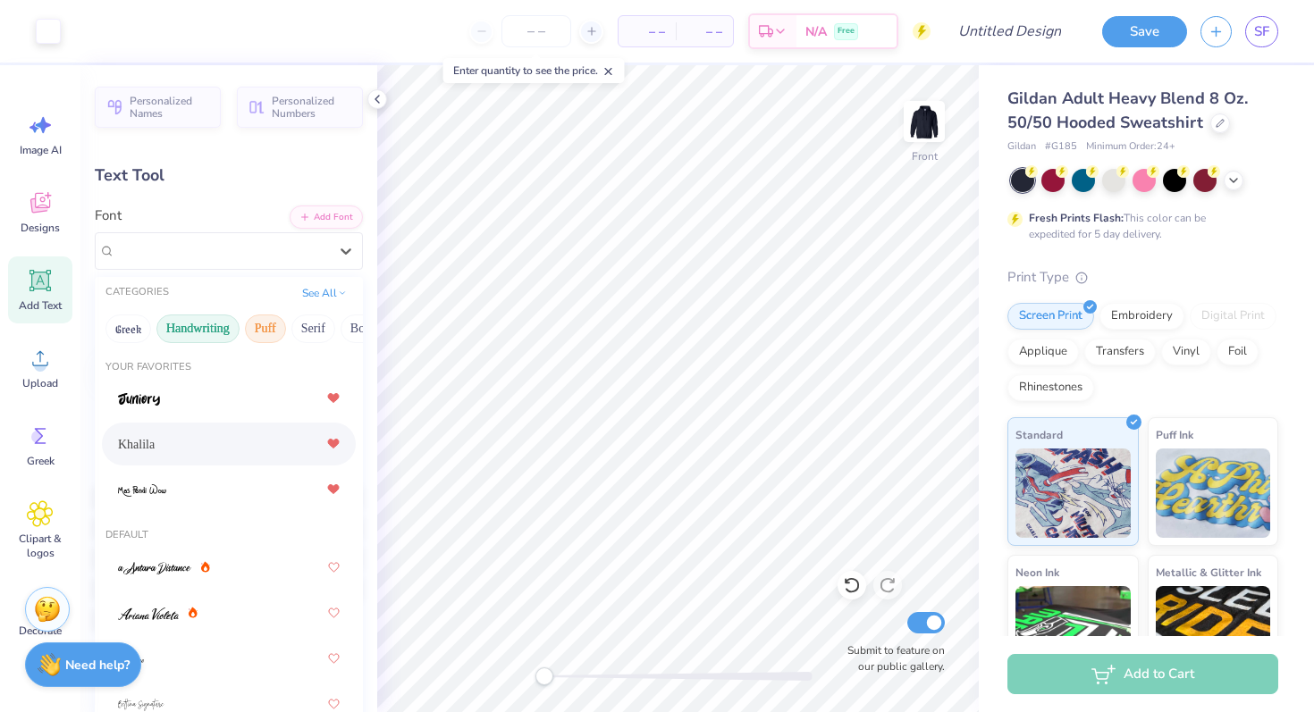
click at [260, 333] on button "Puff" at bounding box center [265, 329] width 41 height 29
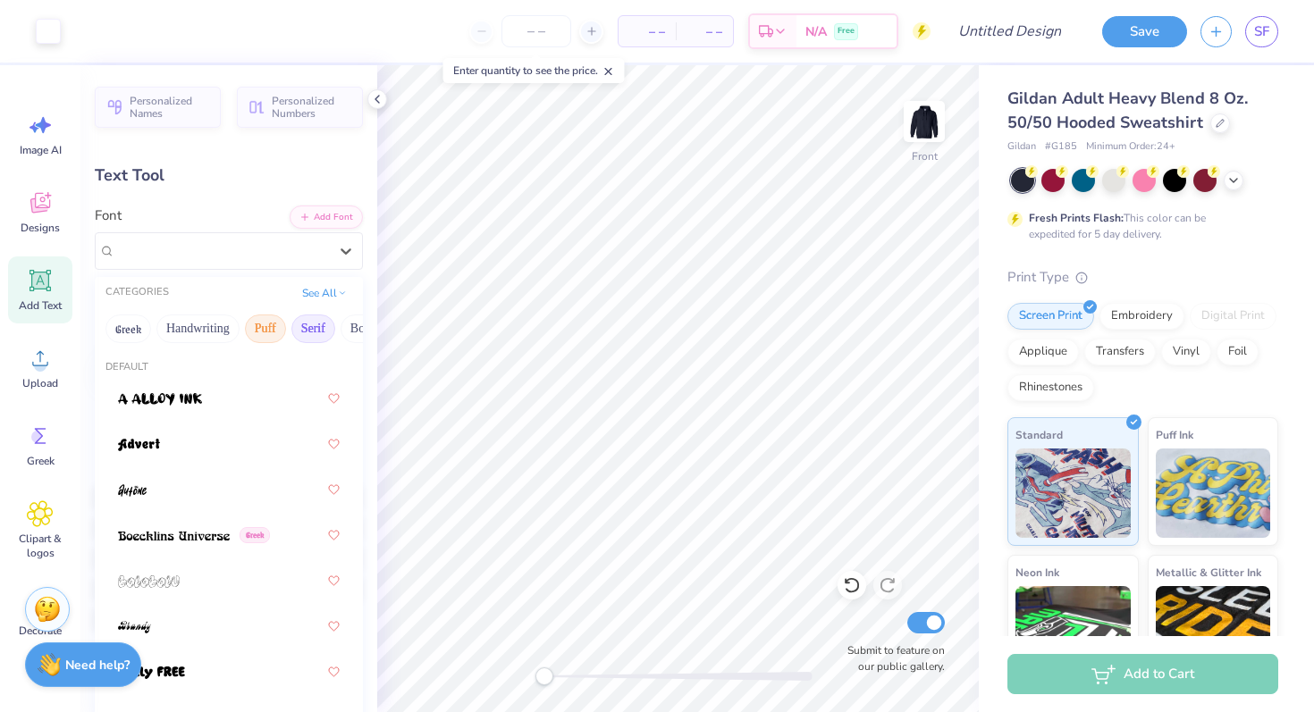
click at [325, 335] on button "Serif" at bounding box center [313, 329] width 44 height 29
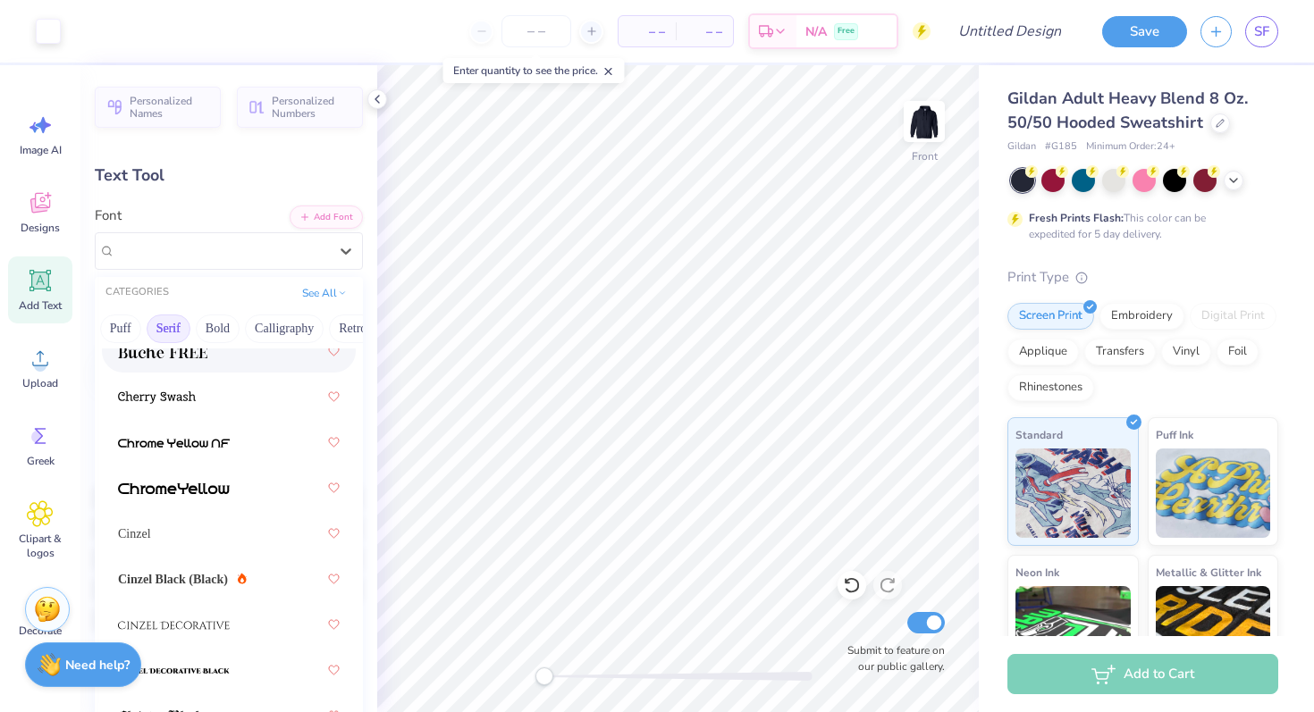
scroll to position [0, 156]
click at [217, 327] on button "Bold" at bounding box center [207, 329] width 44 height 29
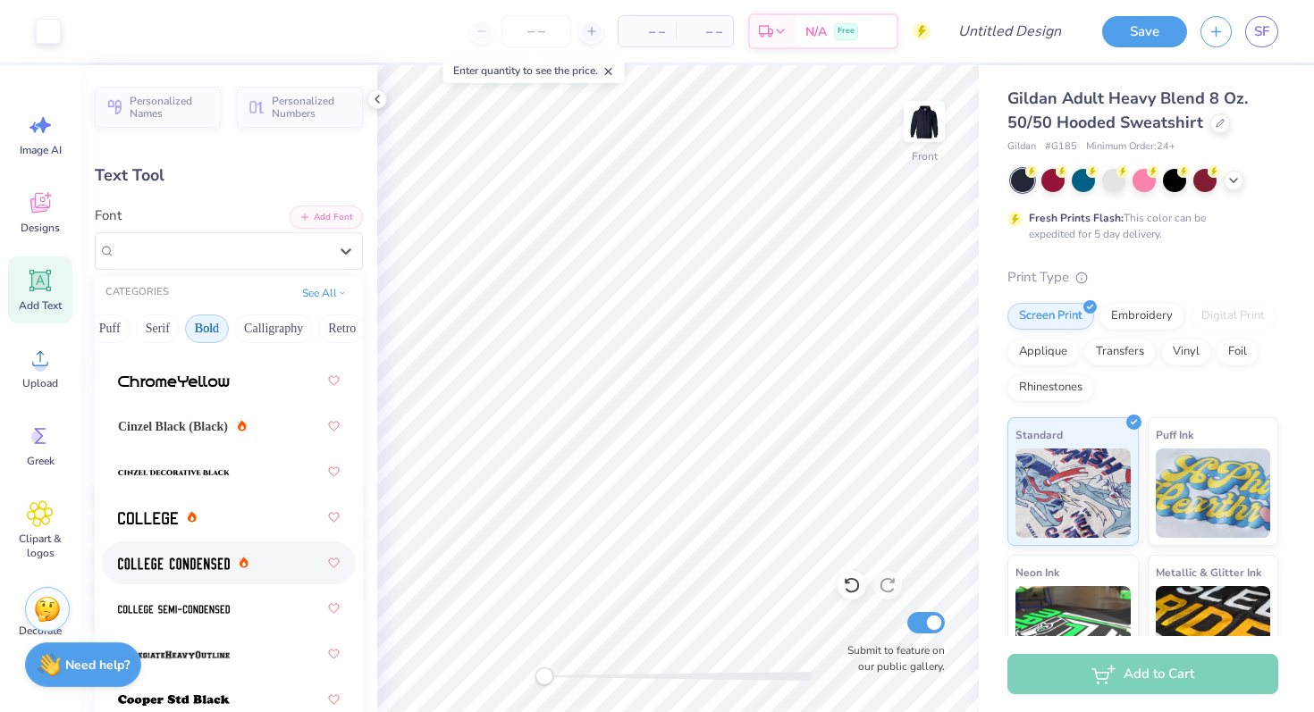
scroll to position [224, 0]
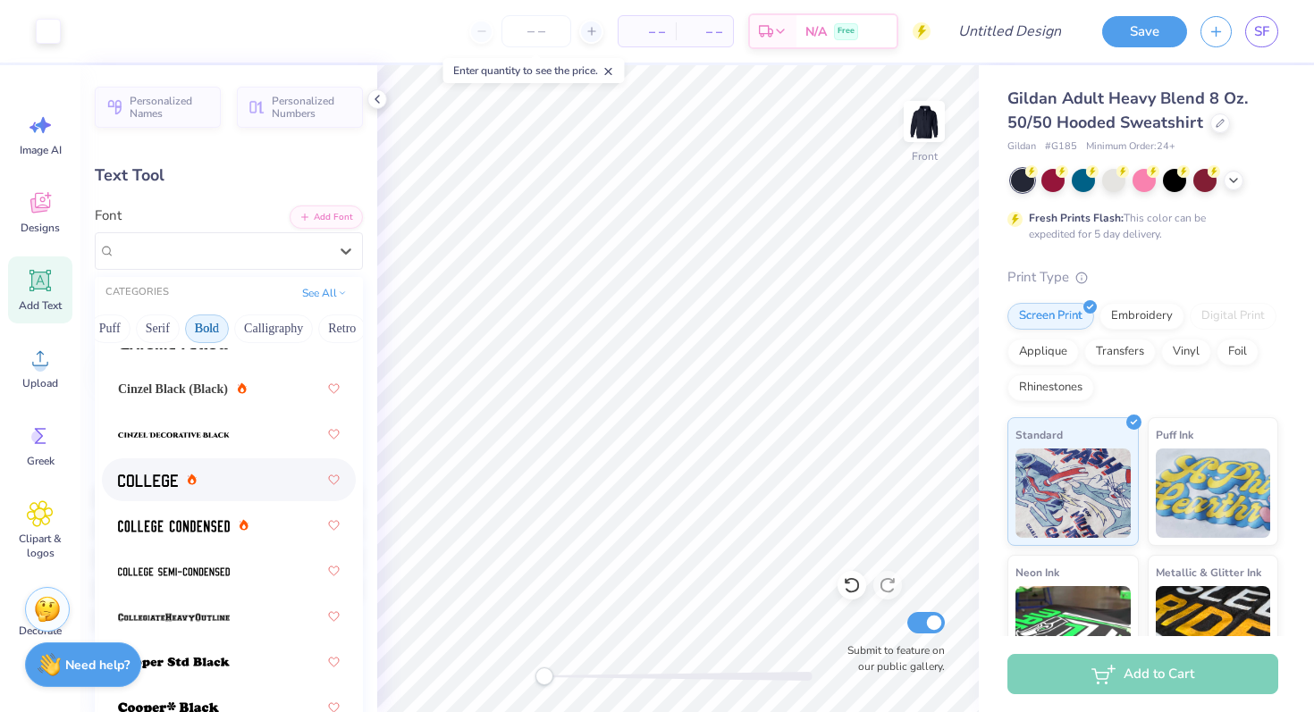
click at [202, 466] on div at bounding box center [229, 480] width 222 height 32
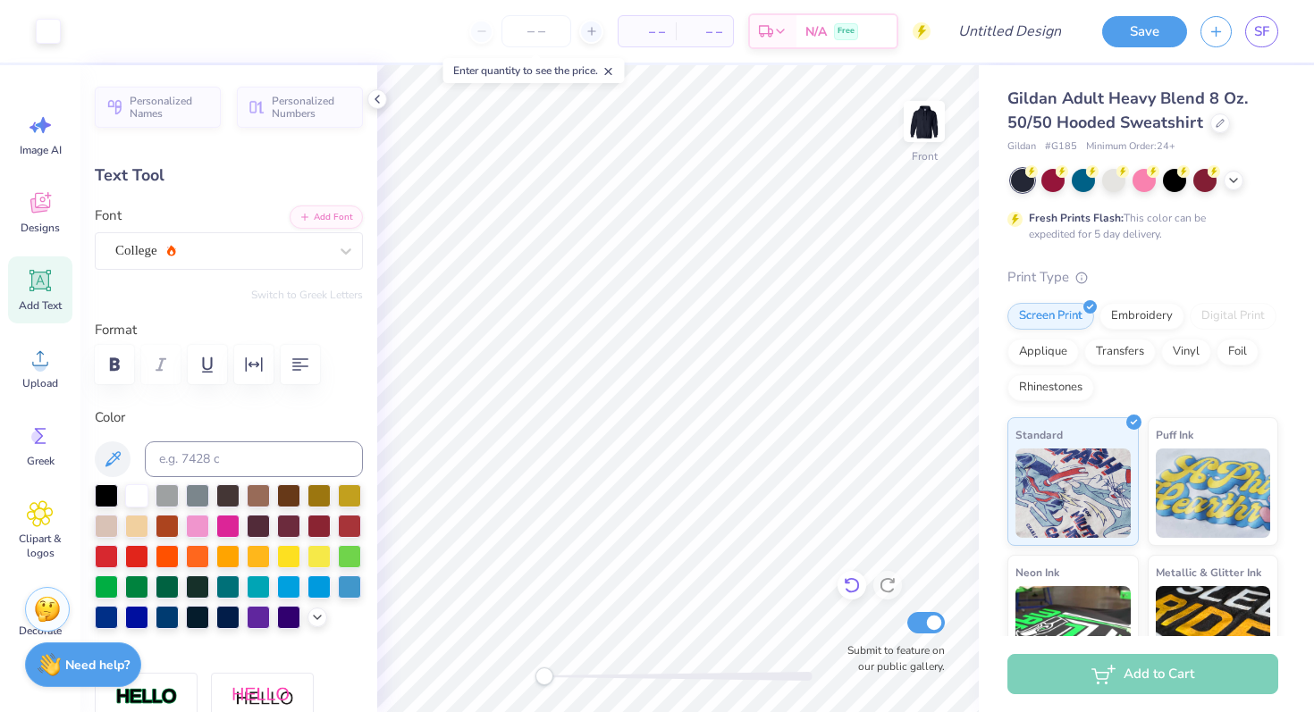
click at [854, 587] on icon at bounding box center [852, 585] width 18 height 18
click at [44, 299] on span "Add Text" at bounding box center [40, 306] width 43 height 14
type input "6.58"
type input "1.91"
type input "15.05"
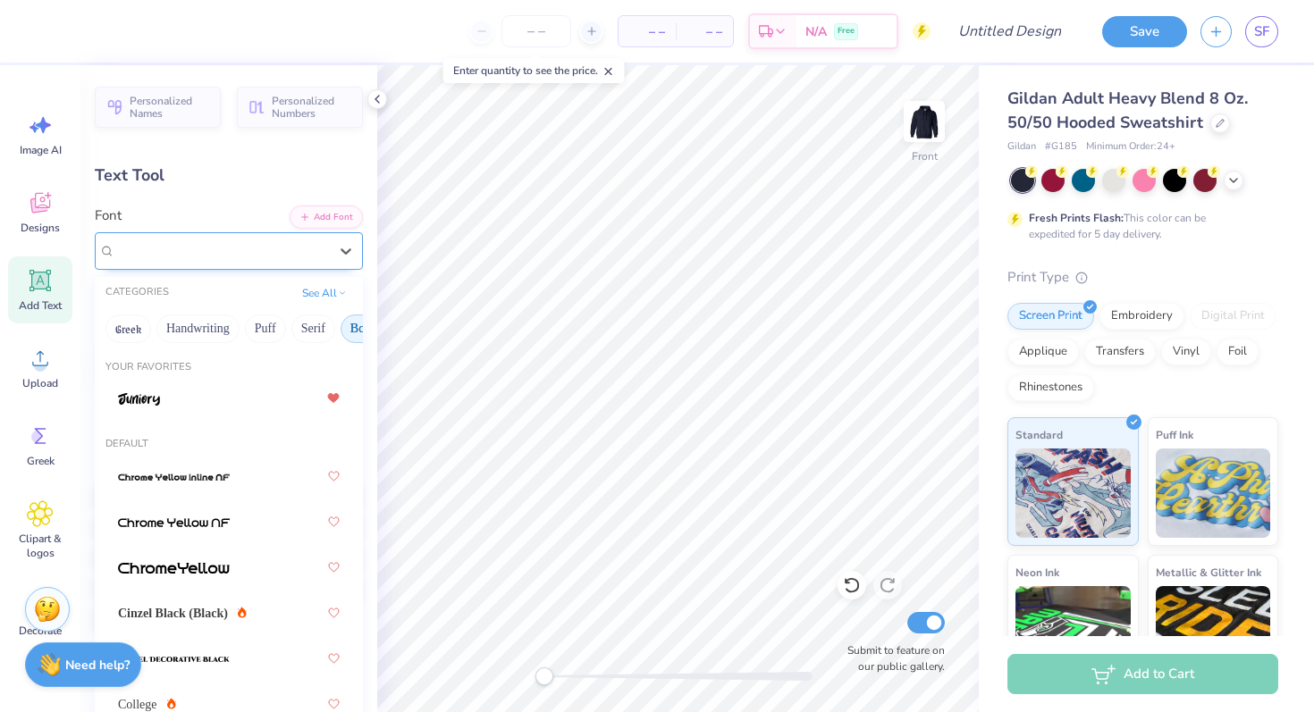
click at [169, 256] on div "Super Dream" at bounding box center [222, 251] width 216 height 28
click at [189, 325] on button "Bold" at bounding box center [175, 329] width 44 height 29
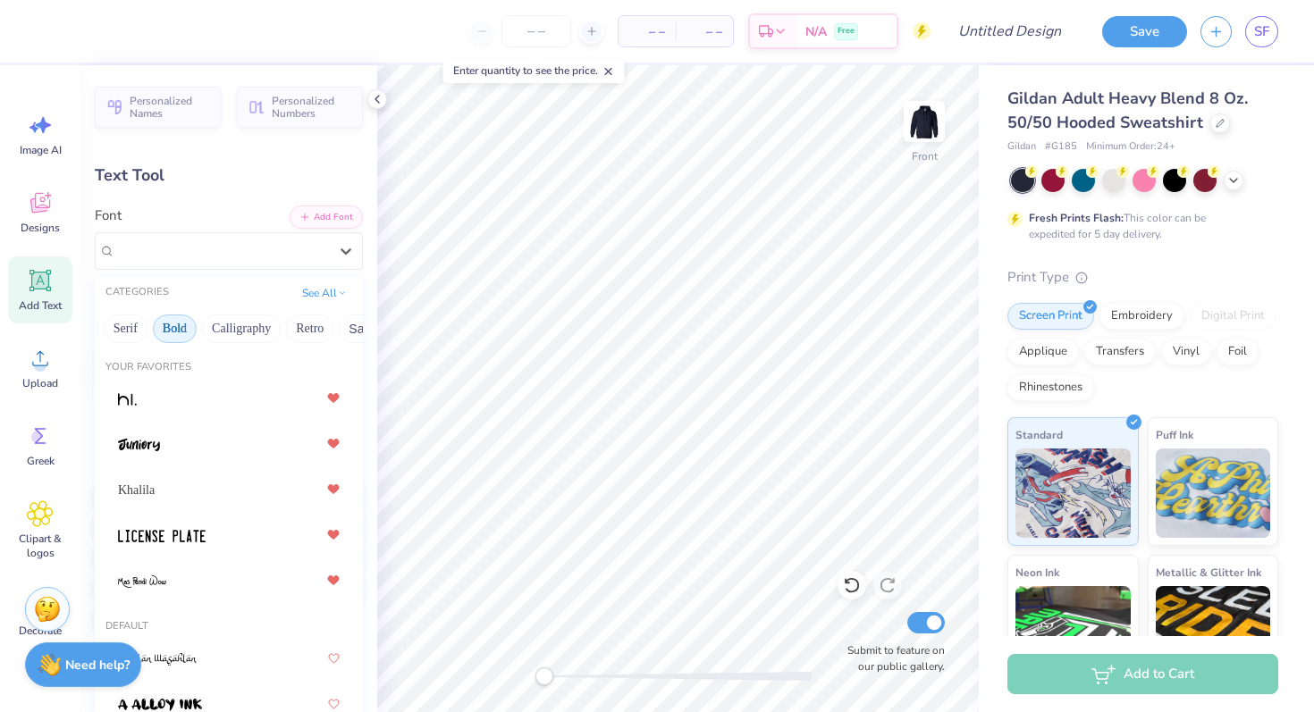
click at [189, 325] on button "Bold" at bounding box center [175, 329] width 44 height 29
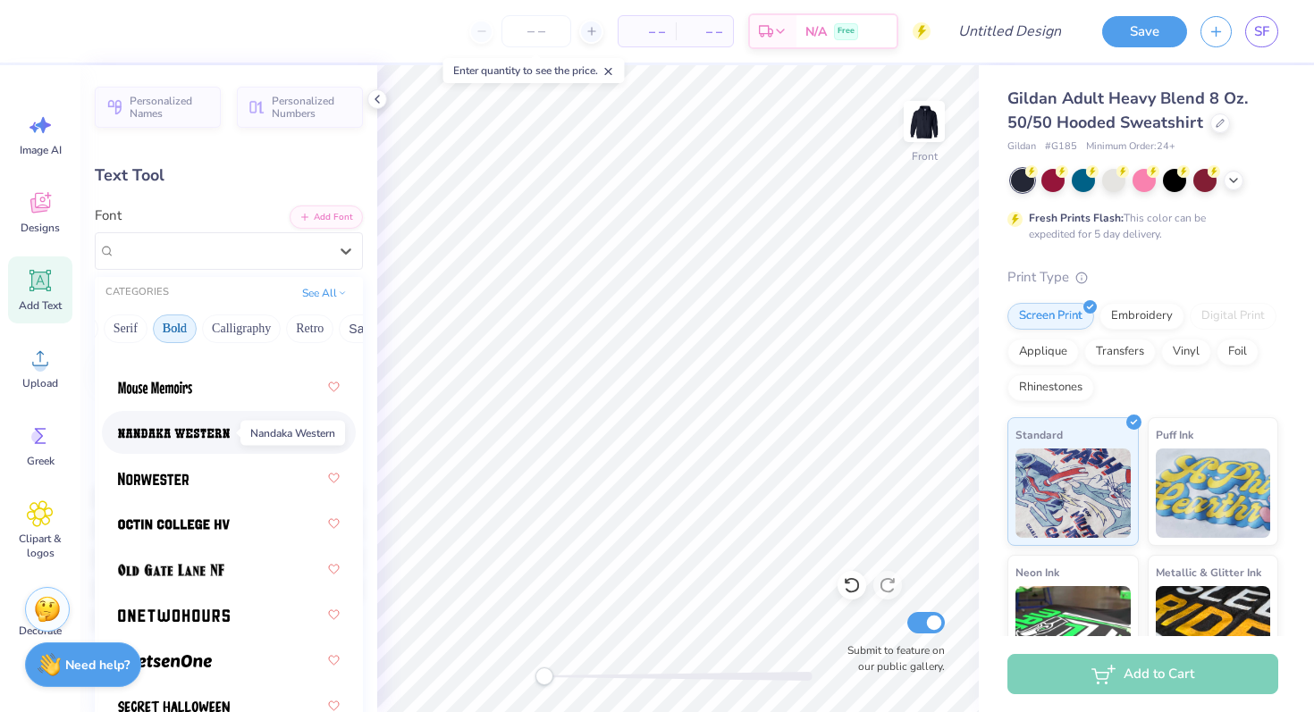
scroll to position [2233, 0]
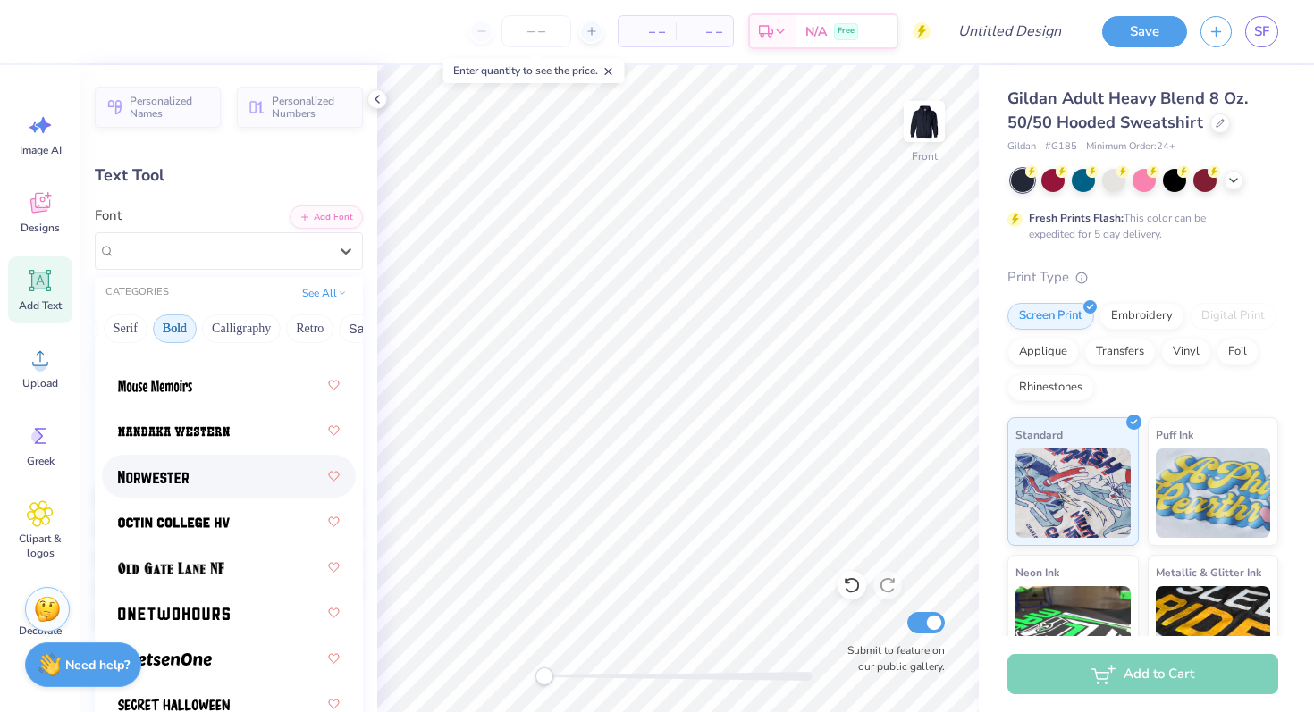
click at [213, 482] on div at bounding box center [229, 476] width 222 height 32
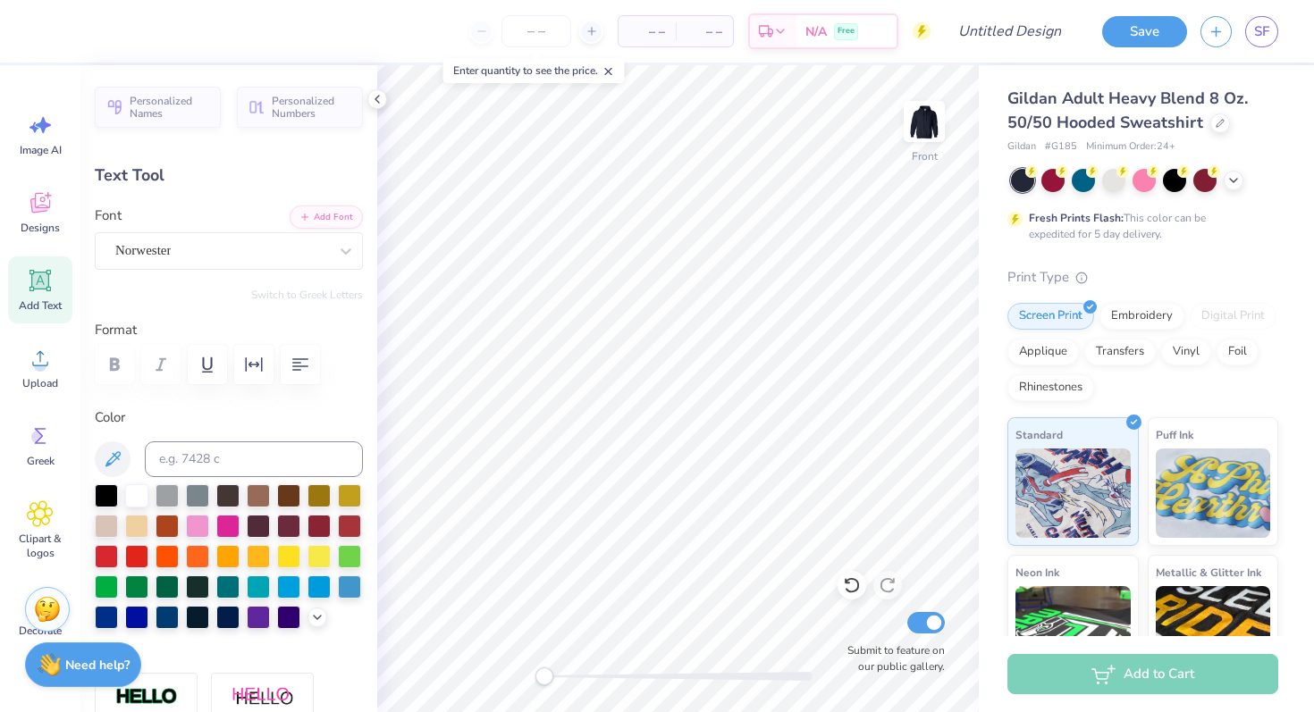
scroll to position [0, 2]
type textarea "EST. 1917"
click at [296, 265] on div "Norwester" at bounding box center [229, 251] width 268 height 38
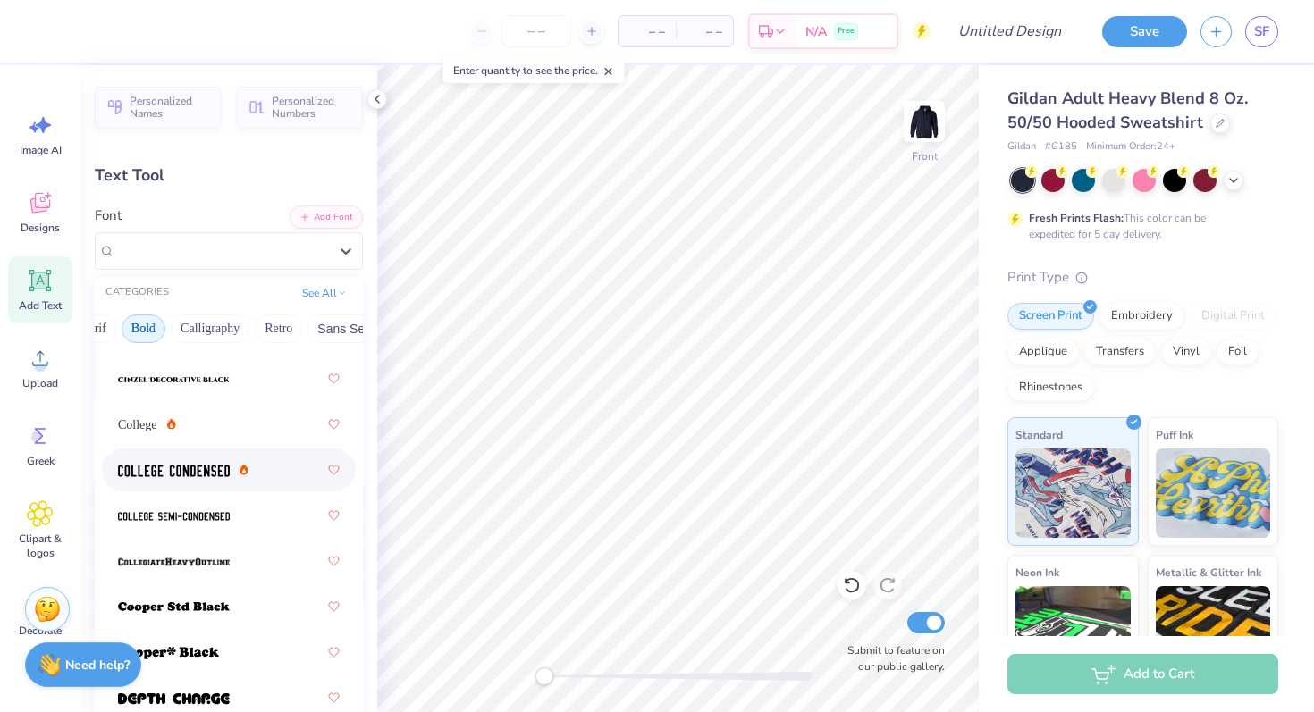
scroll to position [289, 0]
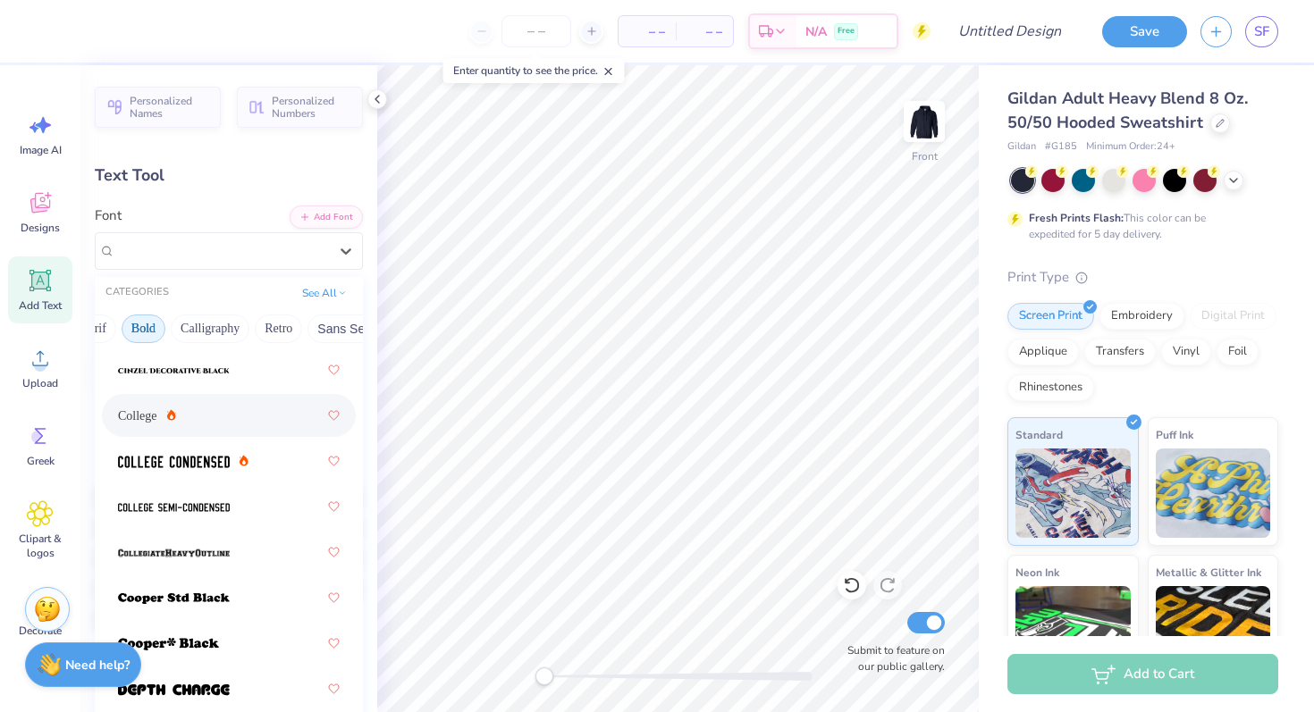
click at [220, 425] on div "College" at bounding box center [229, 415] width 222 height 32
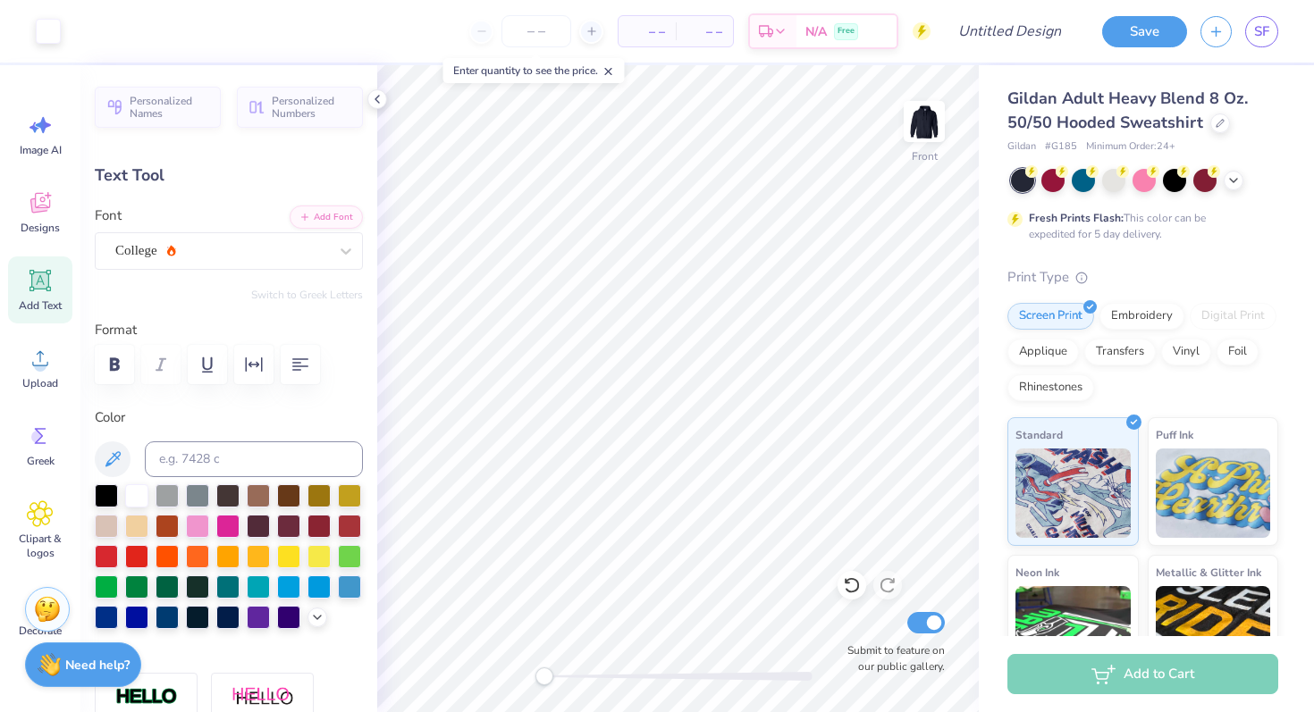
type input "11.02"
type input "1.86"
type input "15.07"
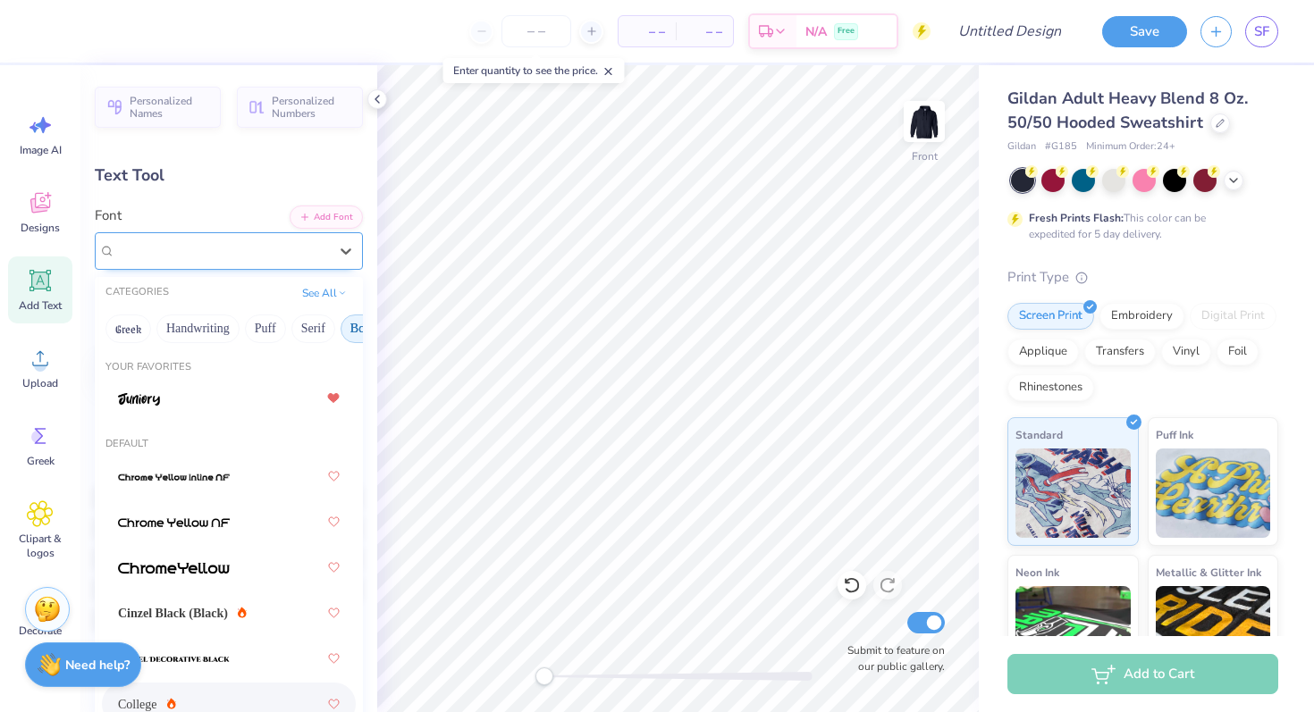
click at [272, 263] on div "College" at bounding box center [222, 251] width 216 height 28
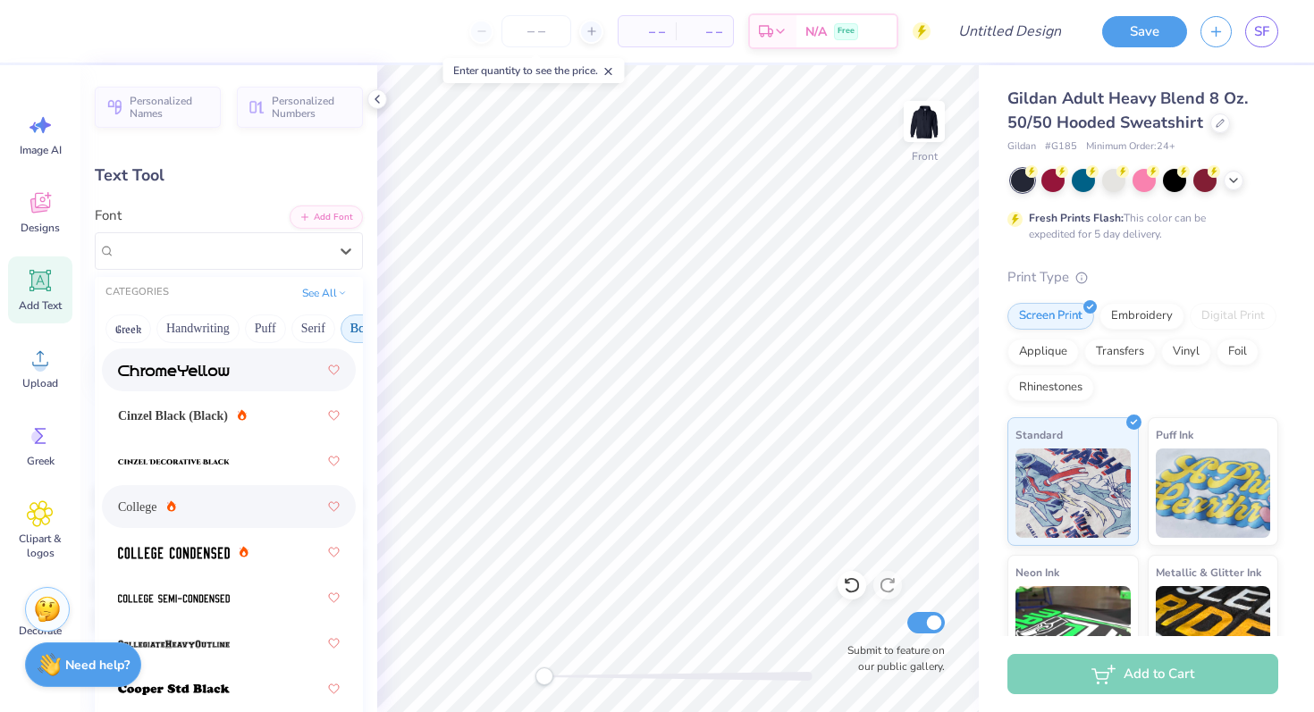
scroll to position [204, 0]
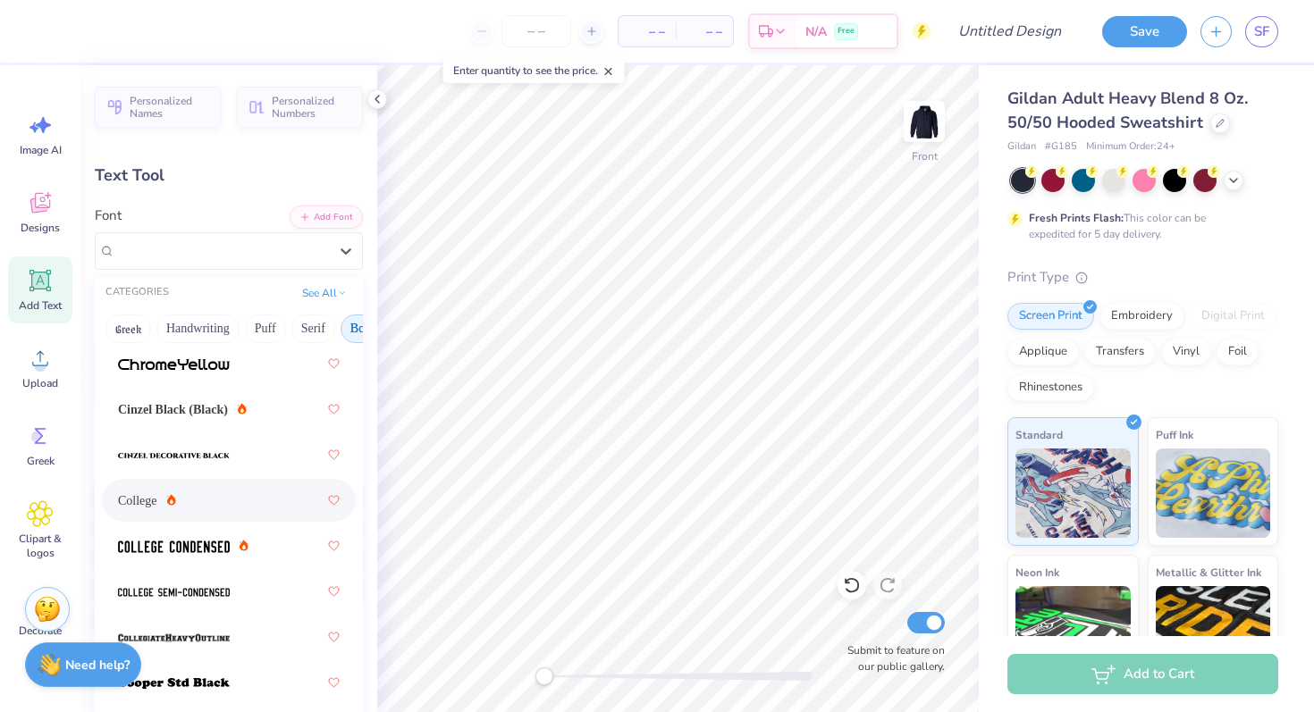
click at [226, 515] on div "College" at bounding box center [229, 500] width 222 height 32
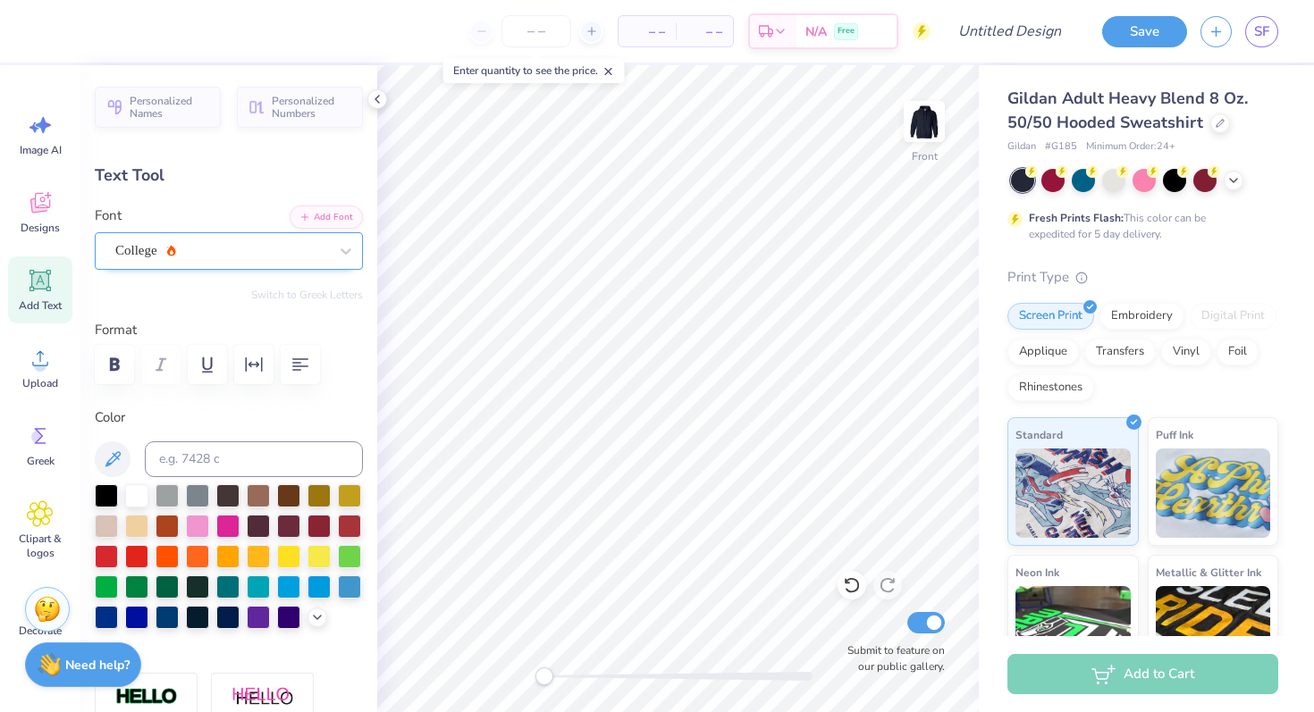
click at [243, 245] on div "College" at bounding box center [222, 251] width 216 height 28
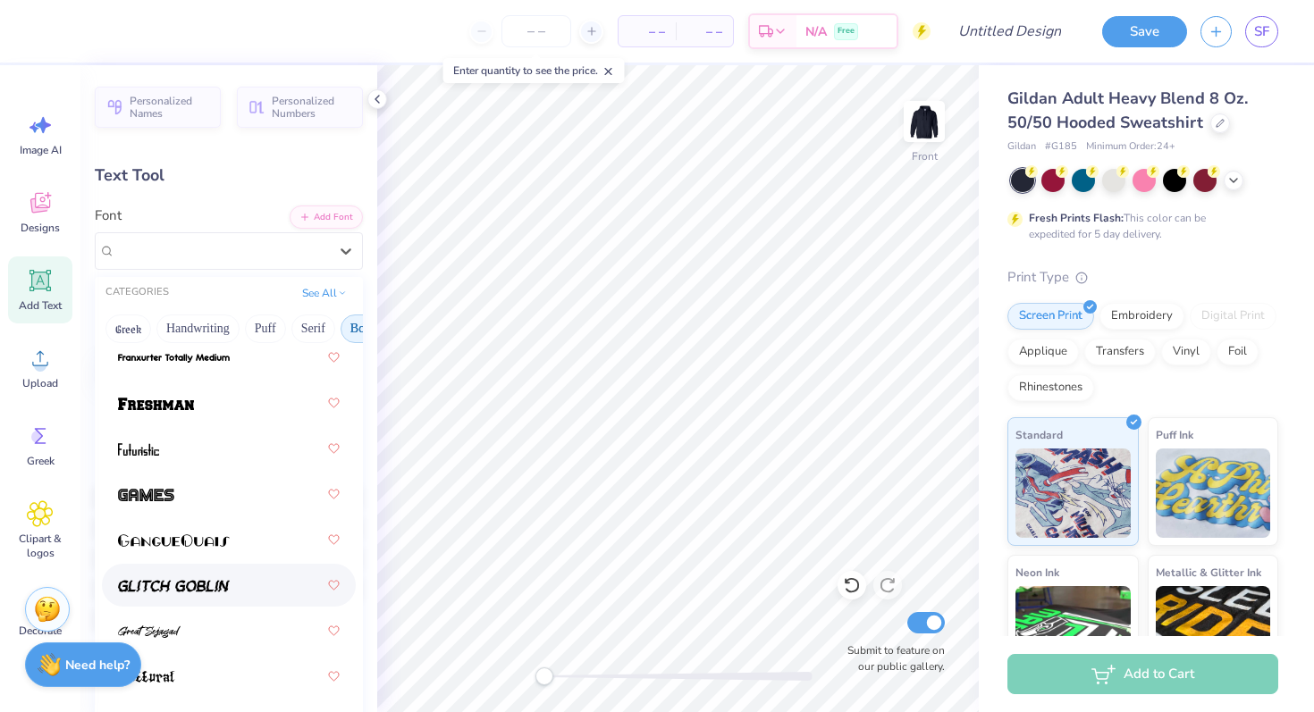
scroll to position [981, 0]
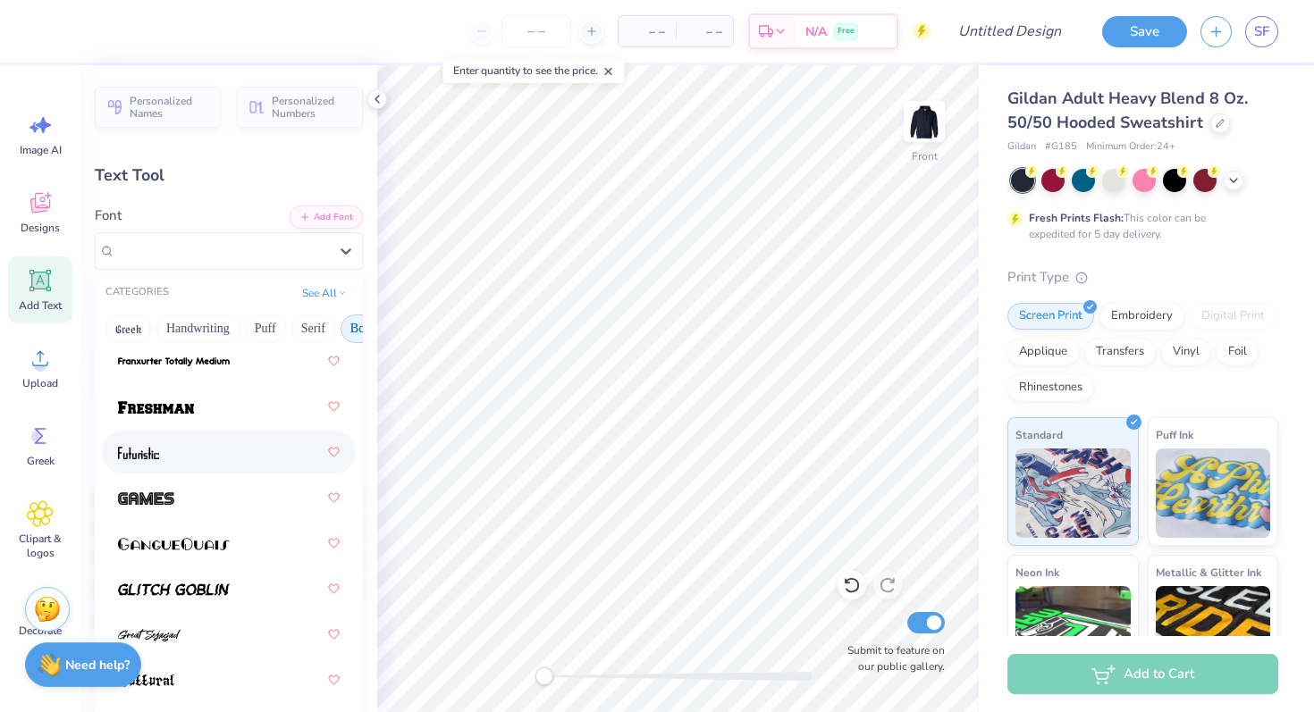
click at [205, 457] on div at bounding box center [229, 452] width 222 height 32
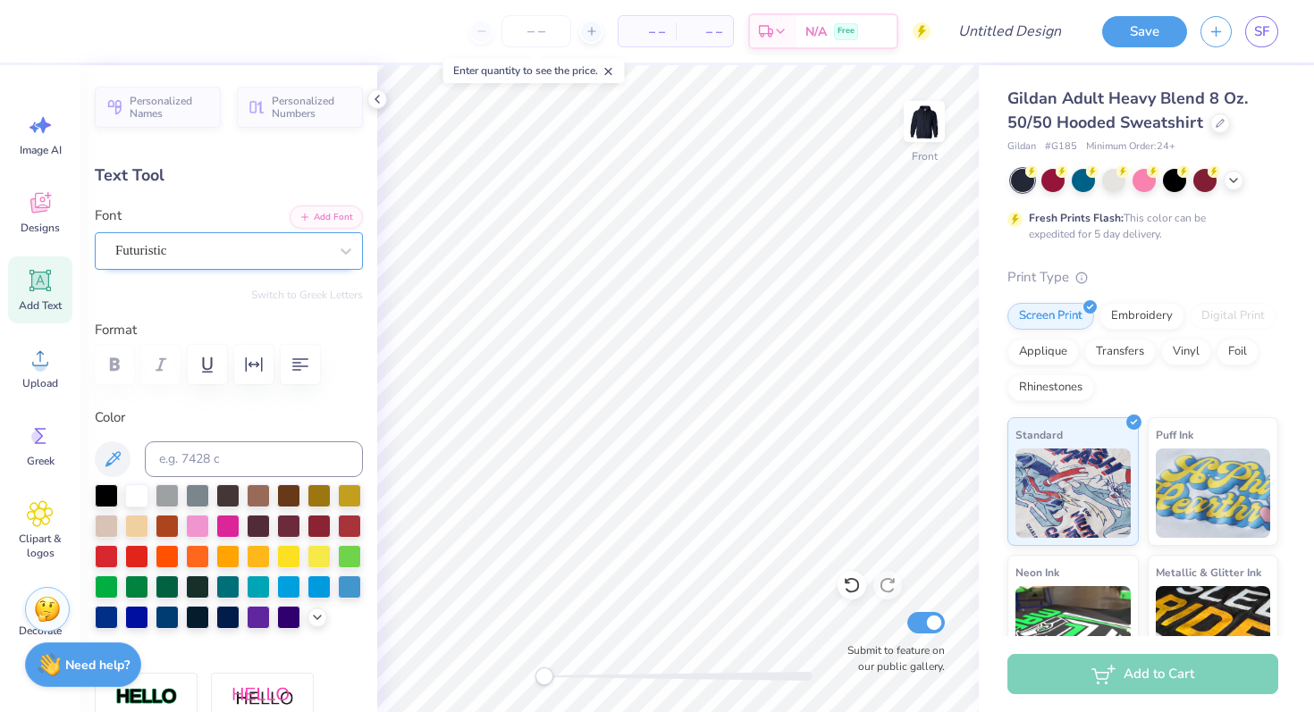
click at [139, 250] on div "Futuristic" at bounding box center [222, 251] width 216 height 28
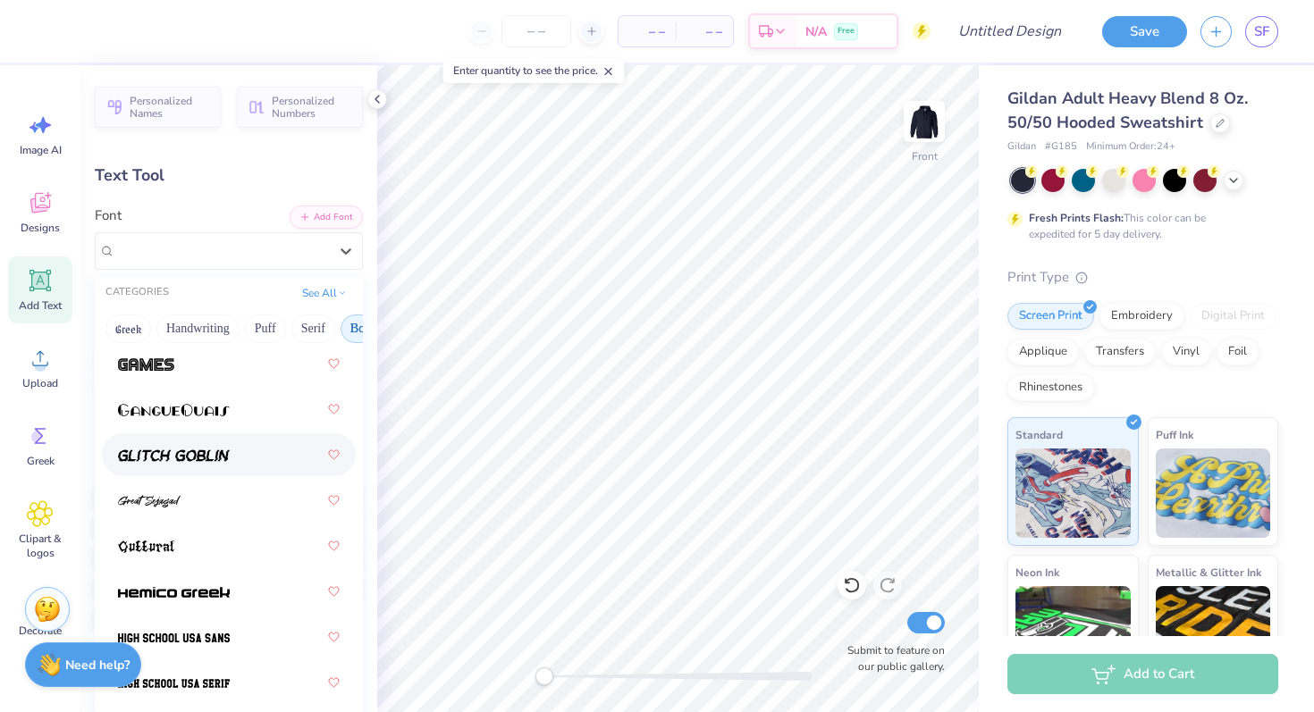
scroll to position [1118, 0]
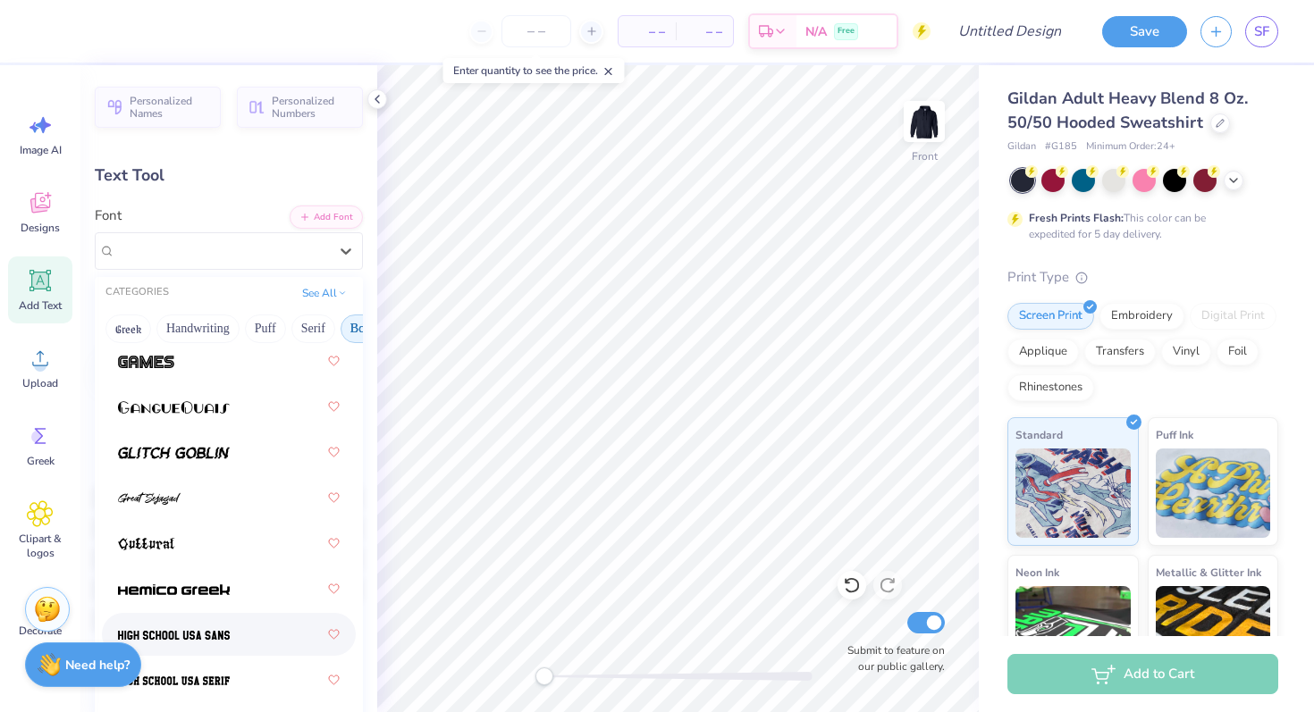
click at [198, 626] on span at bounding box center [174, 635] width 112 height 19
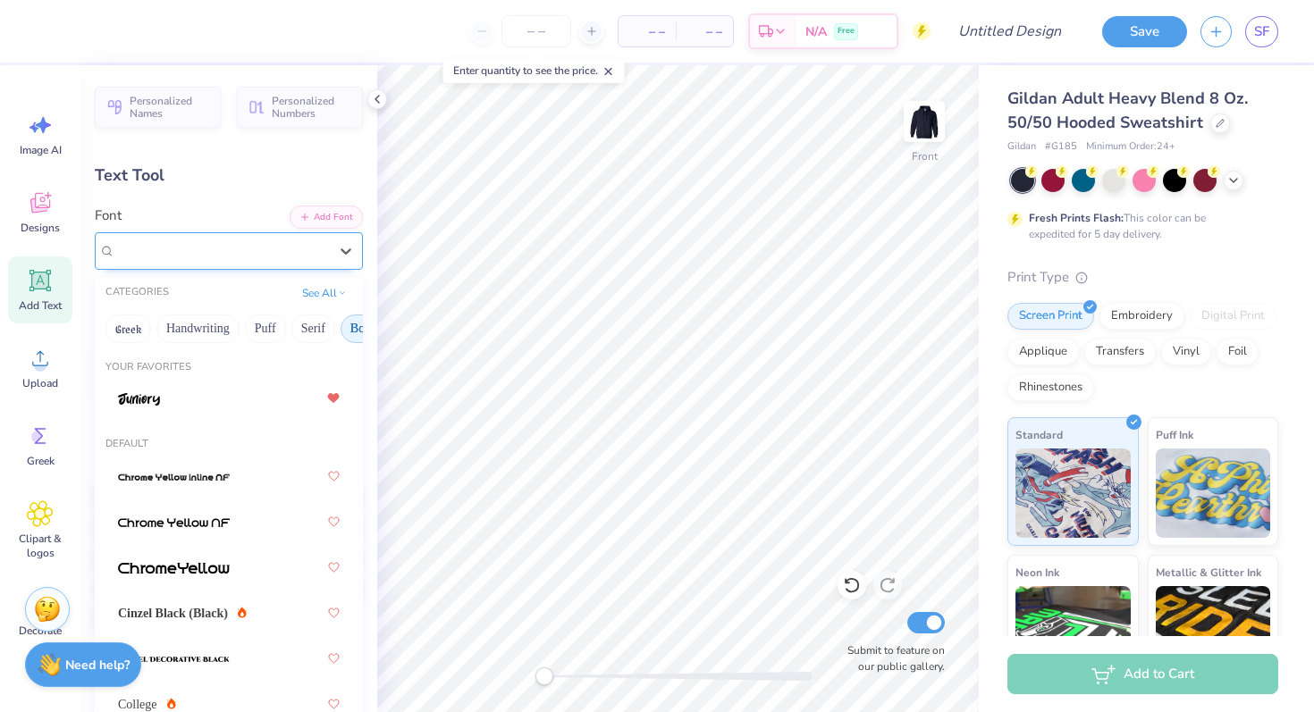
click at [195, 261] on div at bounding box center [221, 251] width 213 height 24
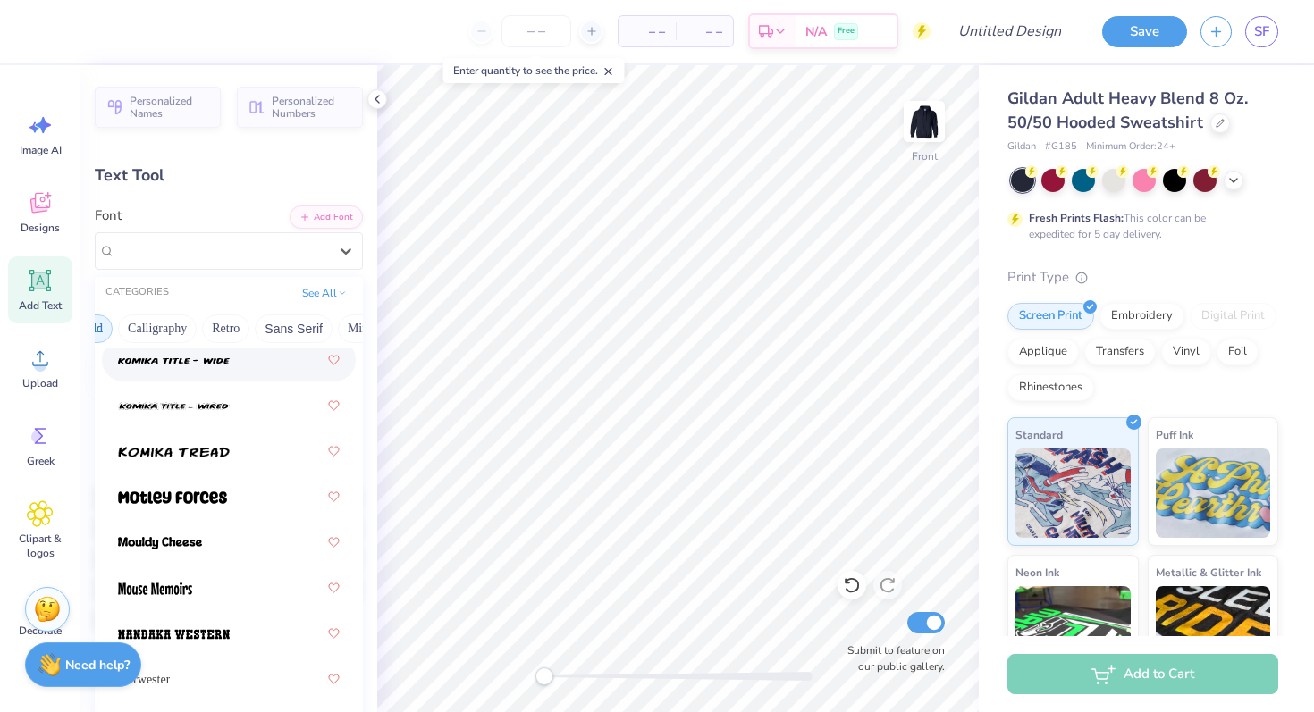
scroll to position [0, 273]
click at [225, 336] on button "Retro" at bounding box center [224, 329] width 47 height 29
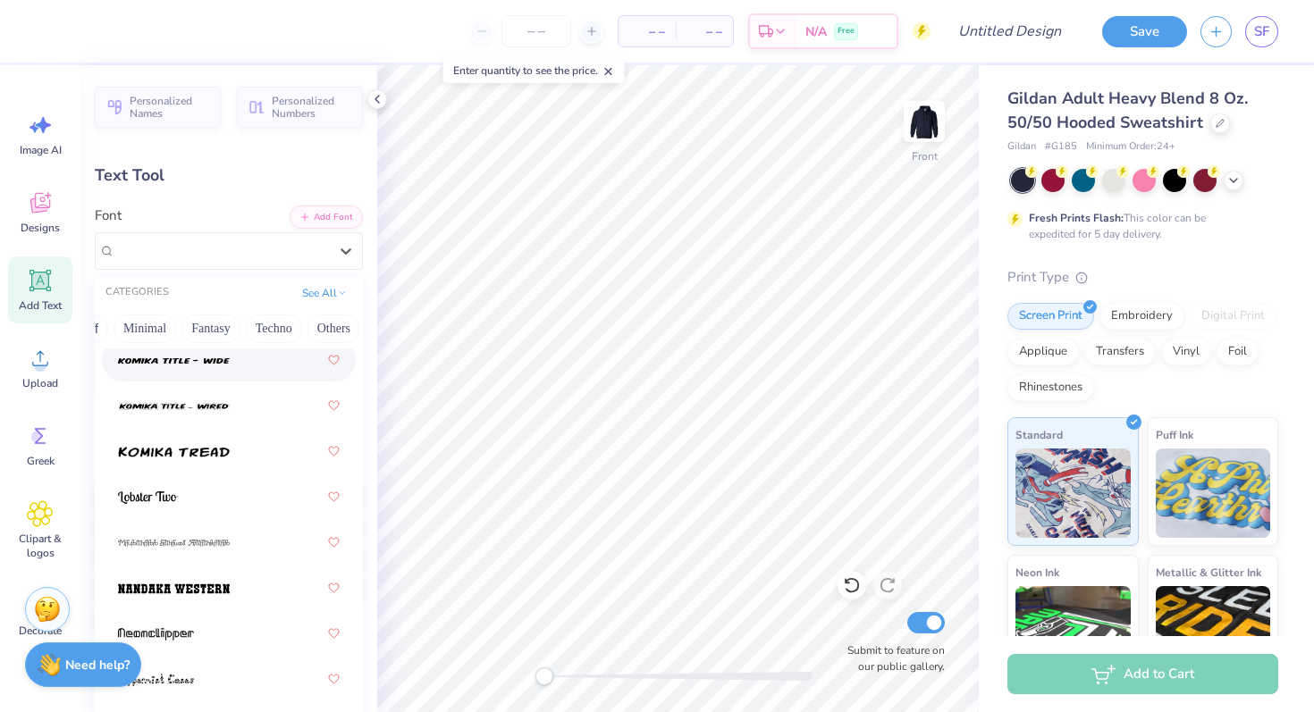
scroll to position [0, 508]
click at [144, 321] on button "Minimal" at bounding box center [136, 329] width 63 height 29
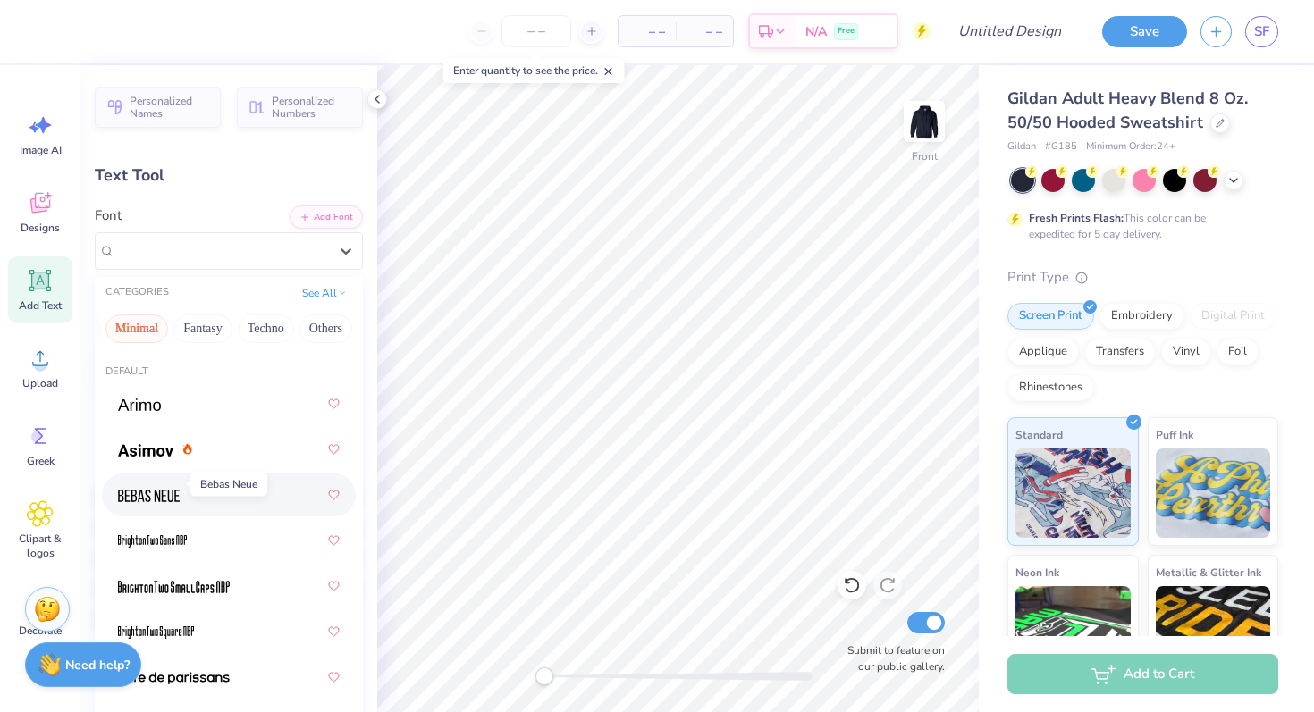
scroll to position [84, 0]
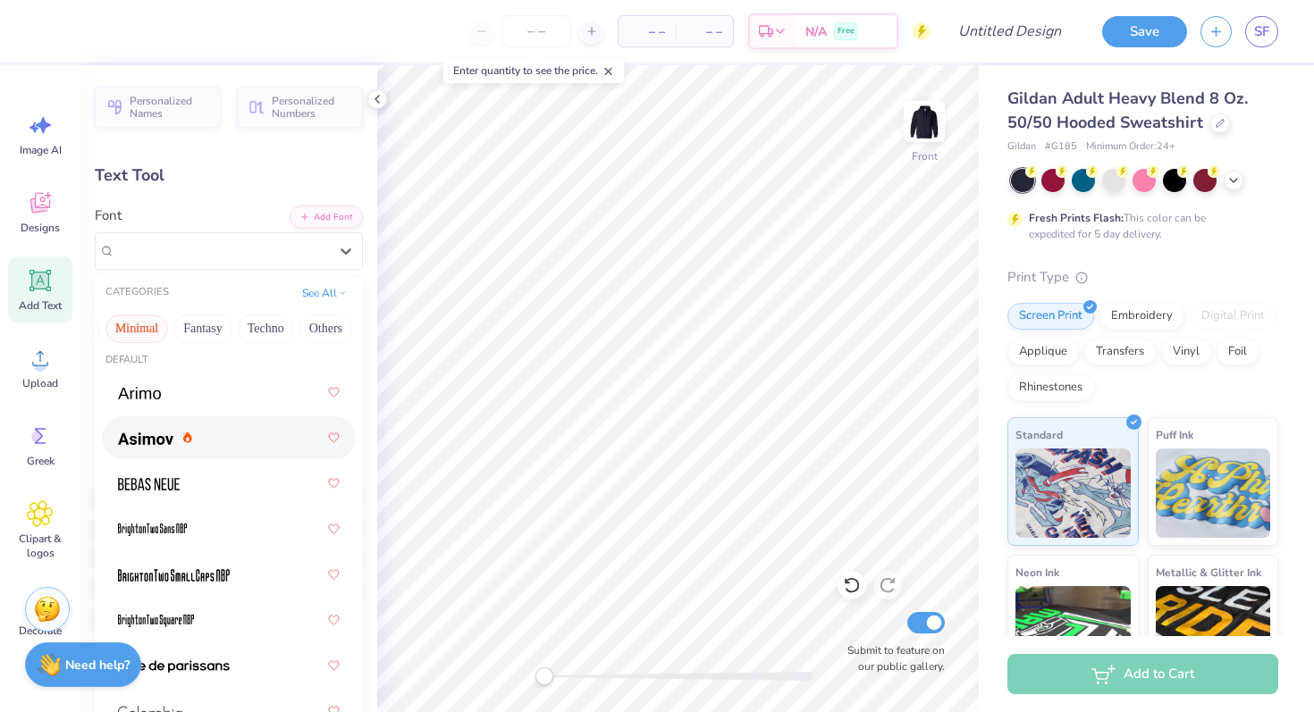
click at [172, 404] on div at bounding box center [229, 392] width 222 height 32
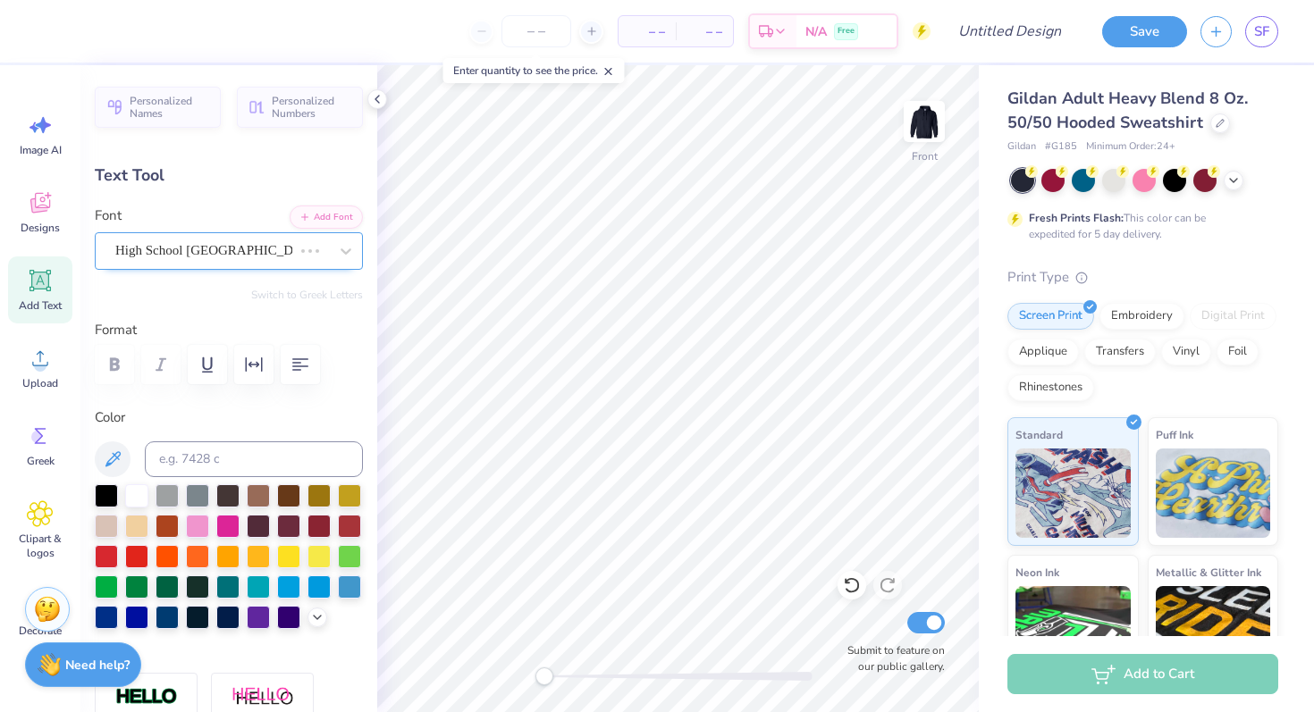
click at [200, 256] on div "High School [GEOGRAPHIC_DATA] Sans" at bounding box center [204, 251] width 181 height 28
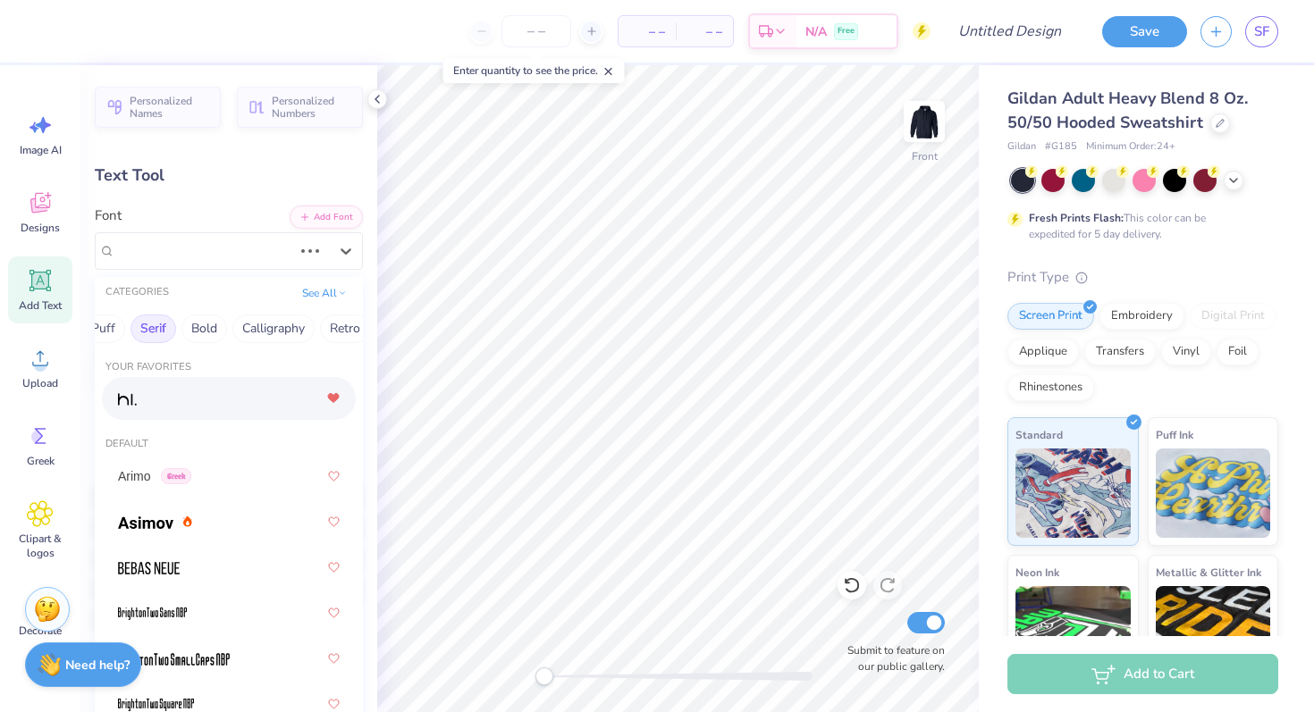
scroll to position [0, 544]
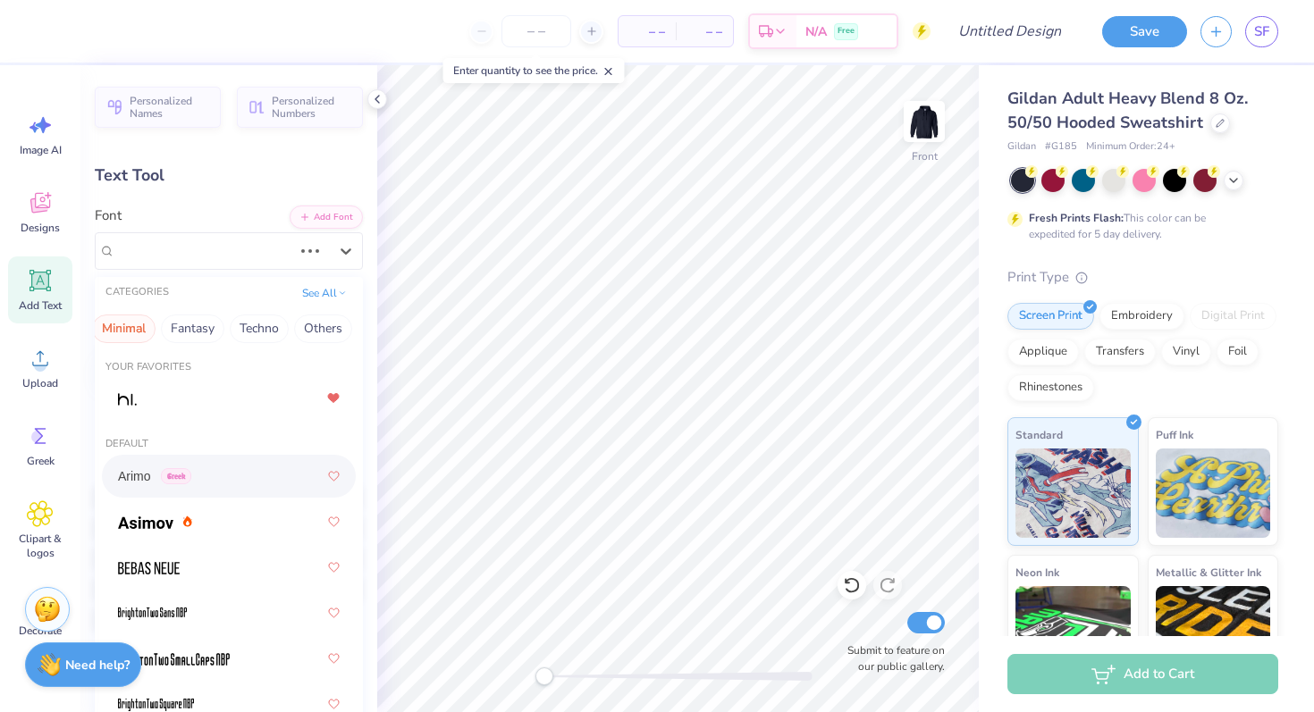
click at [199, 473] on div "Arimo Greek" at bounding box center [229, 476] width 222 height 32
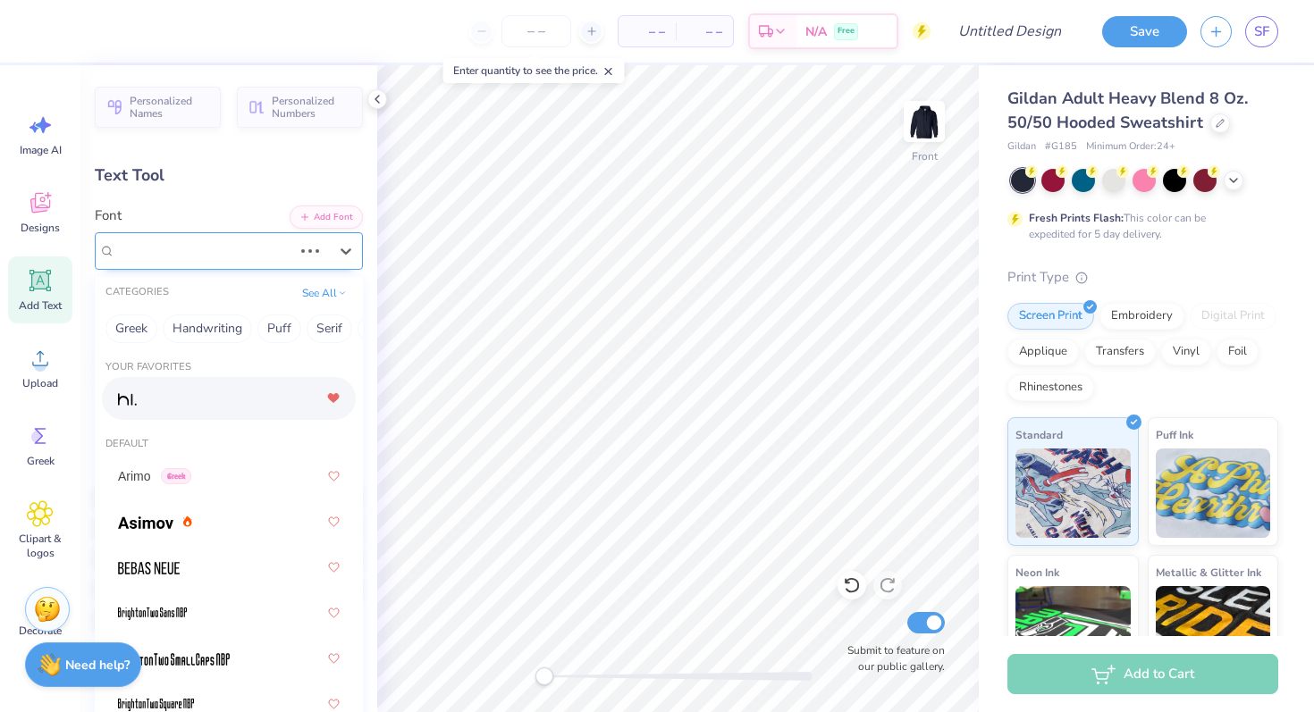
click at [236, 240] on div "High School [GEOGRAPHIC_DATA] Sans" at bounding box center [204, 251] width 181 height 28
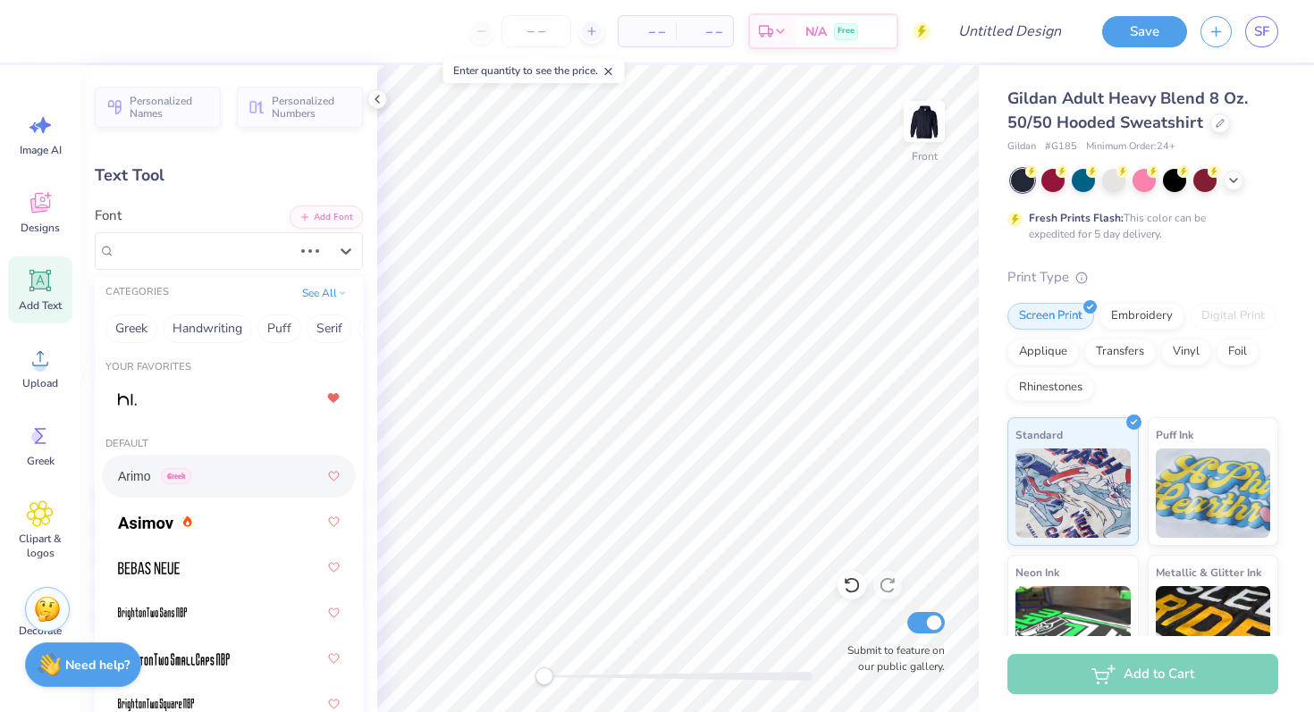
click at [220, 482] on div "Arimo Greek" at bounding box center [229, 476] width 222 height 32
click at [231, 253] on div "Arimo Greek" at bounding box center [222, 251] width 216 height 28
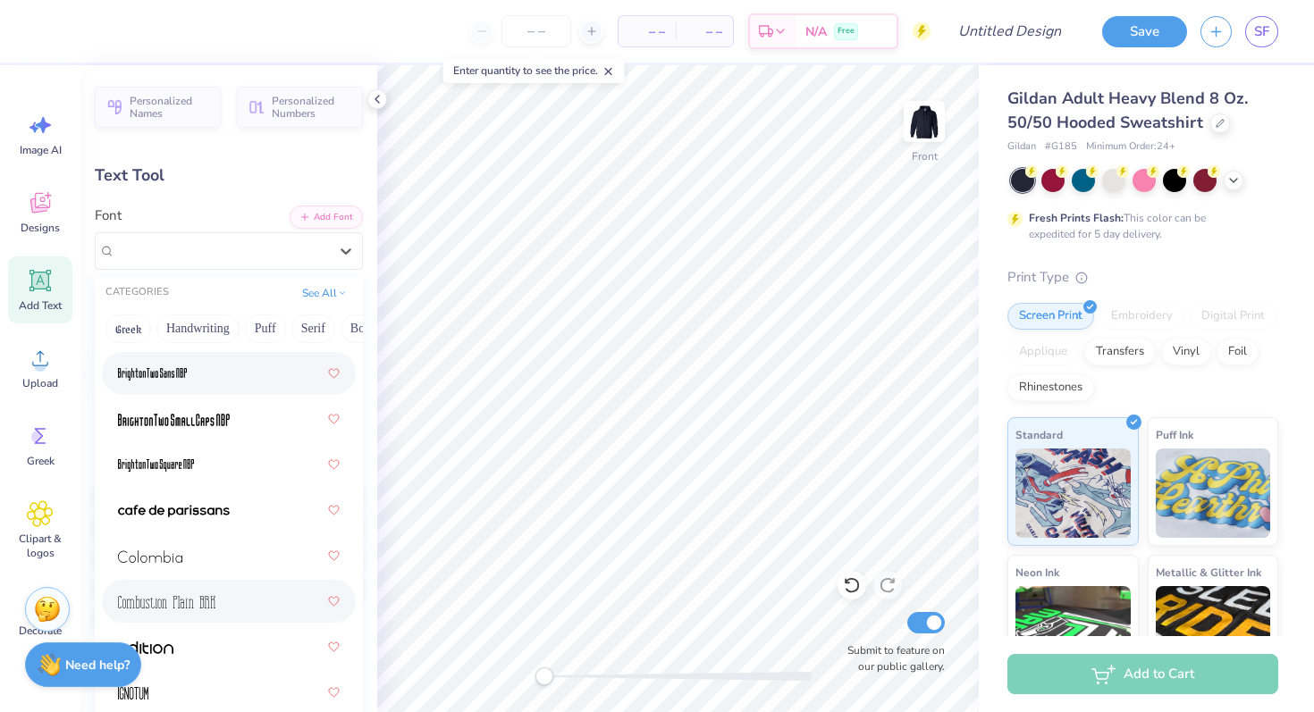
scroll to position [248, 0]
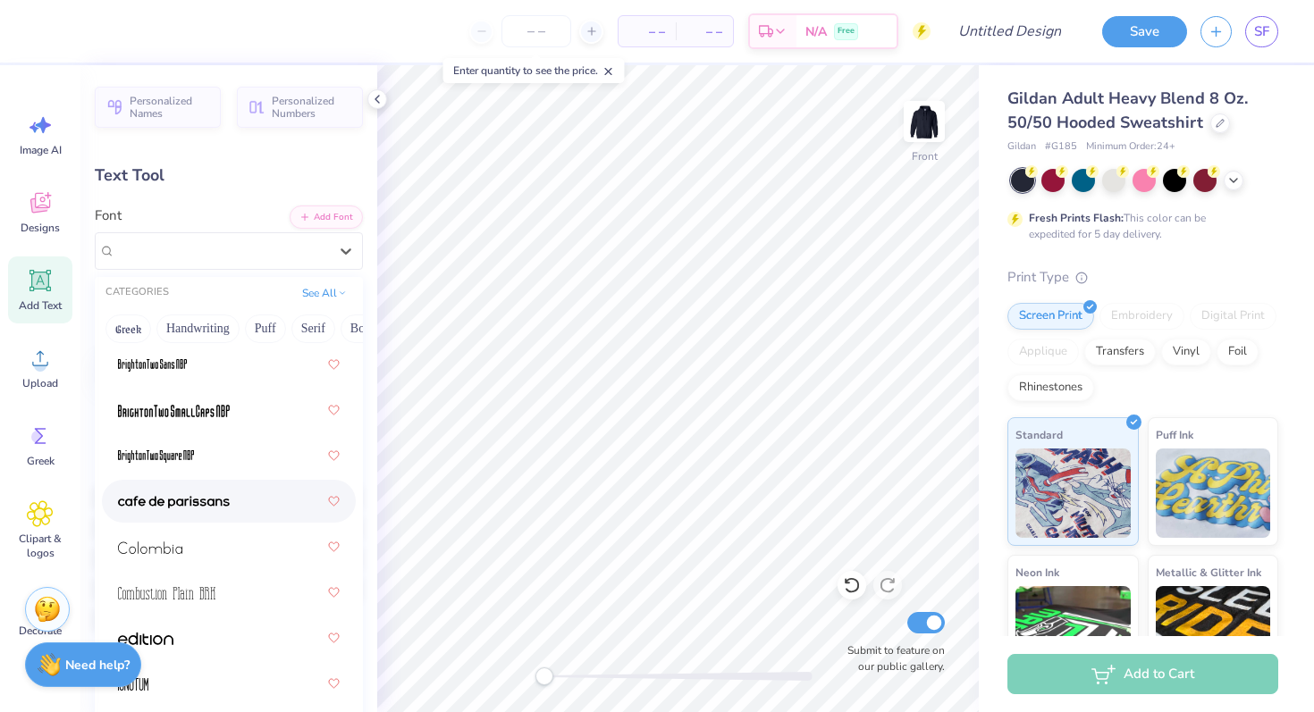
click at [243, 515] on div at bounding box center [229, 501] width 222 height 32
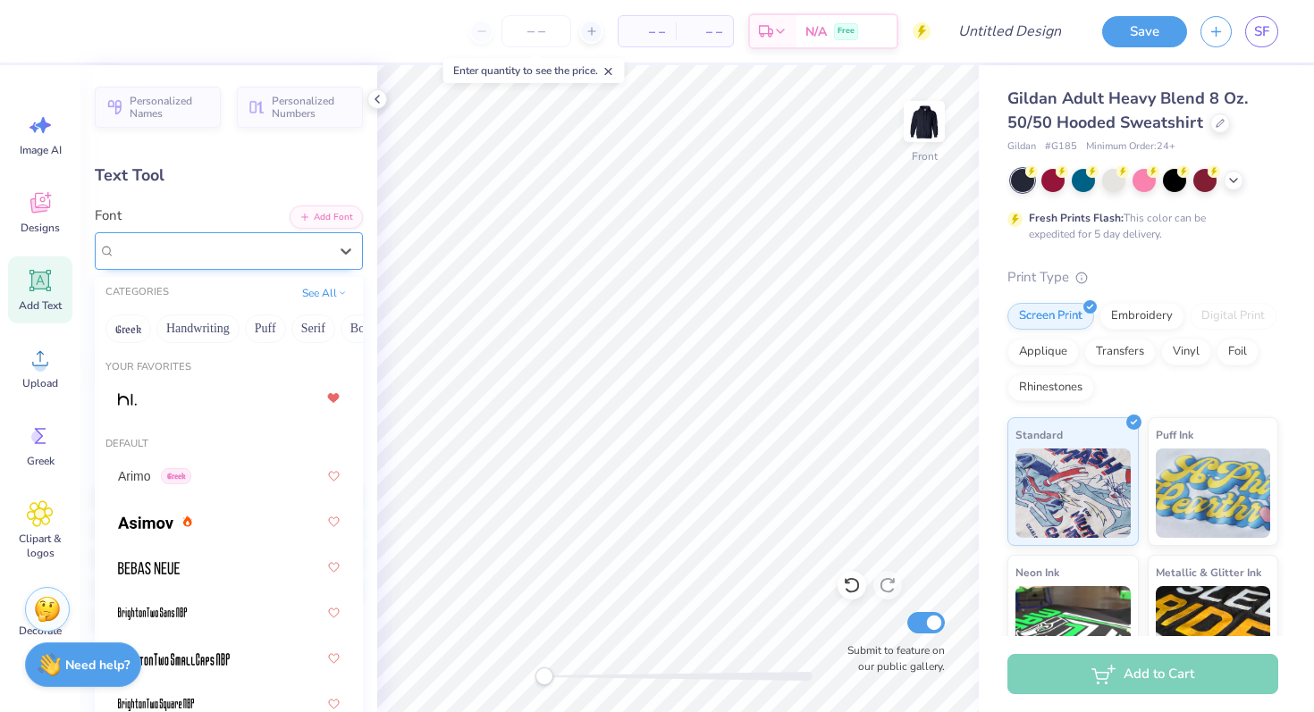
click at [247, 236] on div "[GEOGRAPHIC_DATA]-sans" at bounding box center [229, 251] width 268 height 38
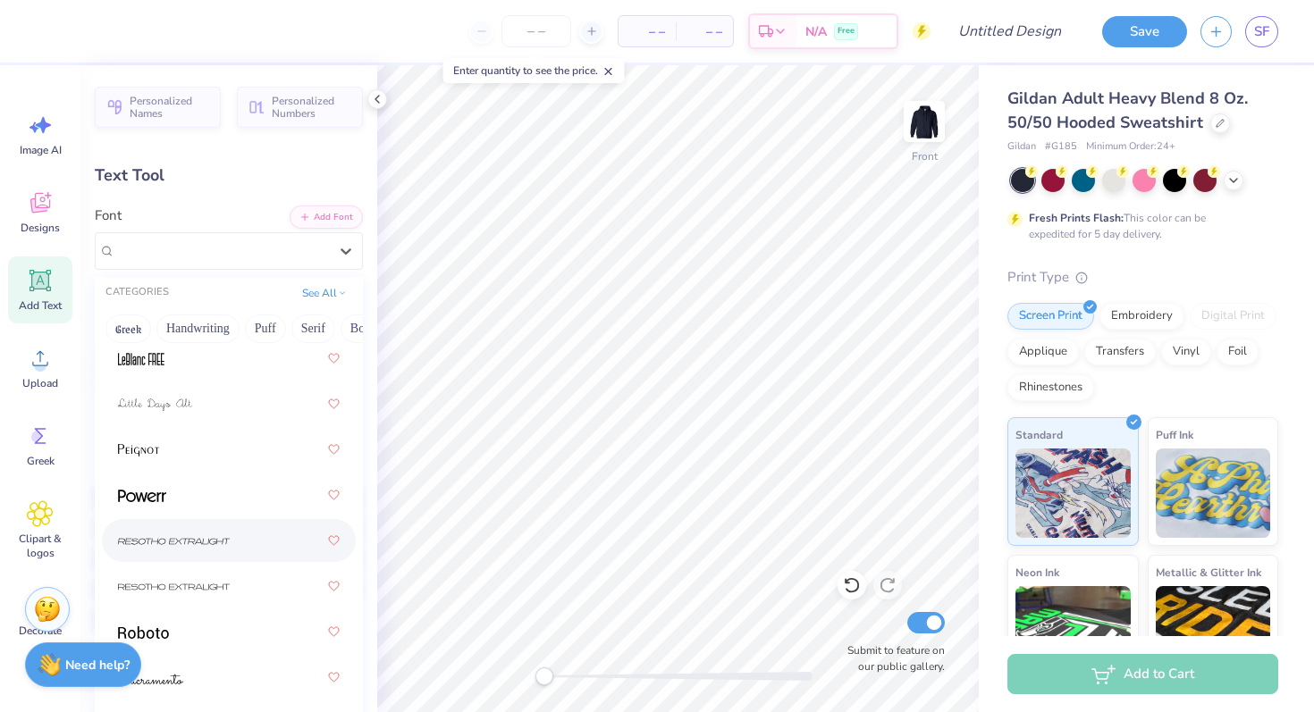
scroll to position [722, 0]
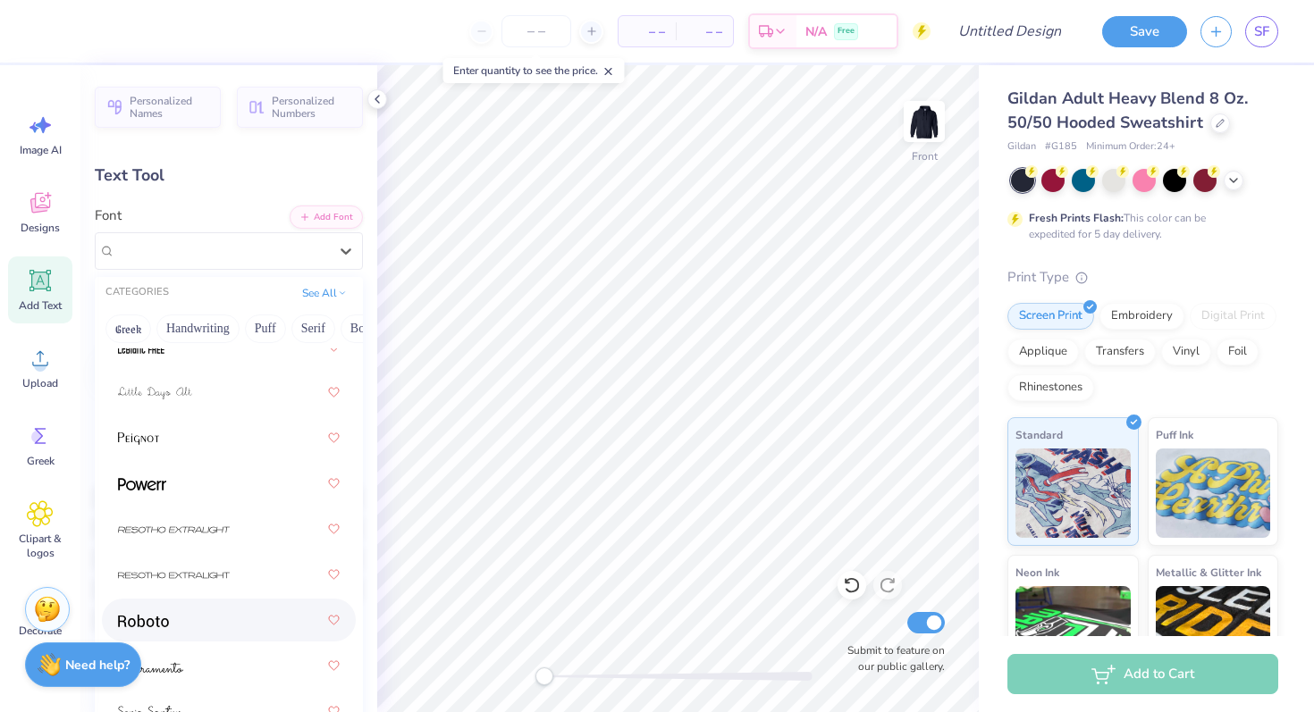
click at [177, 632] on div at bounding box center [229, 620] width 222 height 32
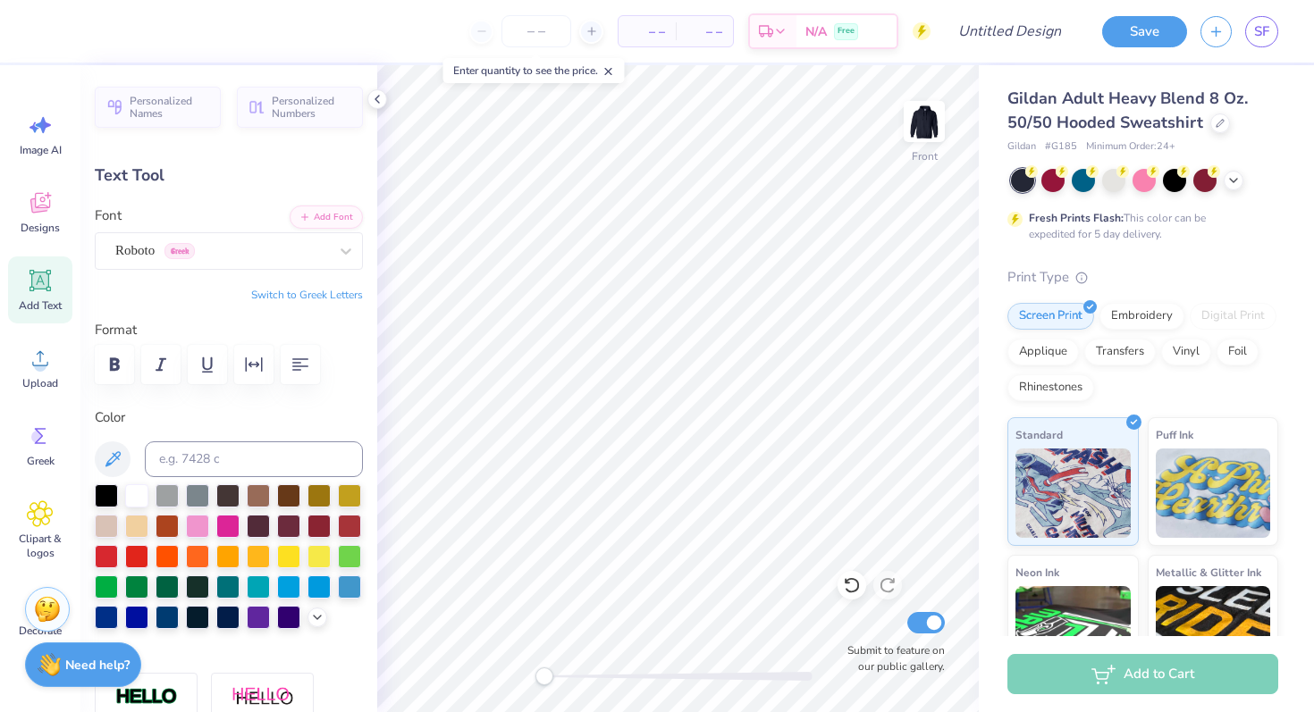
type input "10.69"
type input "2.10"
type input "8.69"
type input "12.41"
type input "2.44"
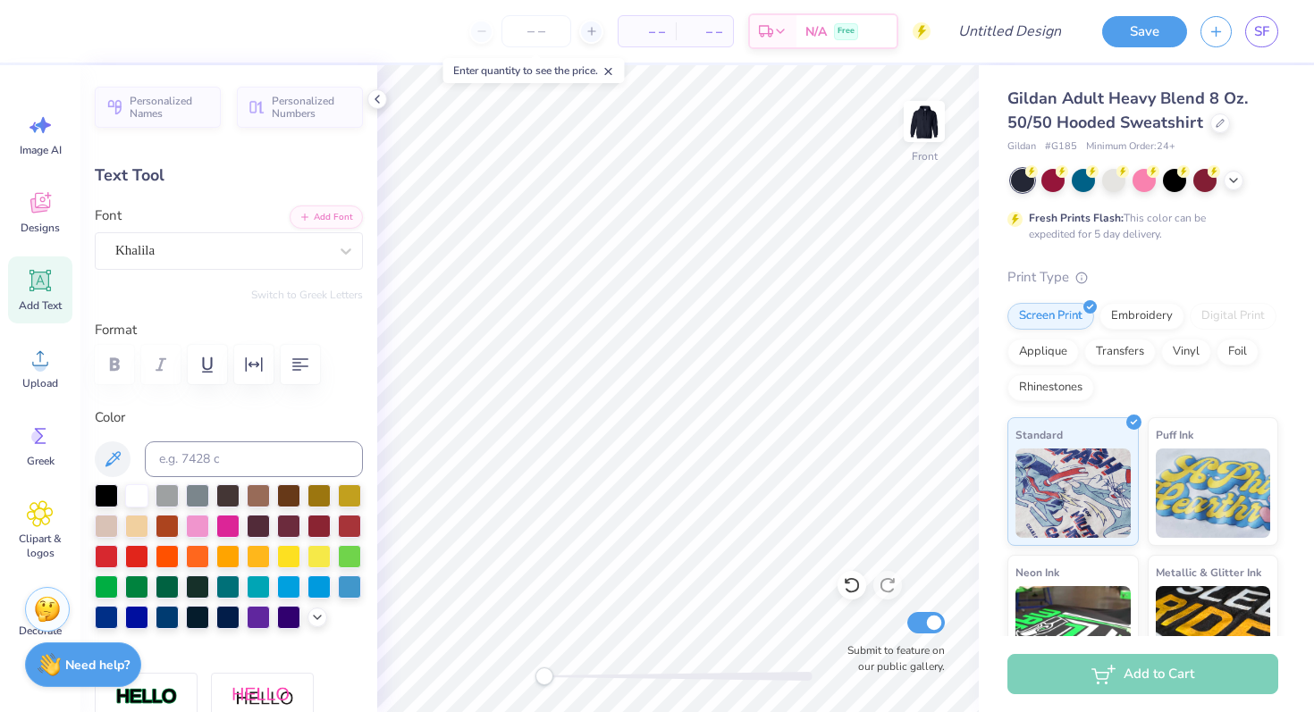
type input "8.35"
type input "11.68"
type input "1.99"
type input "13.75"
type input "4.64"
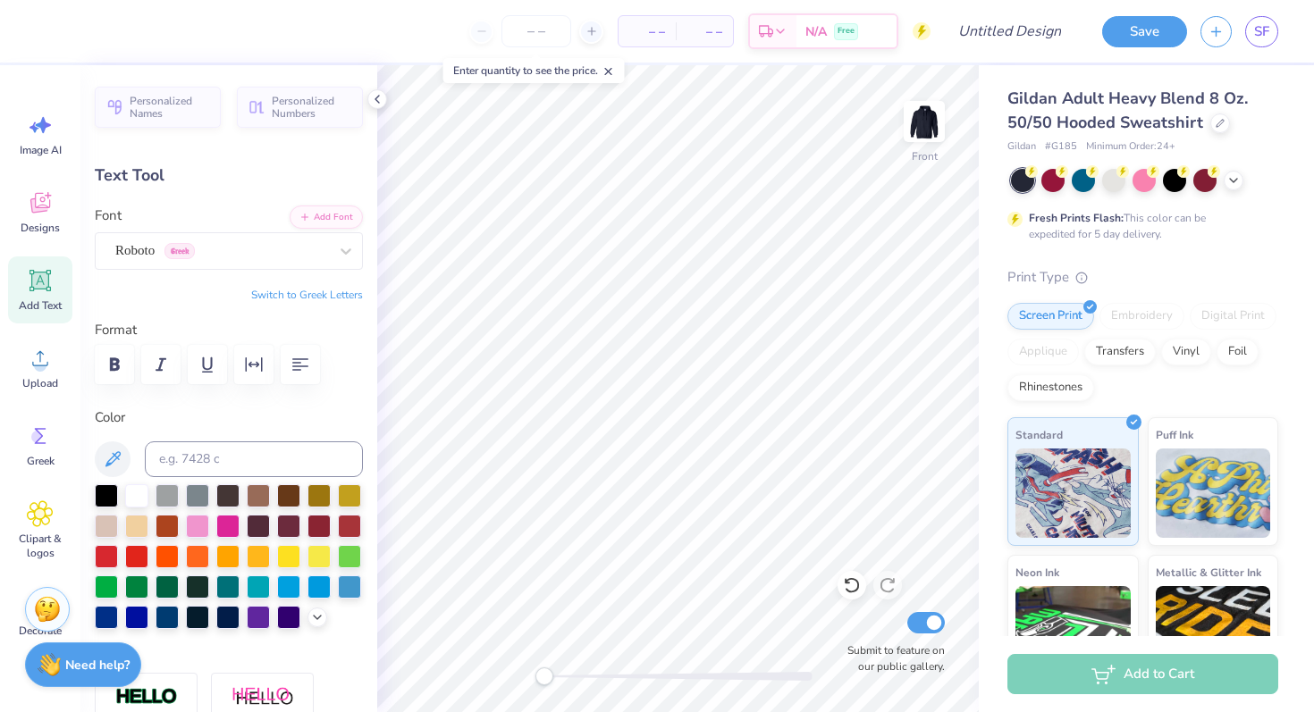
type input "0.79"
type input "15.21"
type input "3.18"
type input "0.54"
type input "13.55"
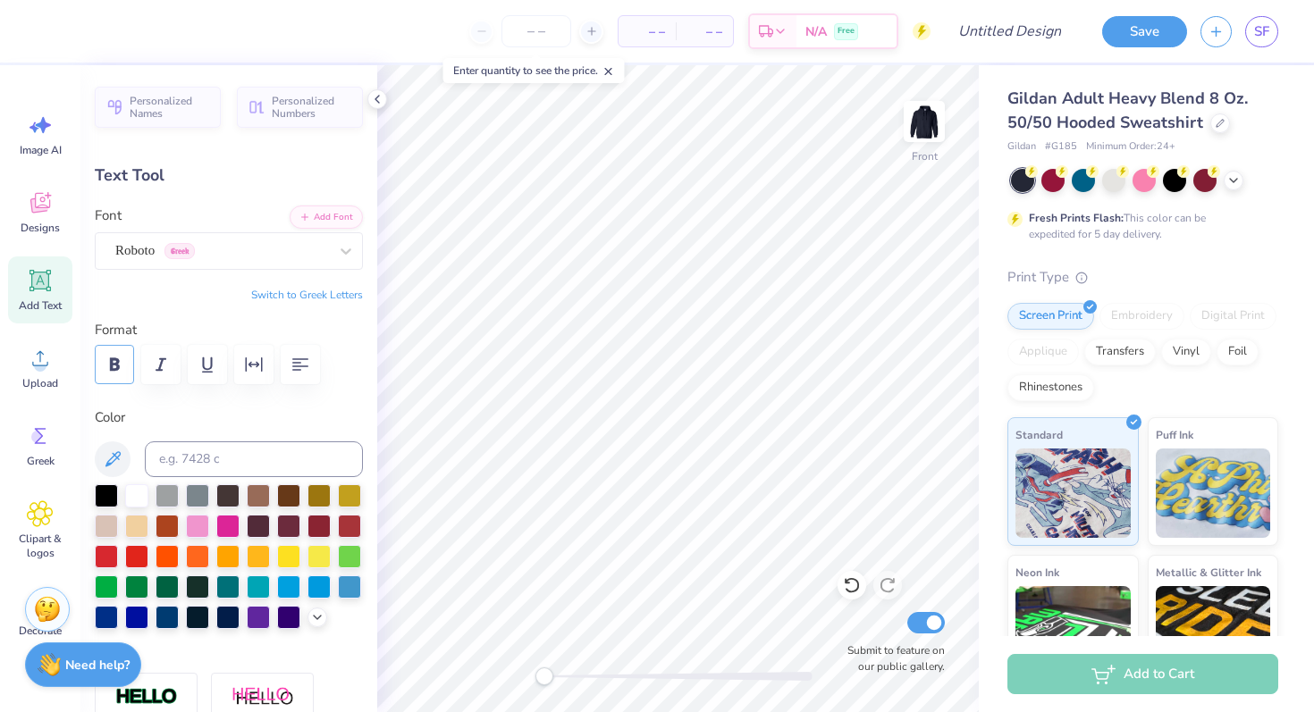
click at [111, 372] on icon "button" at bounding box center [114, 364] width 21 height 21
type input "12.41"
type input "2.44"
type input "8.39"
type input "5.73"
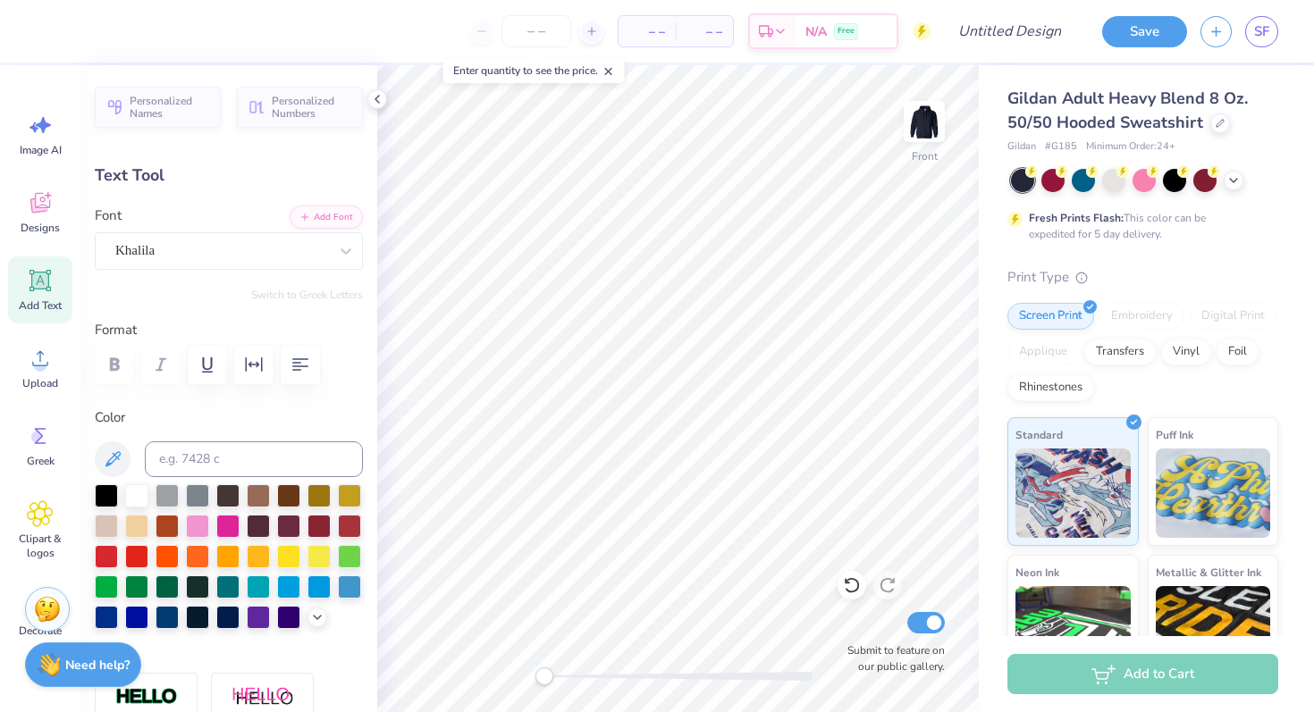
type input "2.04"
type input "10.10"
type input "3.22"
type input "0.54"
type input "13.31"
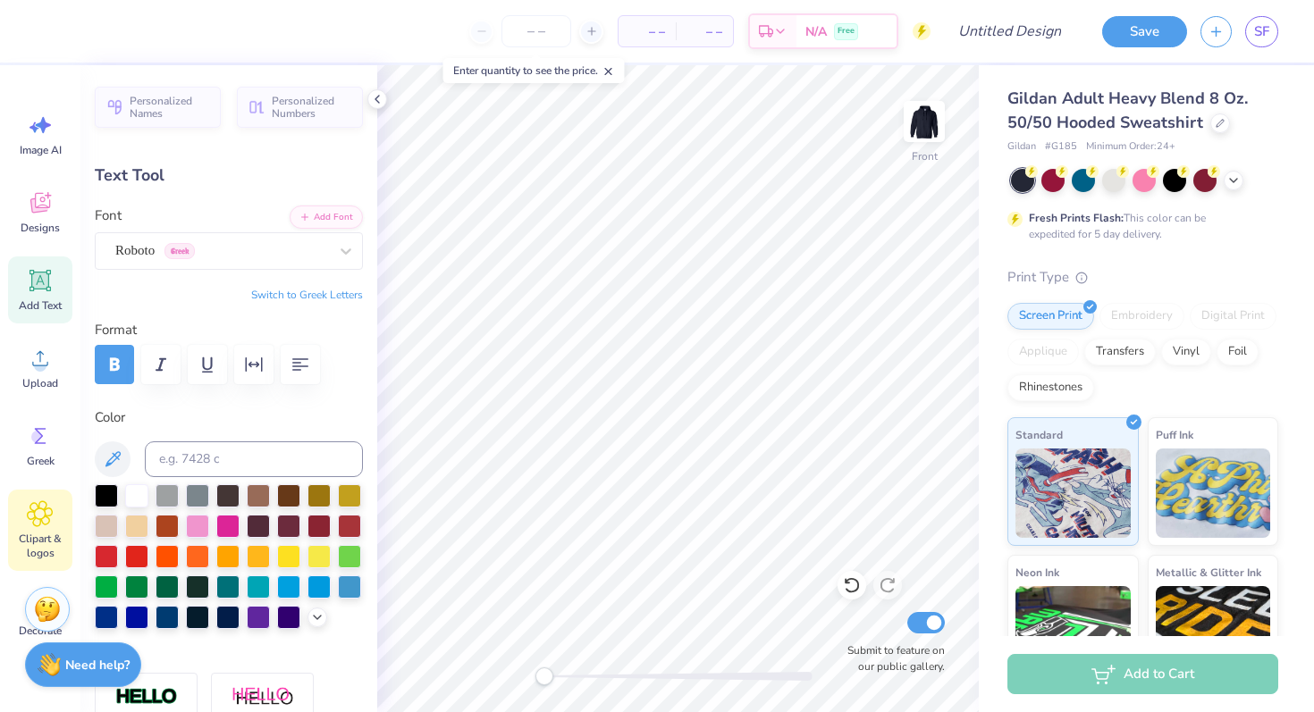
click at [45, 519] on icon at bounding box center [40, 513] width 26 height 27
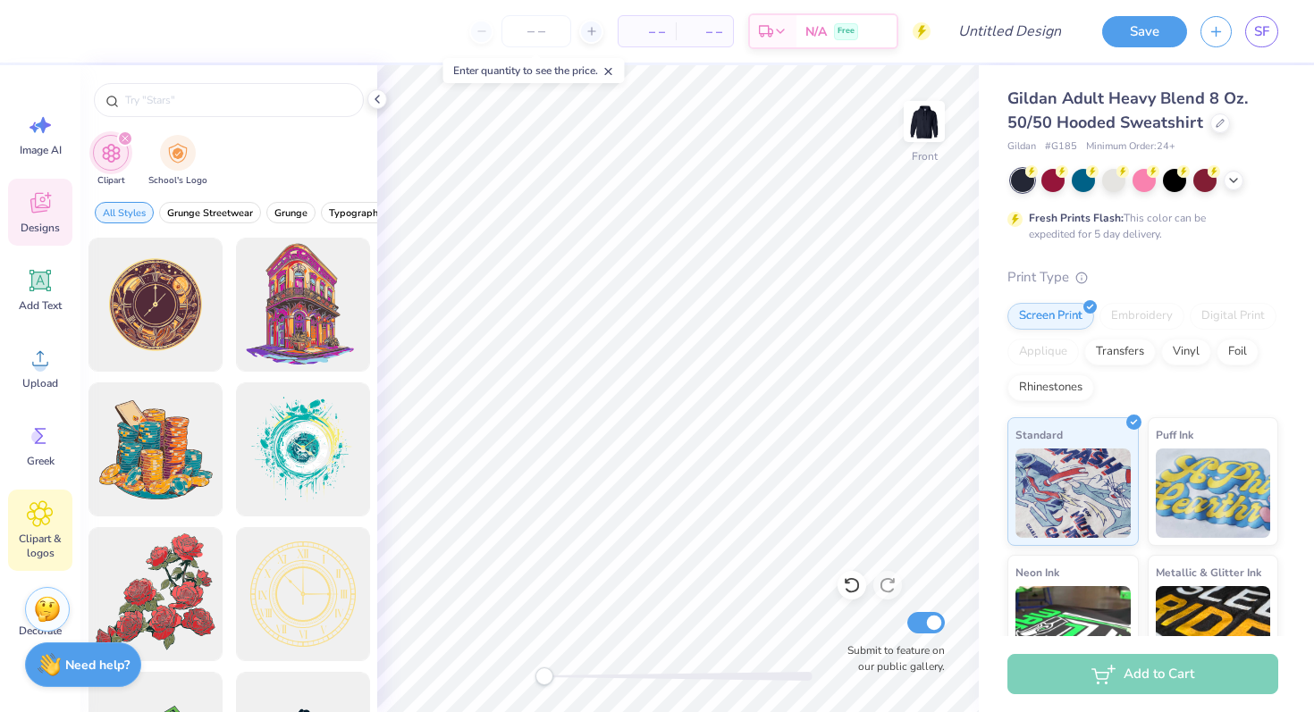
click at [47, 223] on span "Designs" at bounding box center [40, 228] width 39 height 14
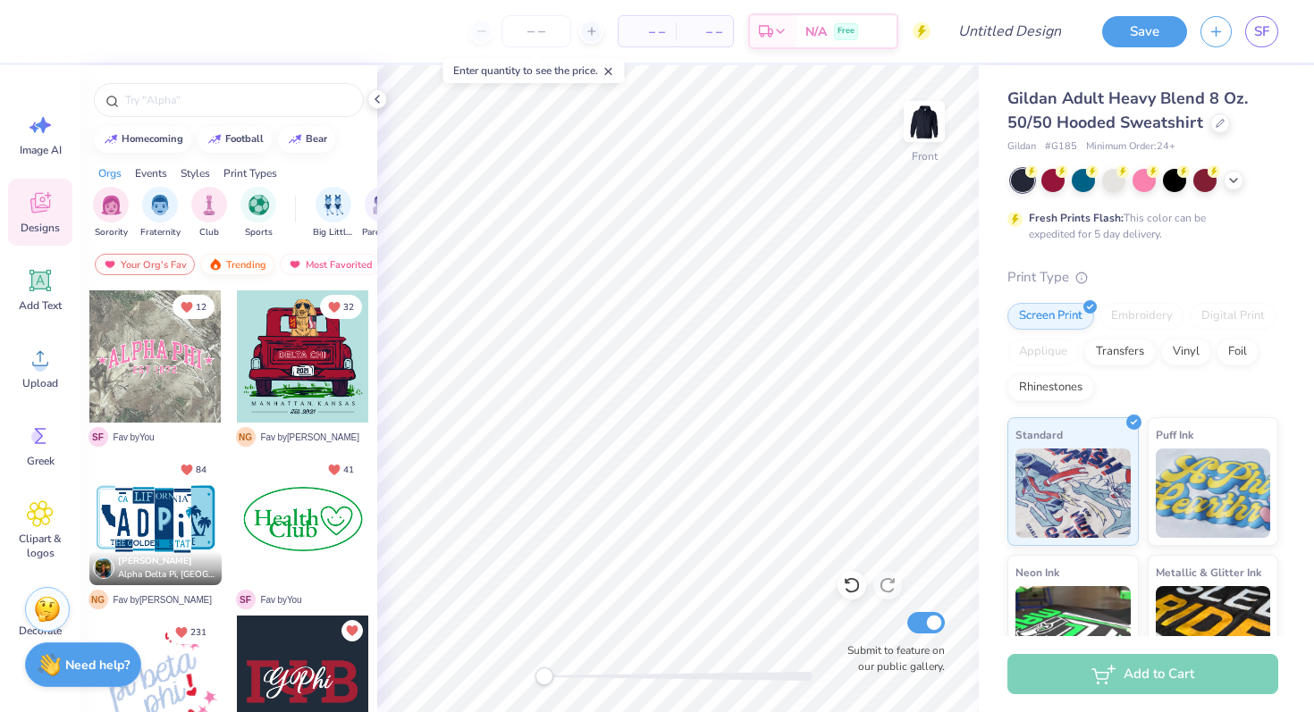
click at [214, 265] on img at bounding box center [215, 264] width 14 height 13
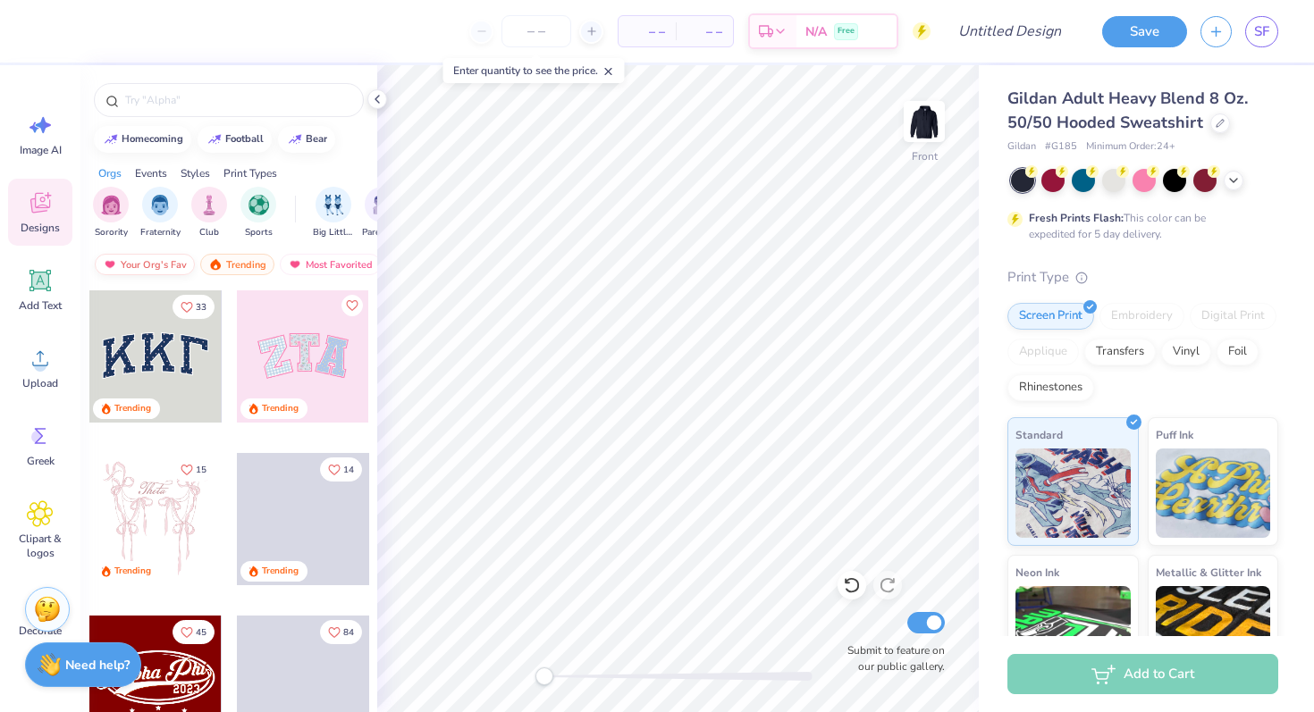
click at [167, 268] on div "Your Org's Fav" at bounding box center [145, 264] width 100 height 21
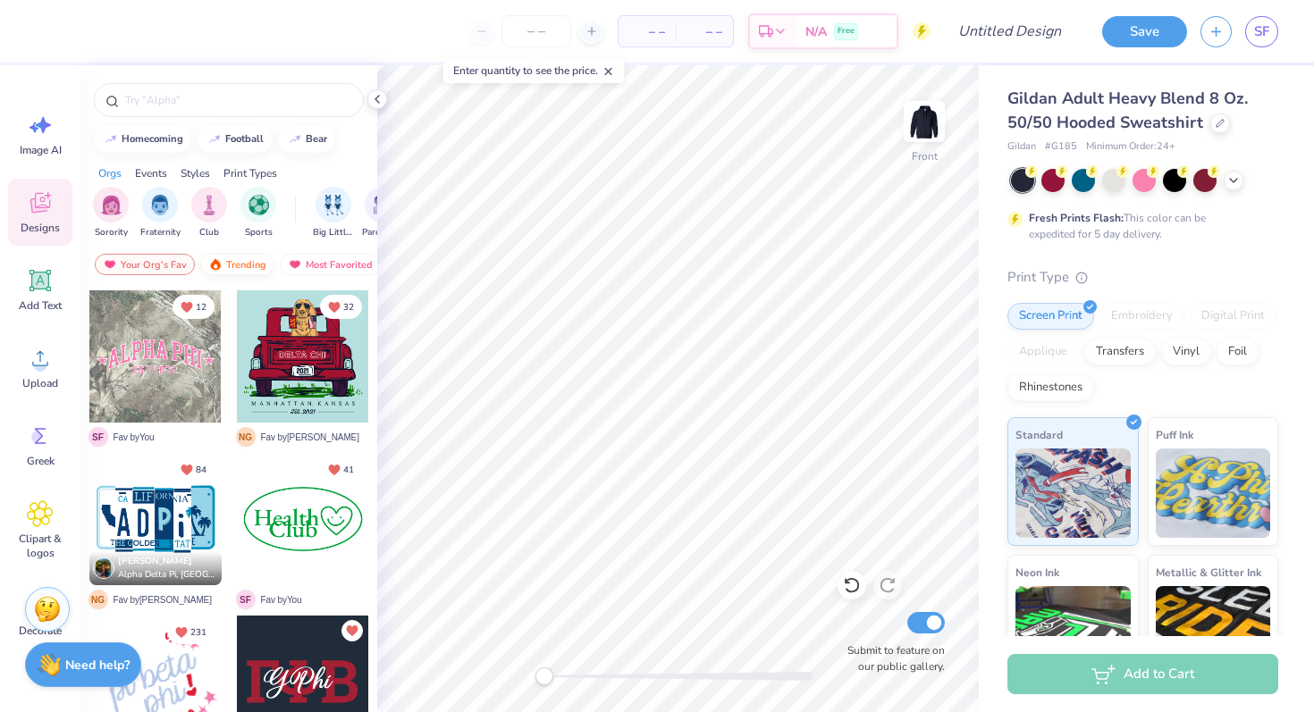
click at [233, 261] on div "Trending" at bounding box center [237, 264] width 74 height 21
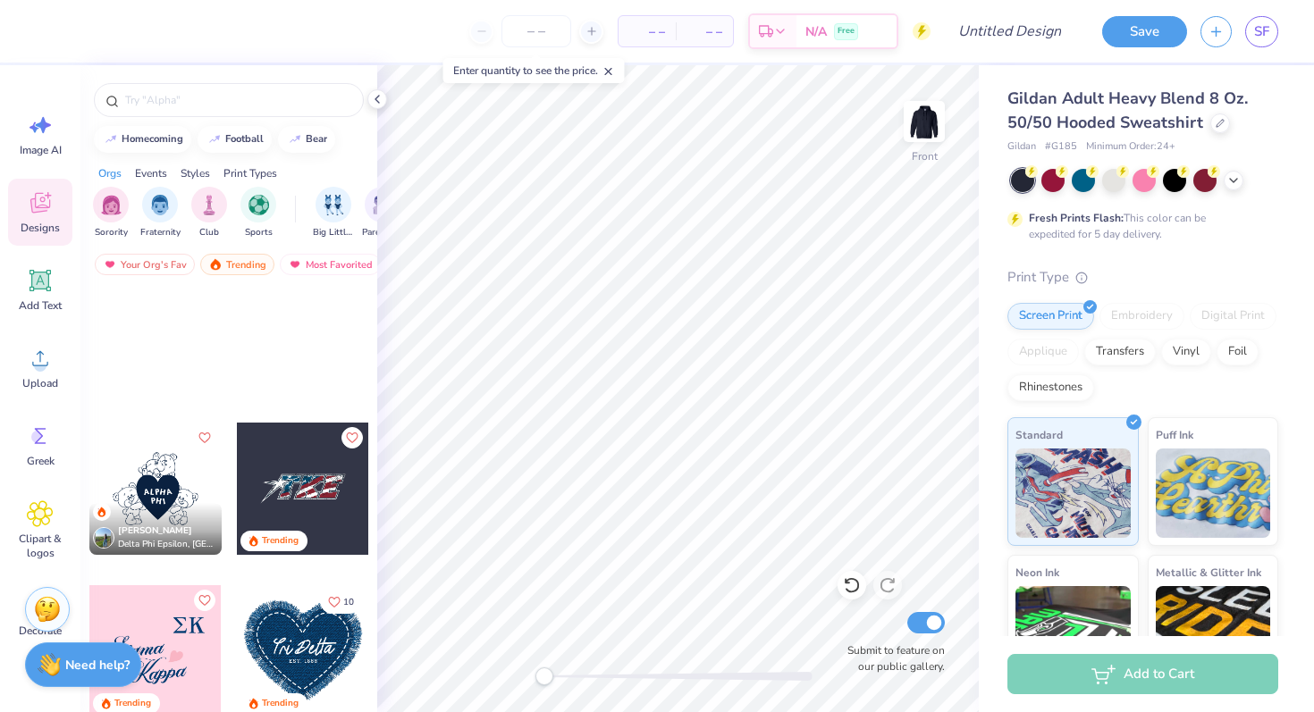
scroll to position [7636, 0]
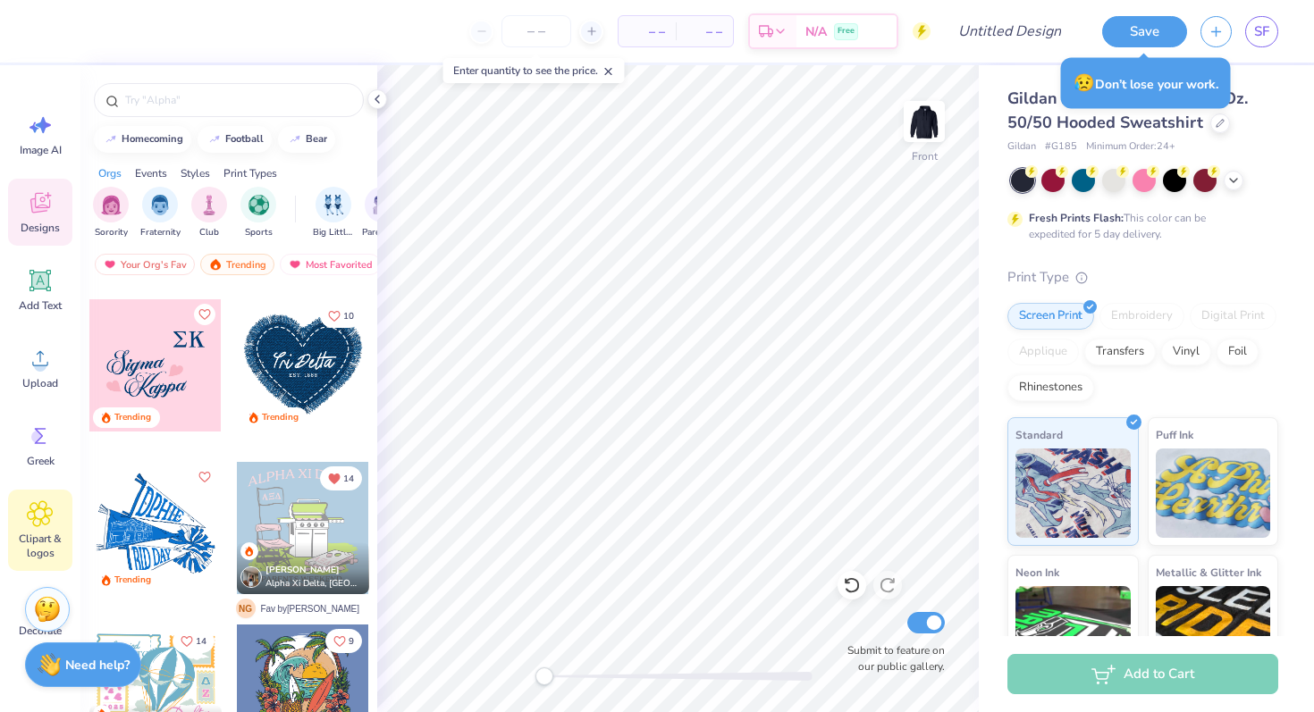
click at [37, 511] on icon at bounding box center [40, 514] width 11 height 11
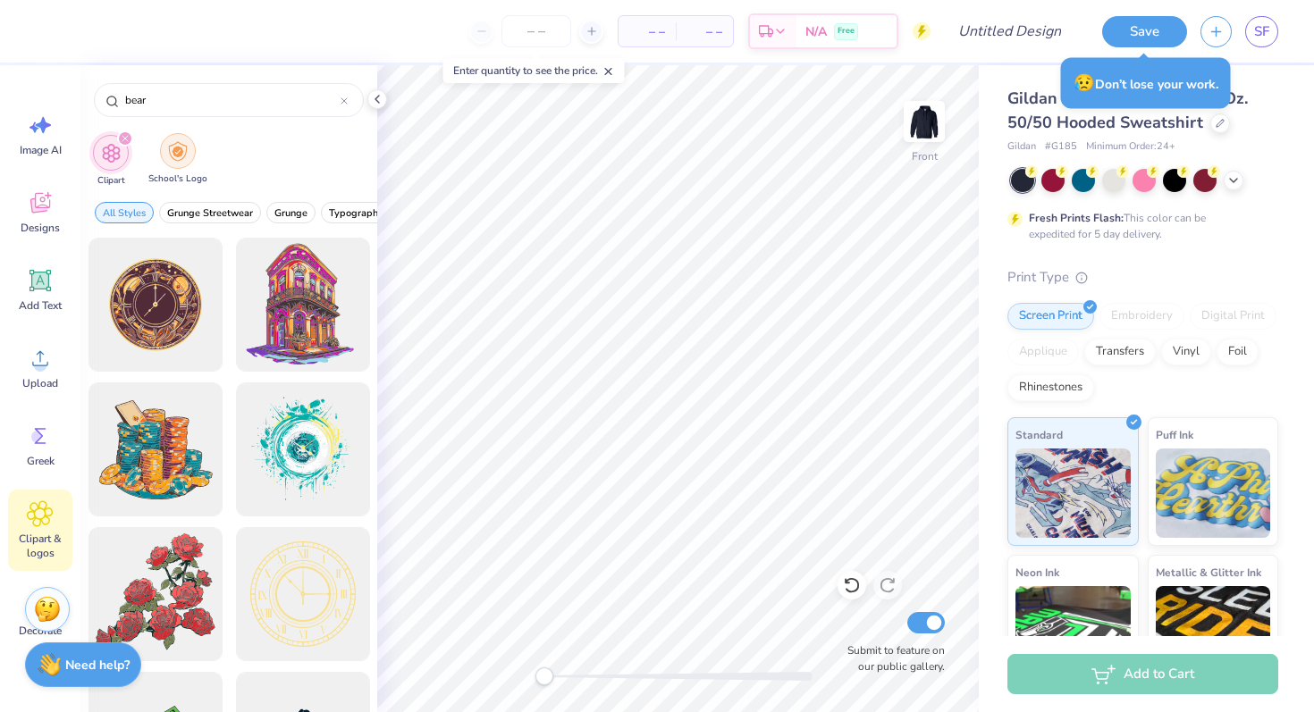
type input "bear"
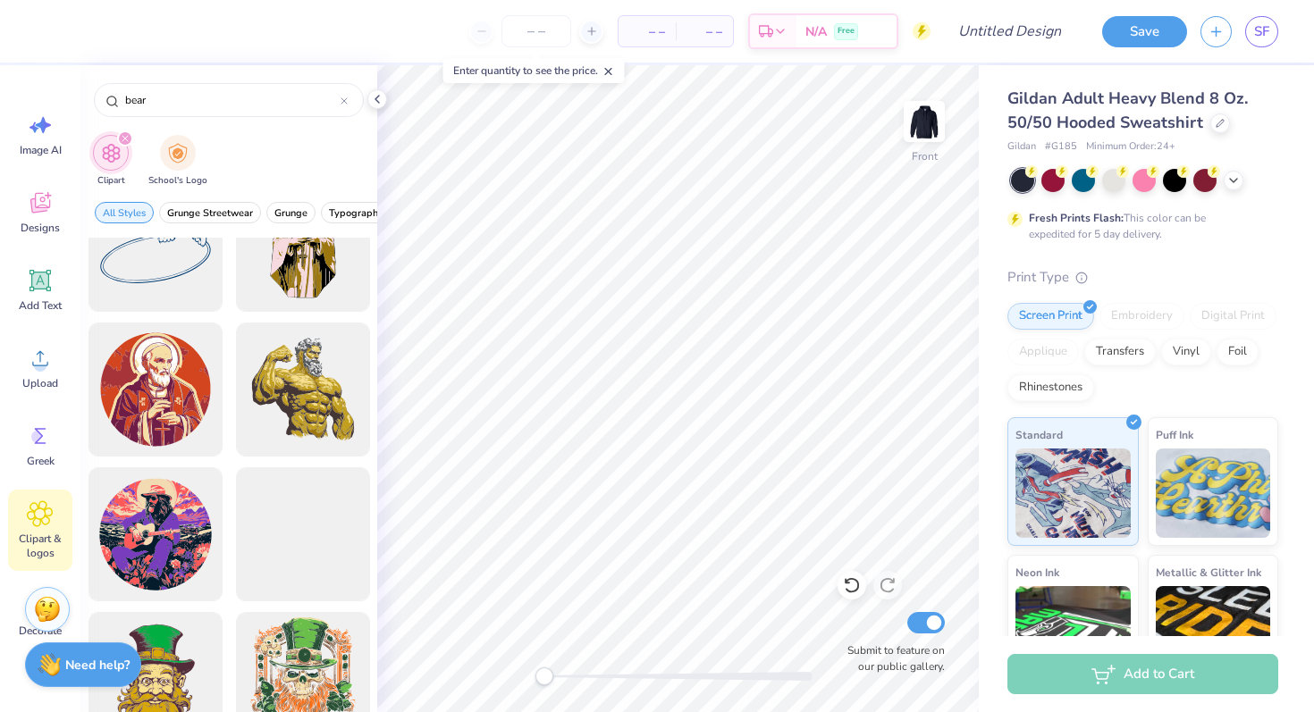
scroll to position [12654, 0]
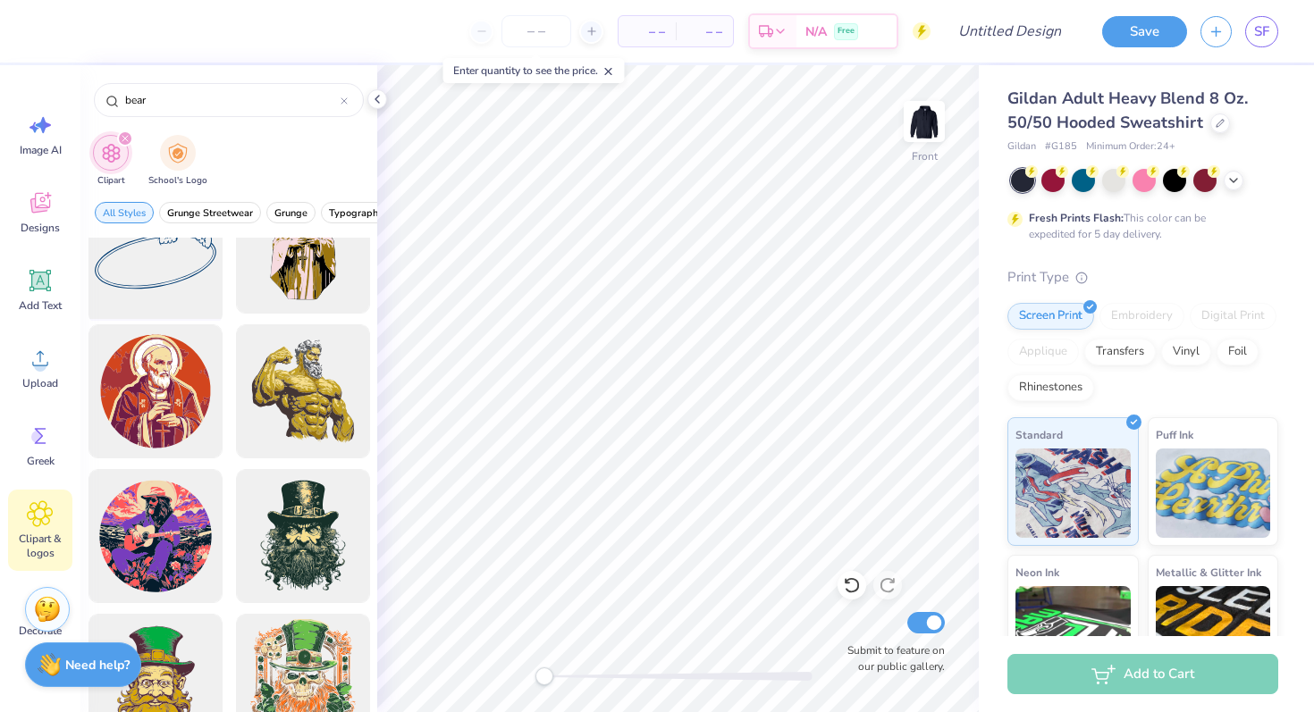
click at [200, 282] on div at bounding box center [154, 246] width 147 height 147
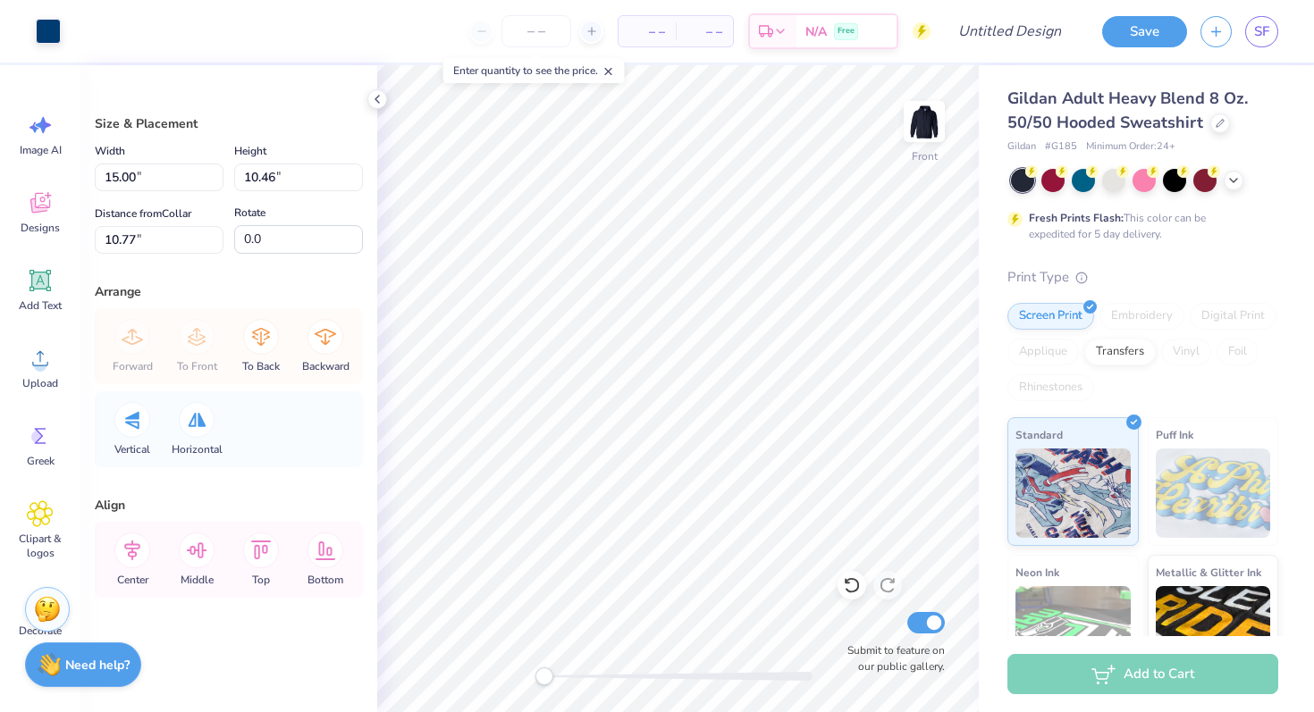
type input "14.94"
click at [42, 22] on div at bounding box center [48, 29] width 25 height 25
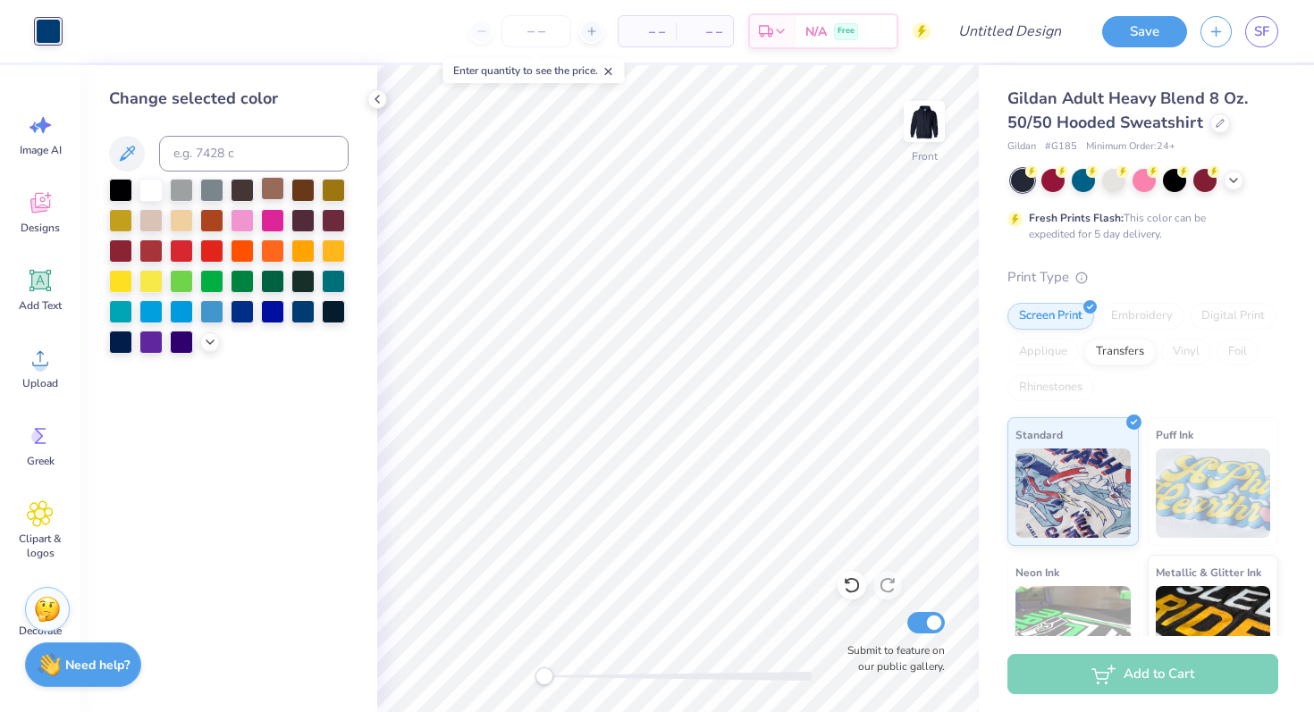
click at [273, 181] on div at bounding box center [272, 188] width 23 height 23
click at [15, 39] on div "Art colors" at bounding box center [30, 31] width 61 height 63
click at [160, 190] on div at bounding box center [150, 188] width 23 height 23
click at [200, 223] on div at bounding box center [211, 218] width 23 height 23
click at [256, 191] on div at bounding box center [229, 266] width 240 height 175
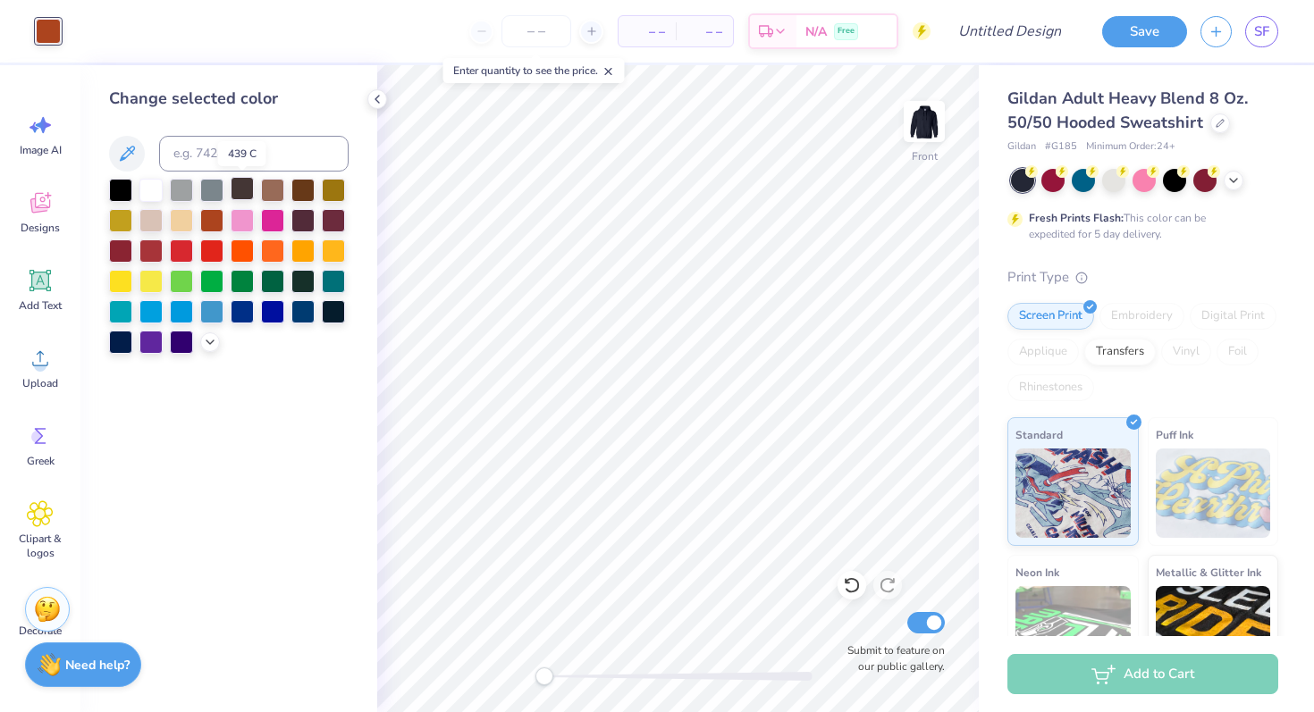
click at [240, 192] on div at bounding box center [242, 188] width 23 height 23
click at [275, 192] on div at bounding box center [272, 188] width 23 height 23
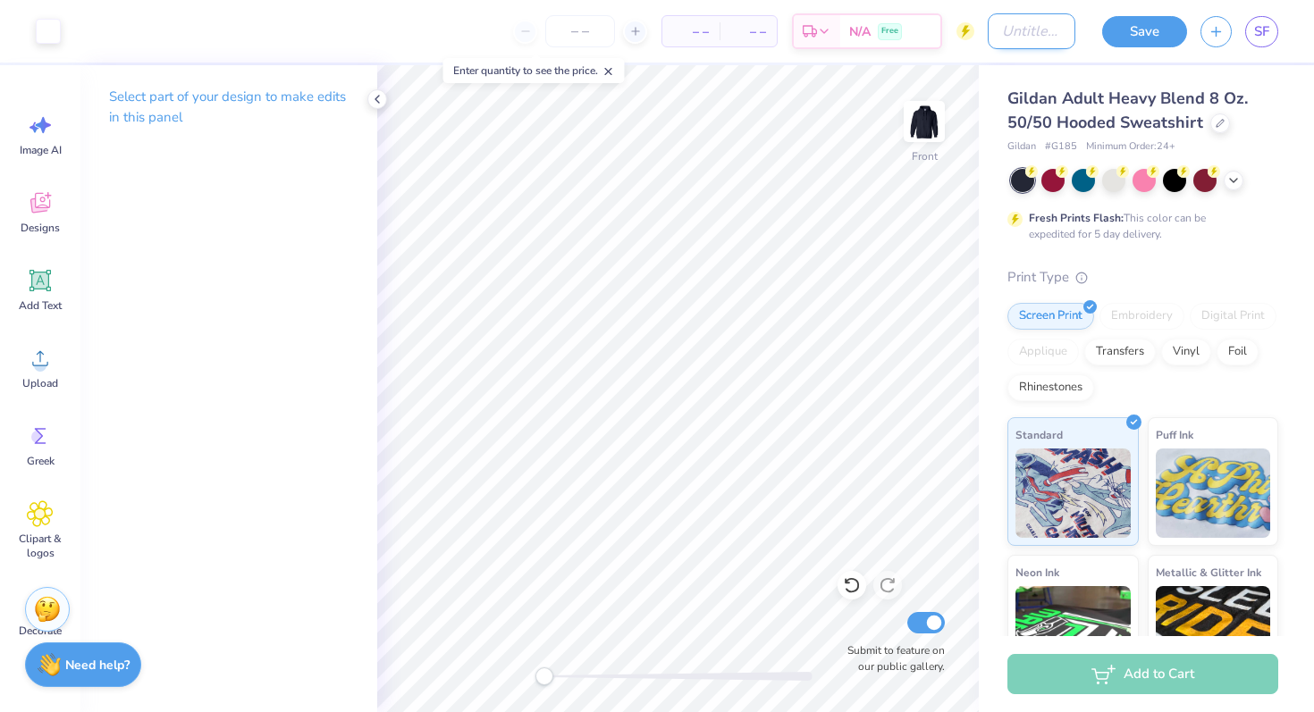
click at [1028, 38] on input "Design Title" at bounding box center [1032, 31] width 88 height 36
type input "2"
type input "fall 2025 3"
click at [1126, 30] on button "Save" at bounding box center [1144, 28] width 85 height 31
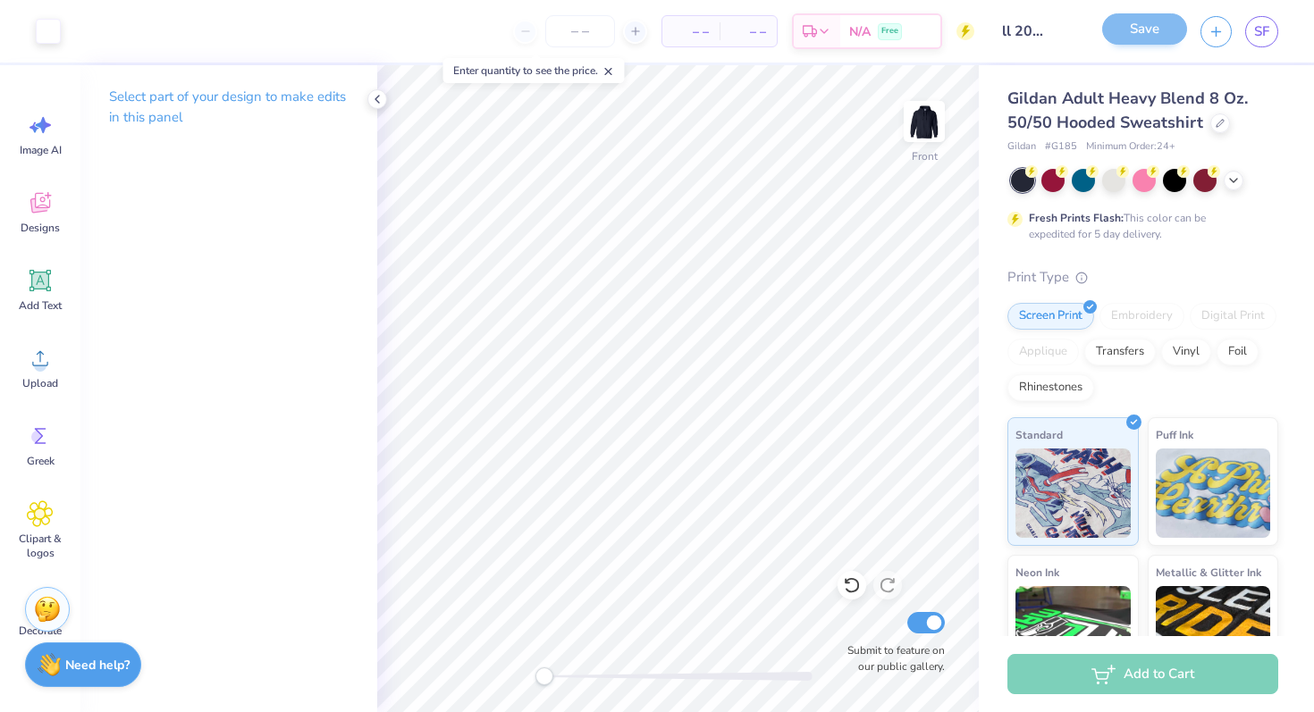
scroll to position [0, 0]
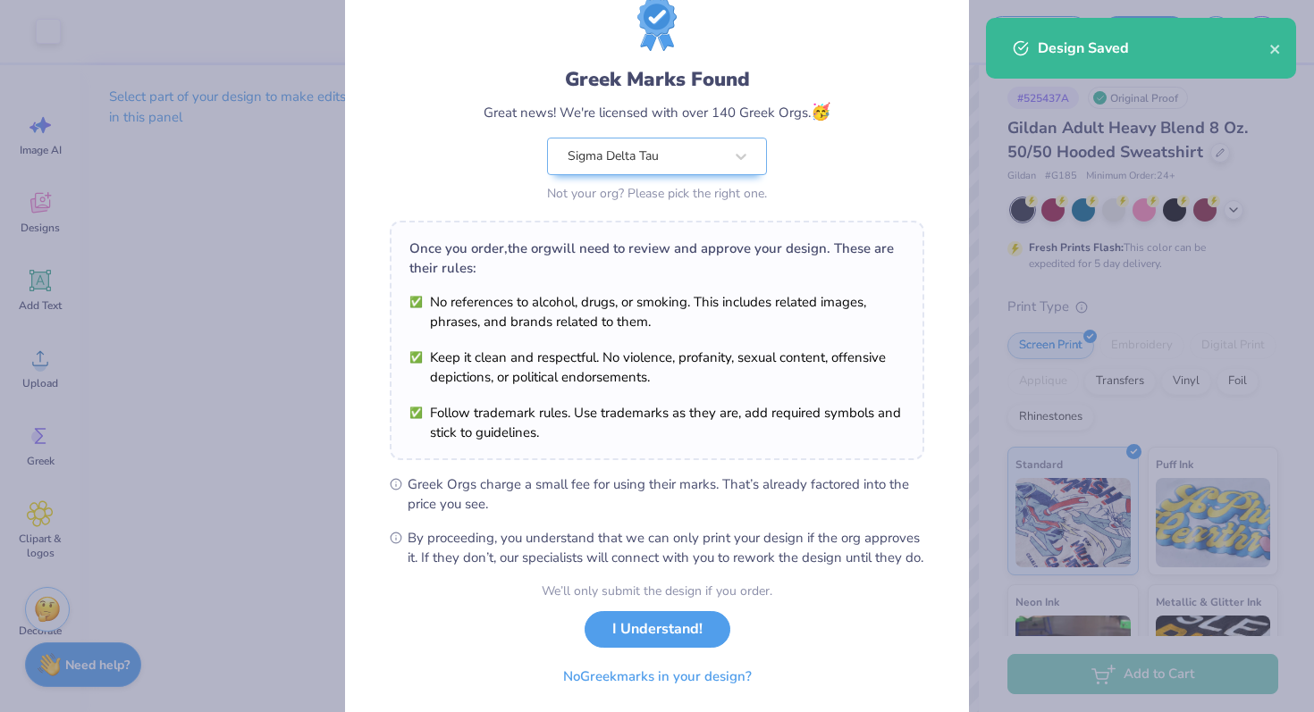
scroll to position [124, 0]
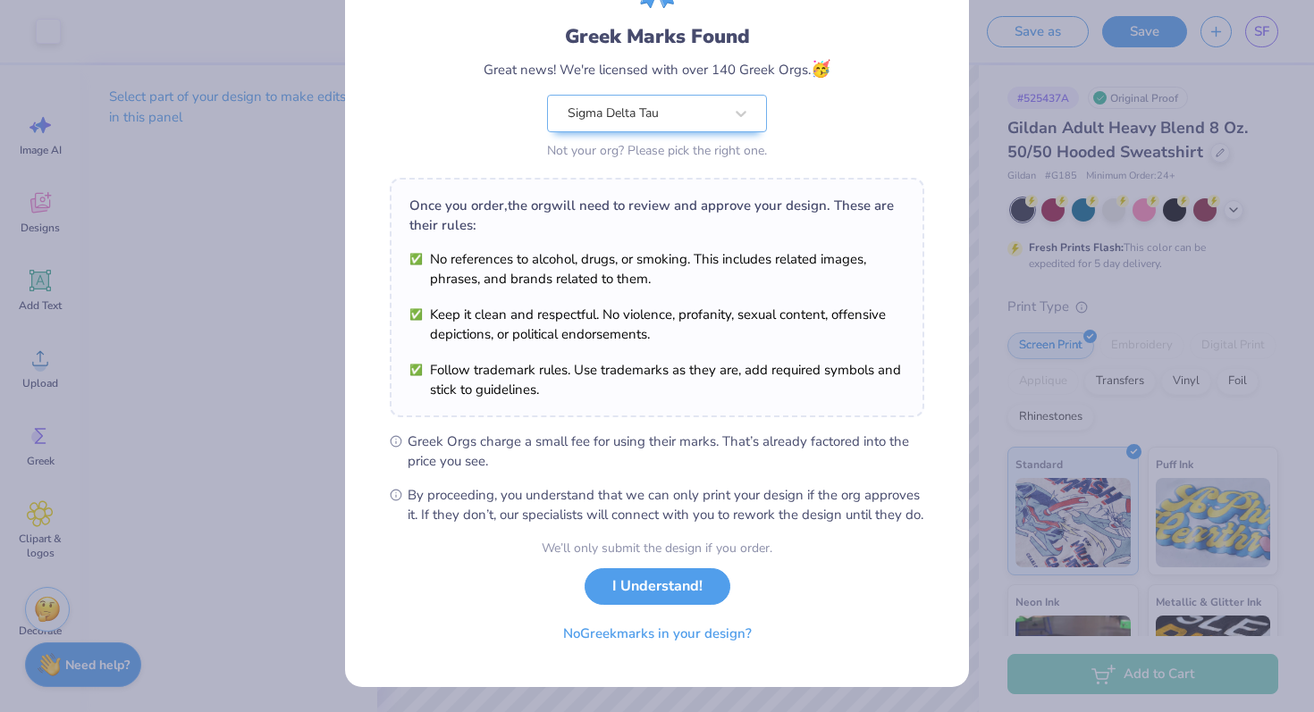
click at [673, 615] on div "We’ll only submit the design if you order. I Understand! No Greek marks in your…" at bounding box center [657, 595] width 231 height 113
click at [673, 598] on button "I Understand!" at bounding box center [657, 582] width 146 height 37
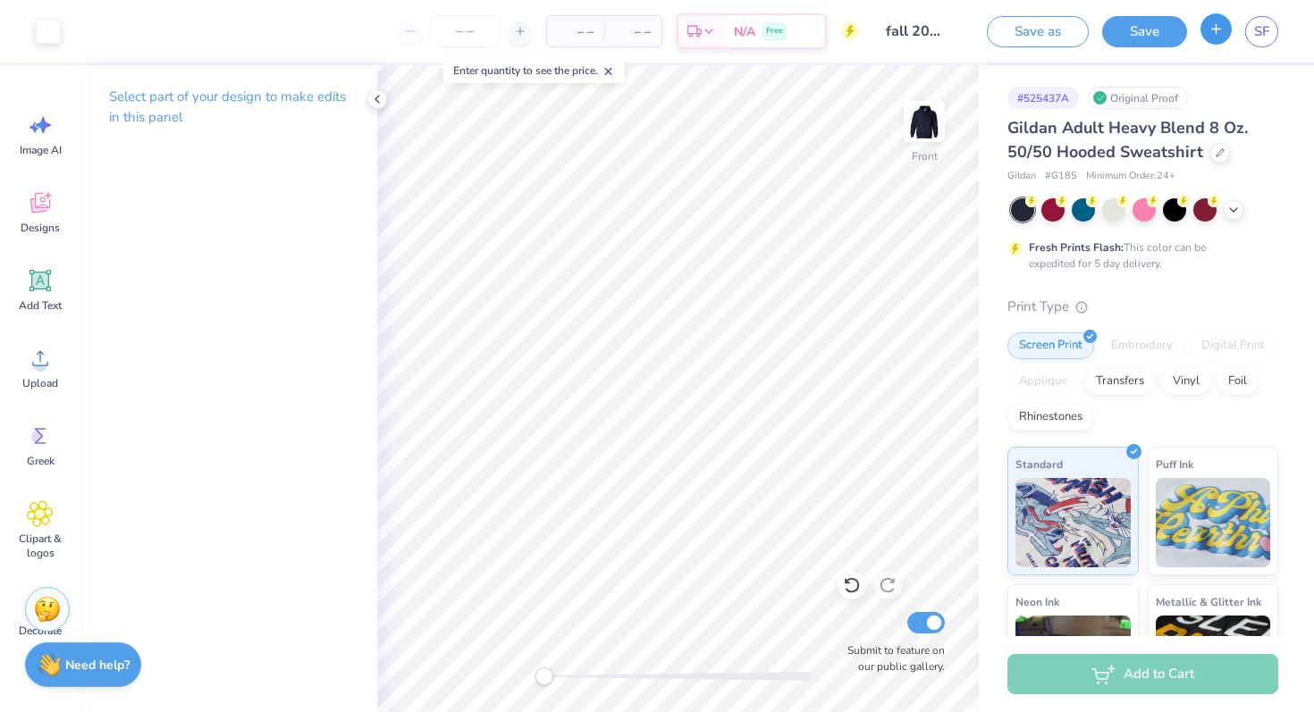
click at [1216, 27] on line "button" at bounding box center [1216, 28] width 0 height 9
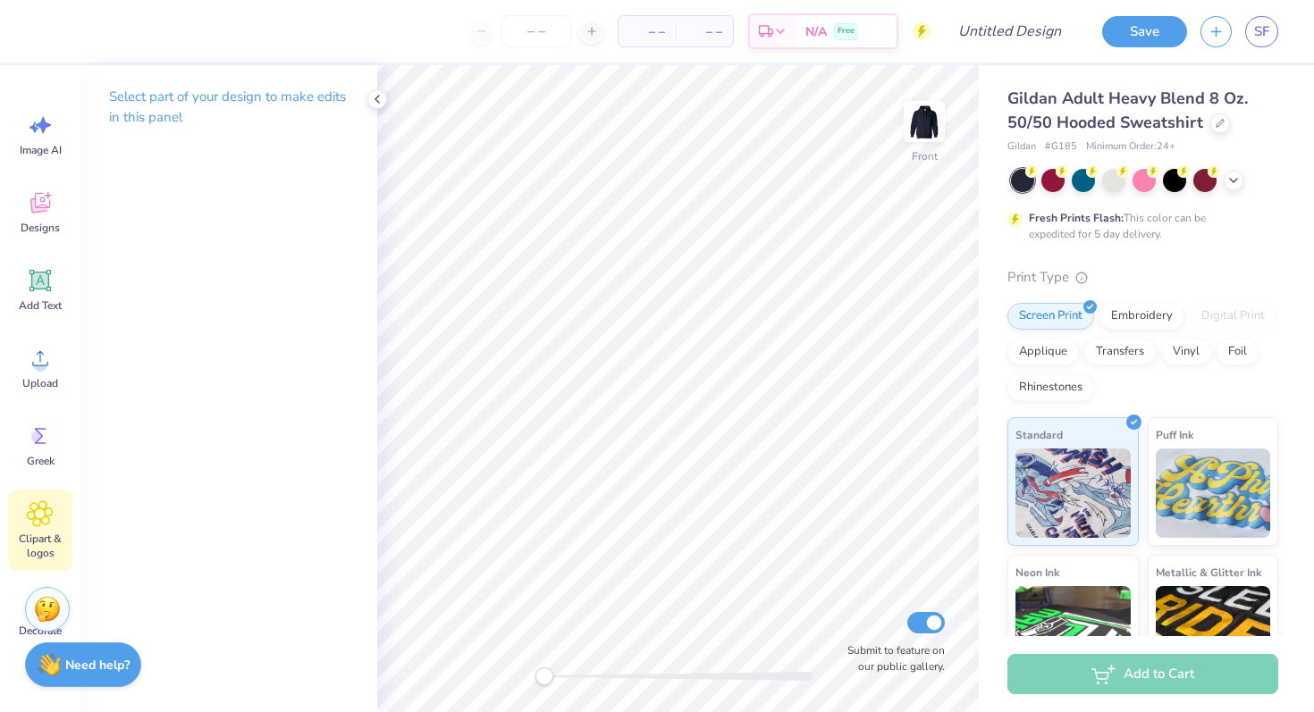
click at [40, 515] on icon at bounding box center [40, 514] width 11 height 11
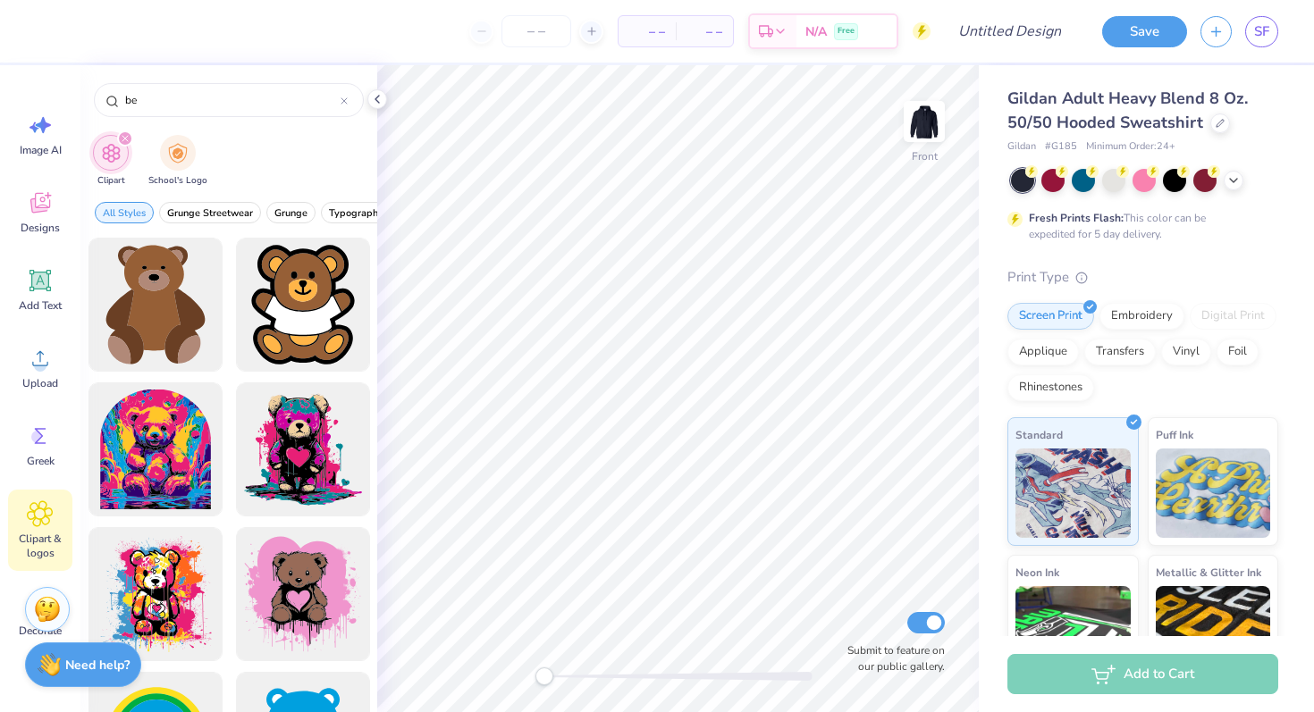
type input "b"
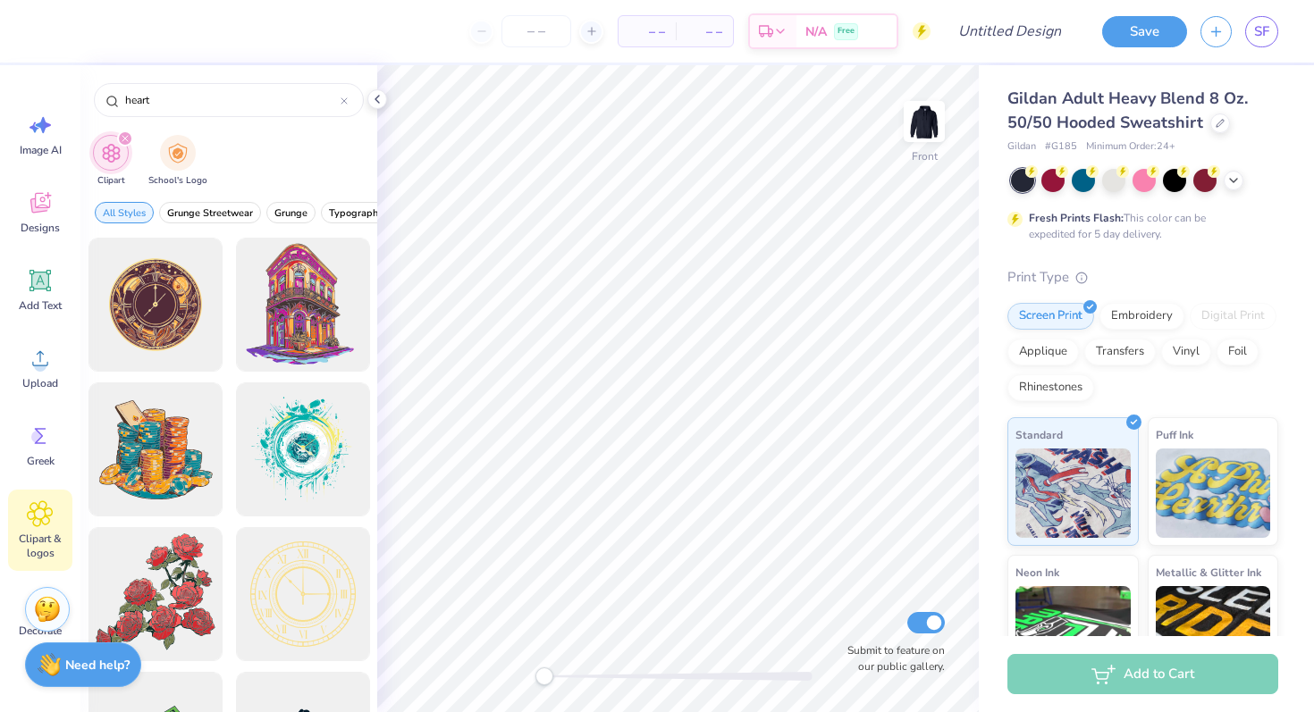
type input "heart"
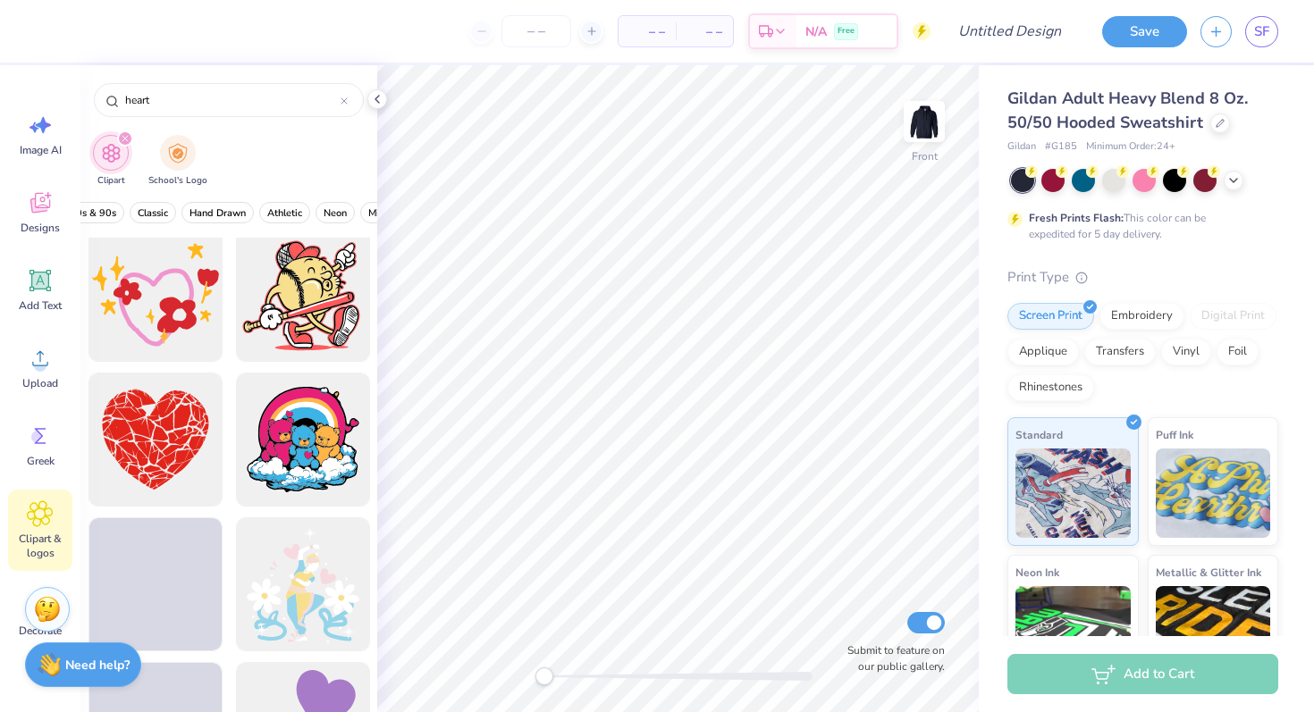
scroll to position [19852, 0]
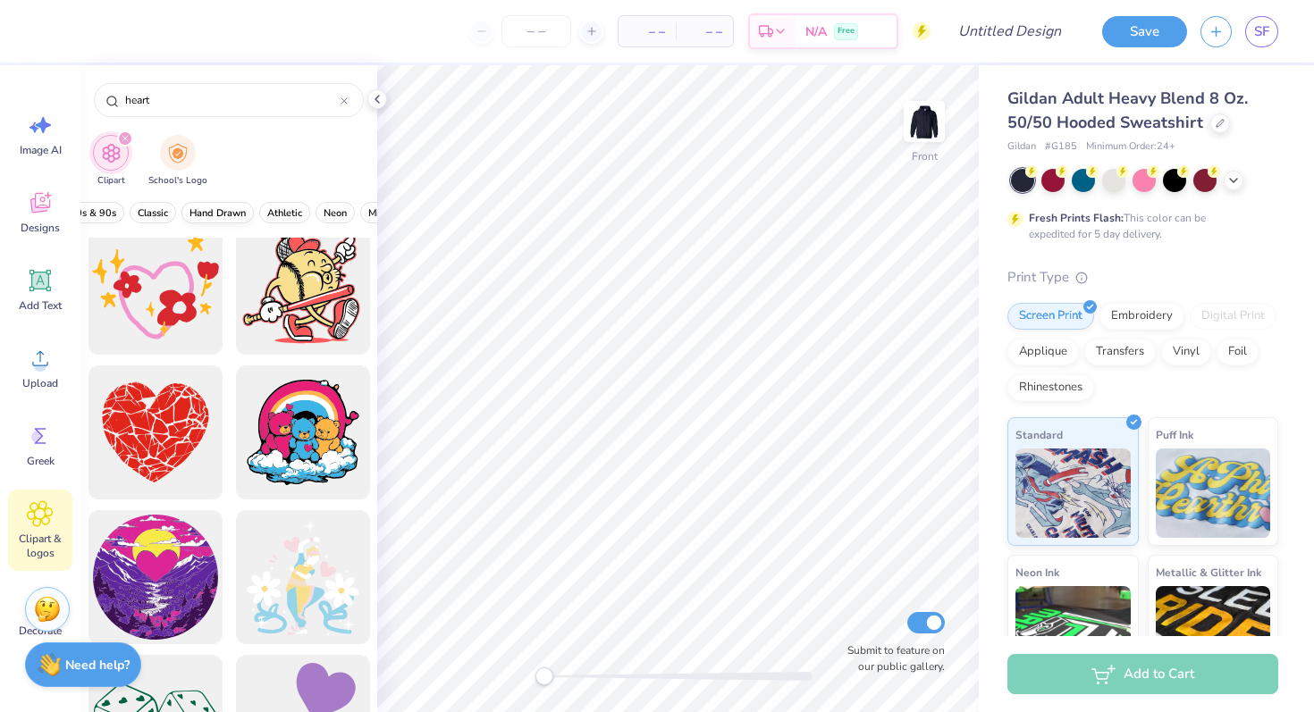
click at [209, 206] on span "Hand Drawn" at bounding box center [217, 212] width 56 height 13
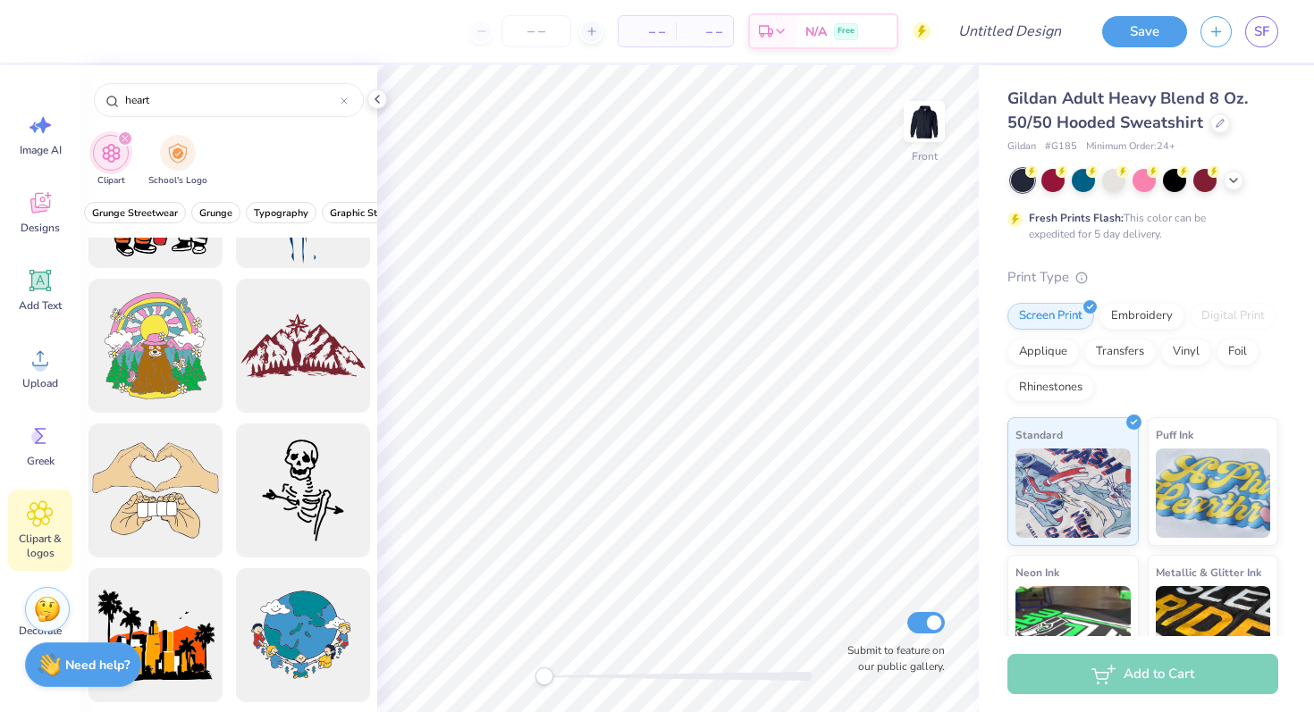
scroll to position [0, 147]
click at [269, 97] on input "heart" at bounding box center [231, 100] width 217 height 18
click at [344, 97] on div at bounding box center [344, 100] width 7 height 16
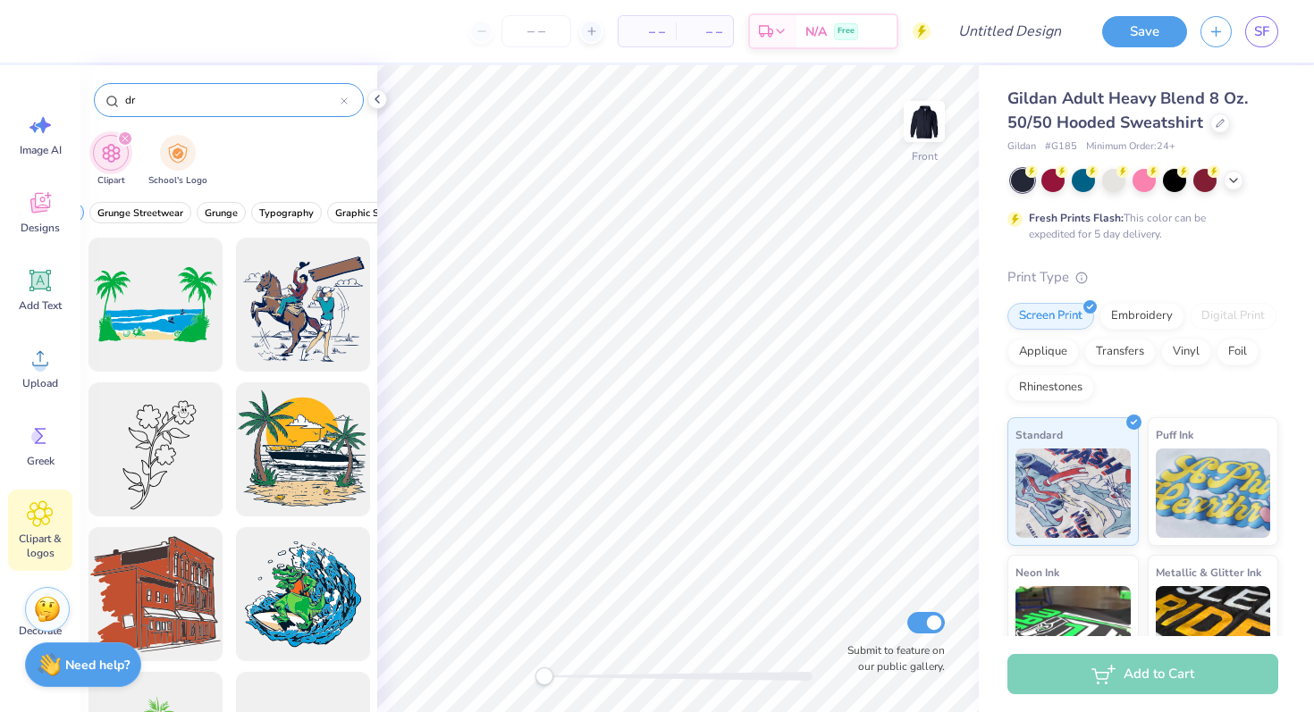
type input "d"
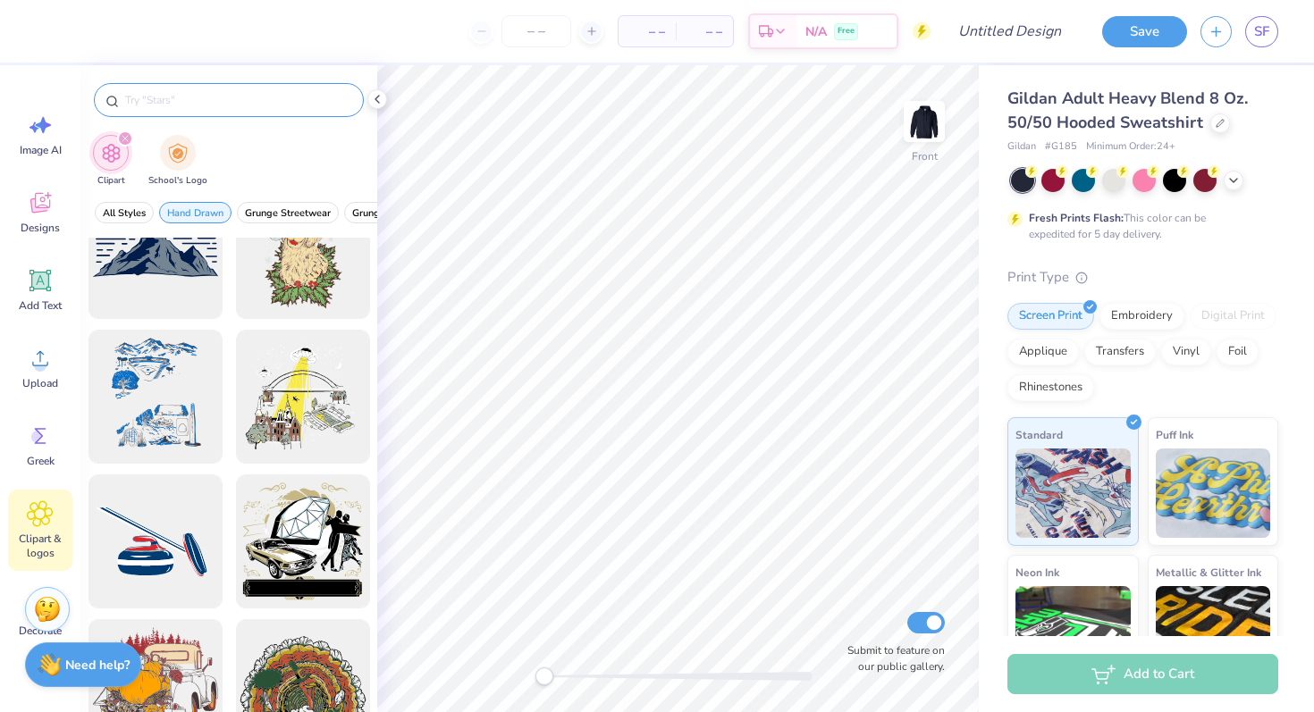
scroll to position [28000, 0]
